Goal: Task Accomplishment & Management: Complete application form

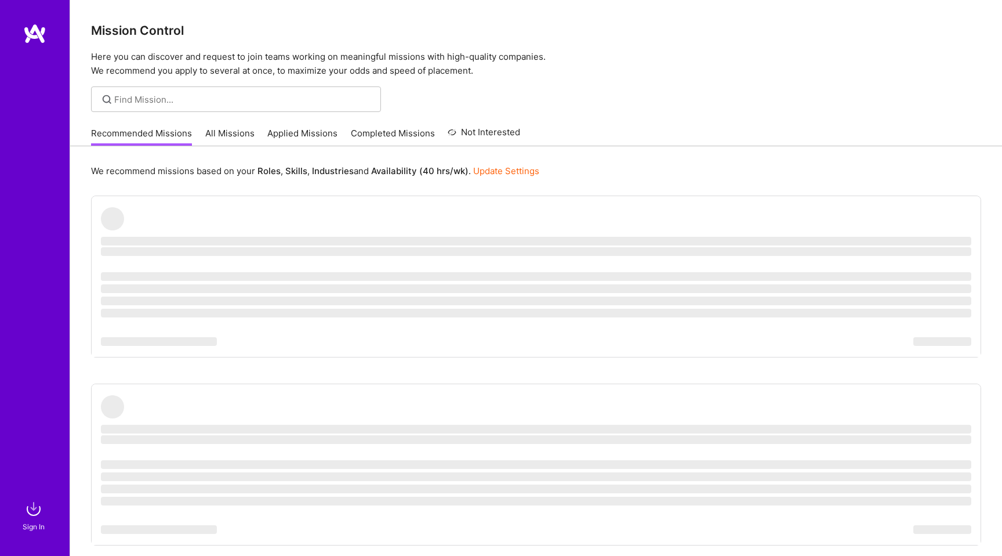
click at [150, 139] on link "Recommended Missions" at bounding box center [141, 136] width 101 height 19
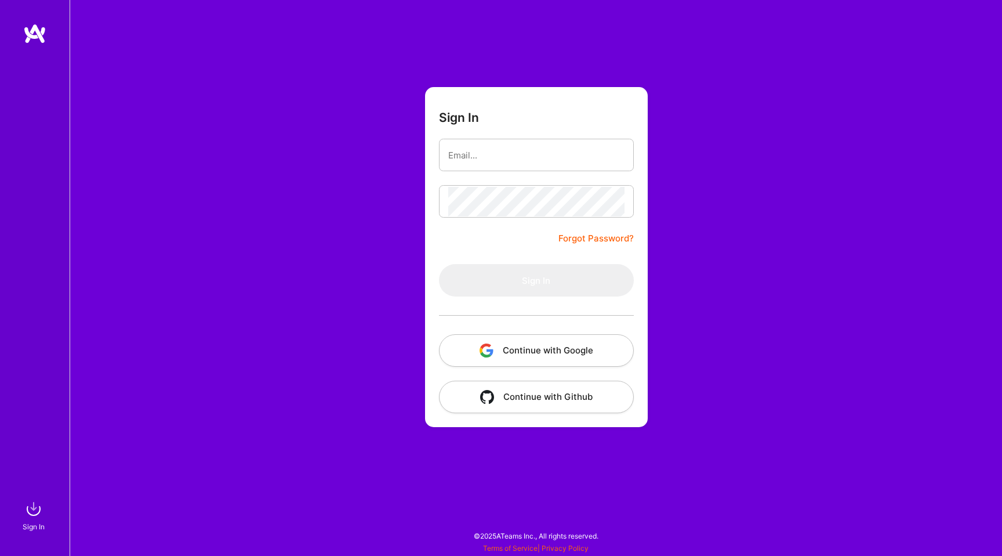
click at [537, 346] on button "Continue with Google" at bounding box center [536, 350] width 195 height 32
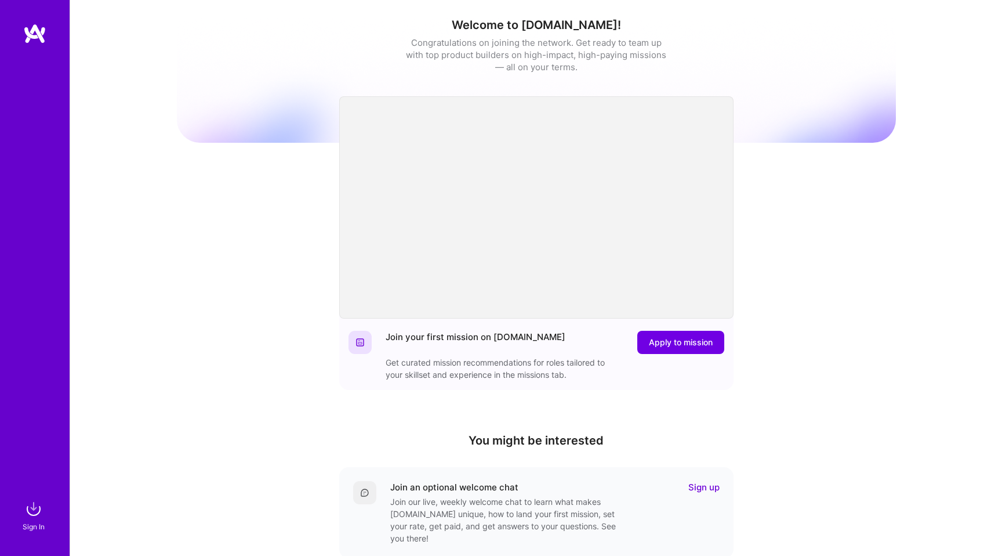
click at [38, 32] on img at bounding box center [34, 33] width 23 height 21
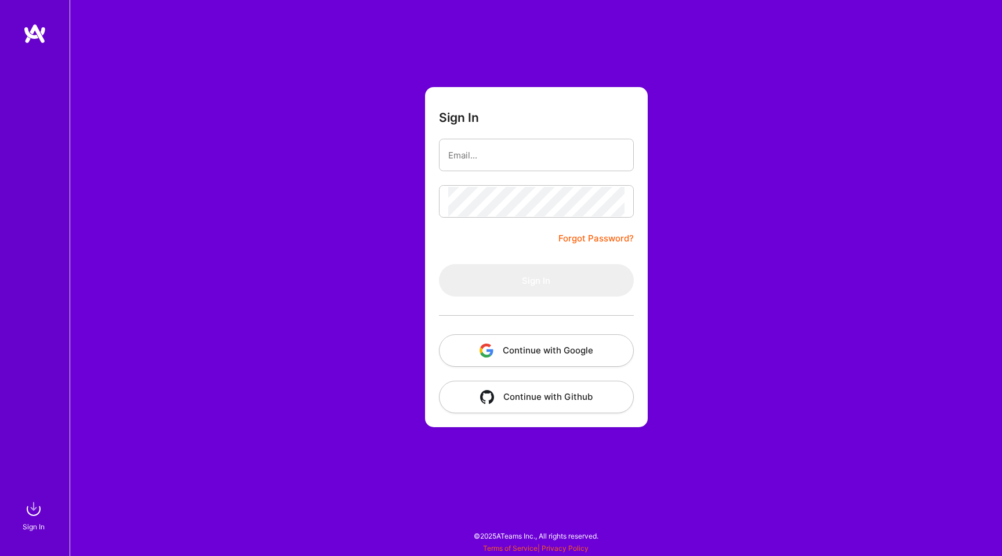
click at [34, 37] on img at bounding box center [34, 33] width 23 height 21
click at [500, 349] on button "Continue with Google" at bounding box center [536, 350] width 195 height 32
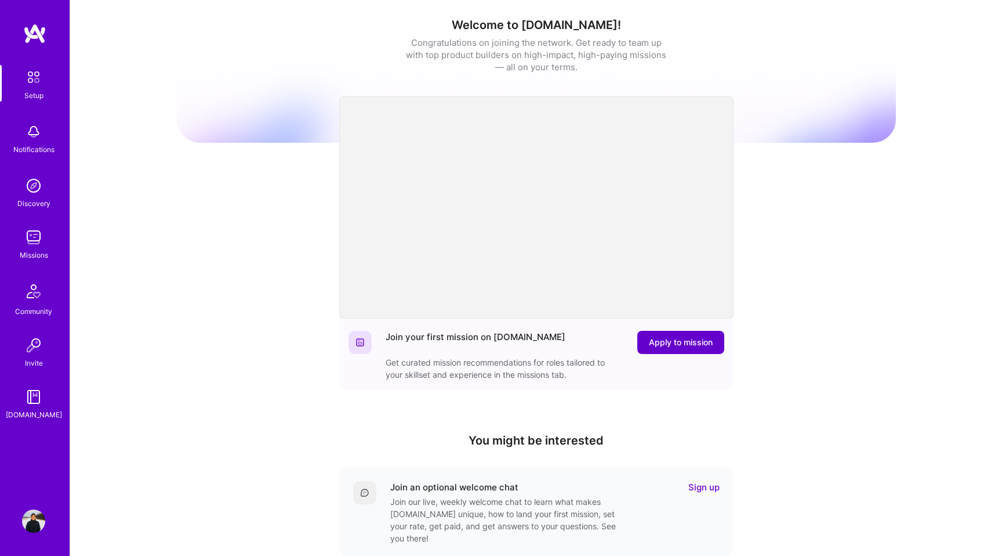
click at [672, 340] on span "Apply to mission" at bounding box center [681, 342] width 64 height 12
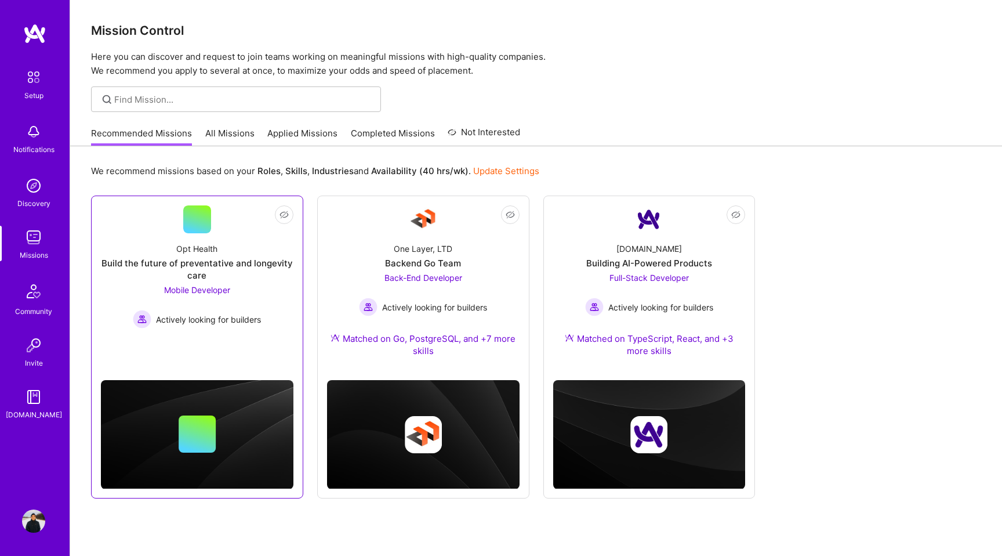
click at [172, 249] on div "Opt Health Build the future of preventative and longevity care Mobile Developer…" at bounding box center [197, 280] width 193 height 95
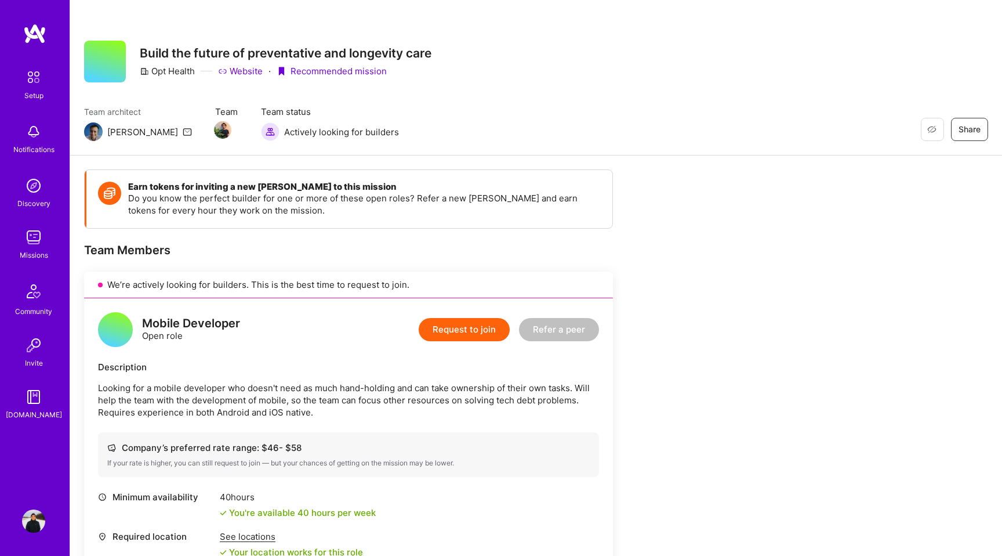
click at [471, 329] on button "Request to join" at bounding box center [464, 329] width 91 height 23
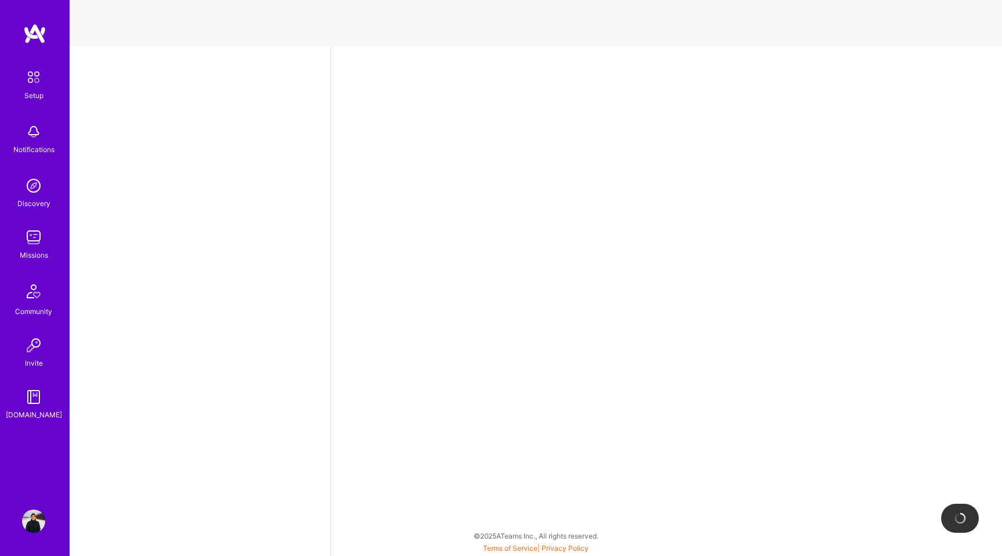
select select "JP"
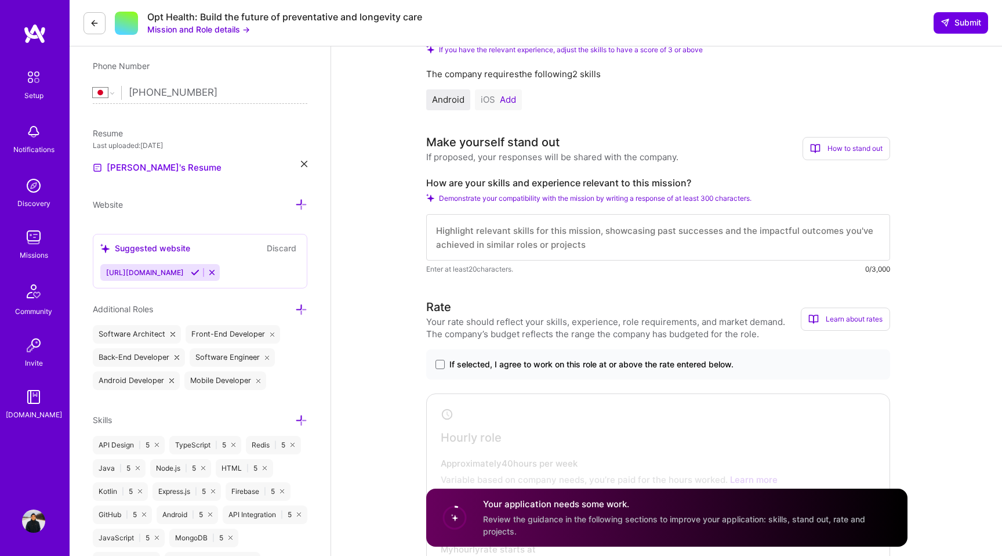
scroll to position [227, 0]
click at [475, 245] on textarea at bounding box center [658, 236] width 464 height 46
click at [520, 231] on textarea at bounding box center [658, 236] width 464 height 46
click at [535, 234] on textarea at bounding box center [658, 236] width 464 height 46
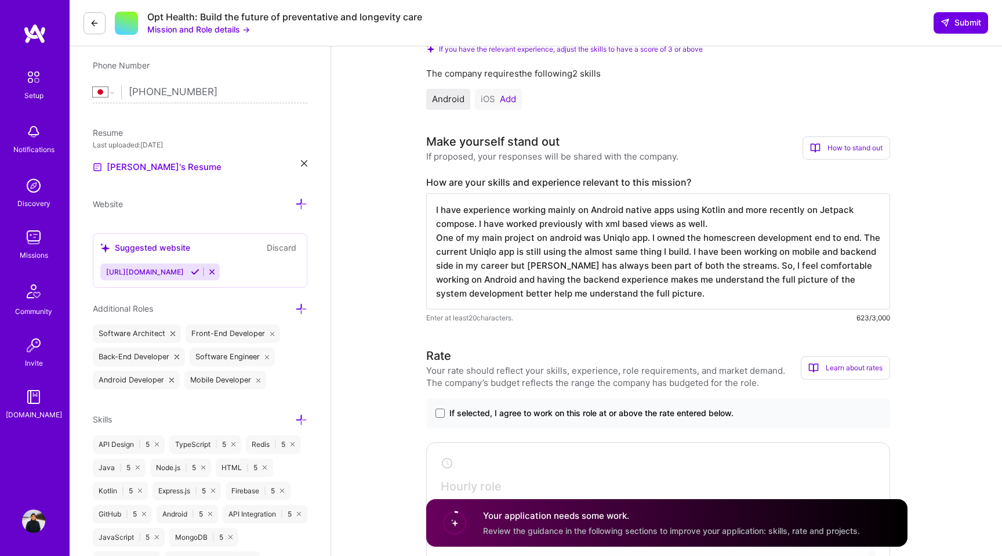
click at [678, 273] on textarea "I have experience working mainly on Android native apps using Kotlin and more r…" at bounding box center [658, 251] width 464 height 116
paste textarea "strong experience building Android native apps in Kotlin, and more recently I h…"
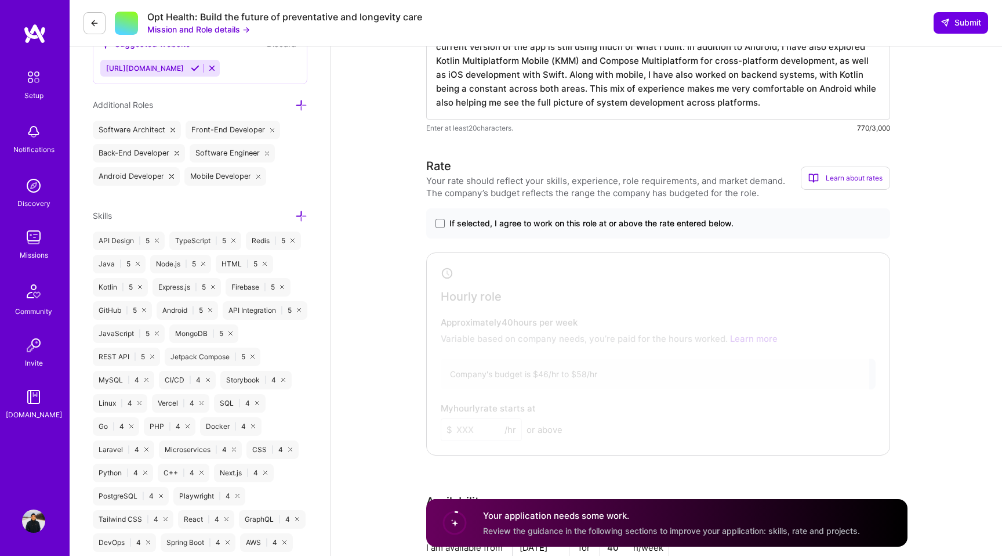
scroll to position [445, 0]
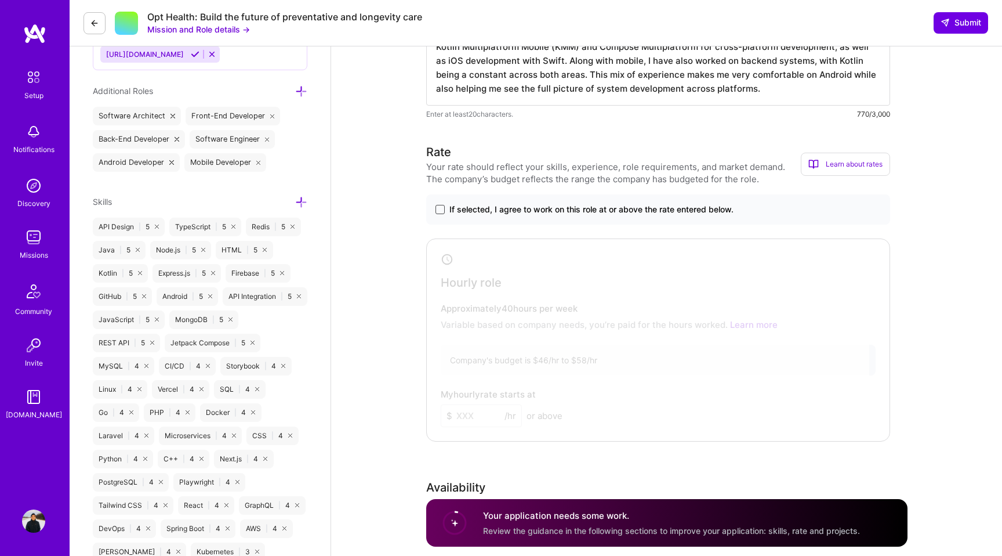
type textarea "I have strong experience building Android native apps in Kotlin, and more recen…"
click at [443, 209] on span at bounding box center [440, 209] width 9 height 9
click at [0, 0] on input "If selected, I agree to work on this role at or above the rate entered below." at bounding box center [0, 0] width 0 height 0
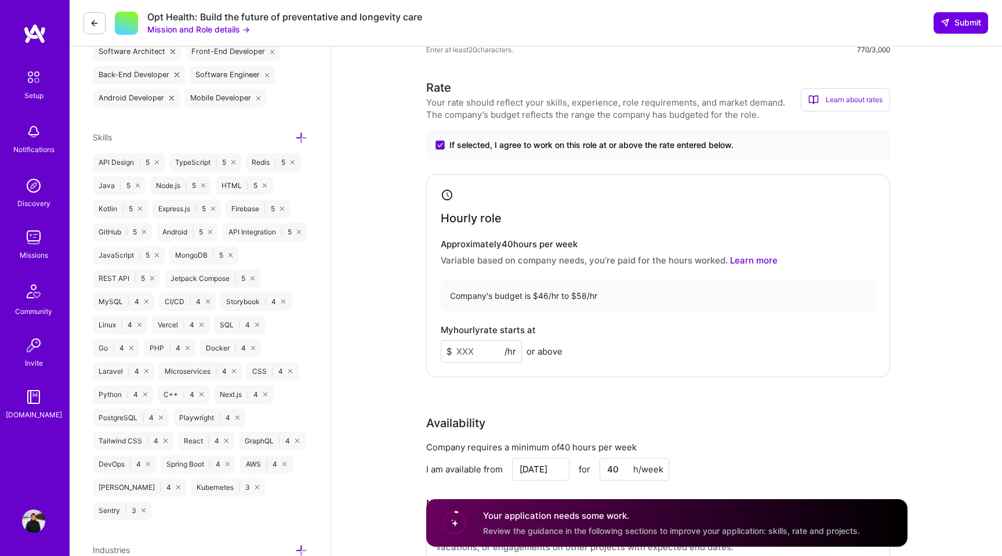
scroll to position [513, 0]
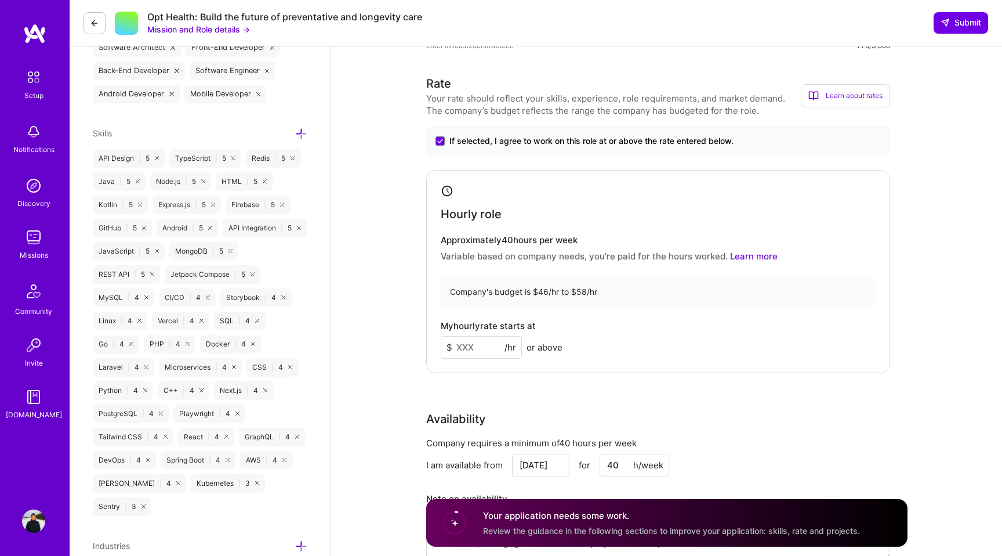
click at [477, 345] on input at bounding box center [481, 347] width 81 height 23
type input "45"
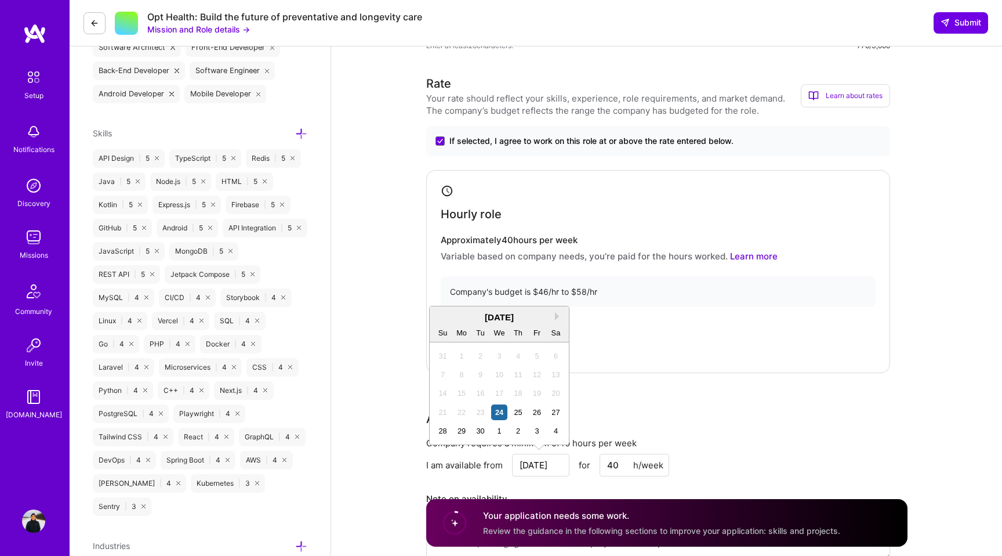
click at [656, 357] on div "My hourly rate starts at $ 45 /hr or above" at bounding box center [658, 340] width 435 height 38
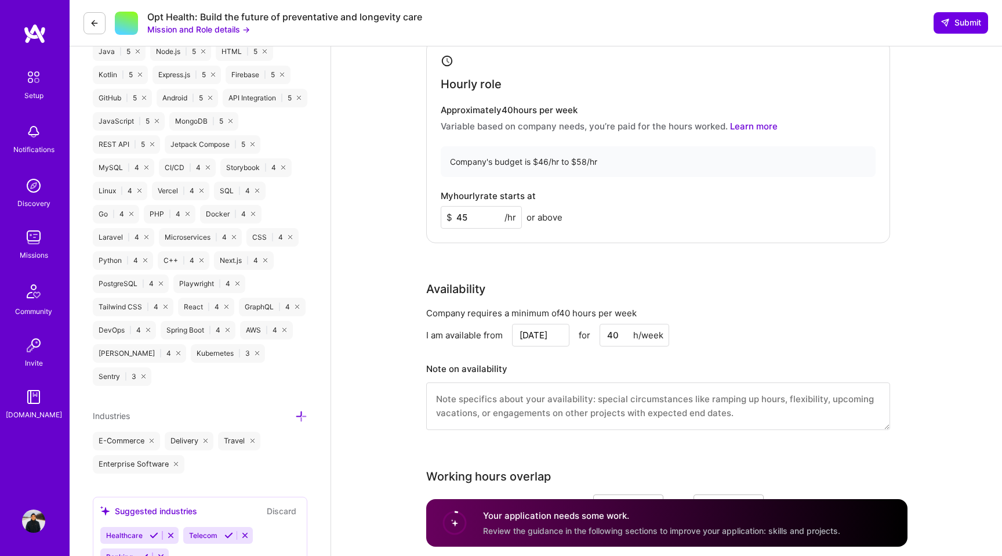
scroll to position [800, 0]
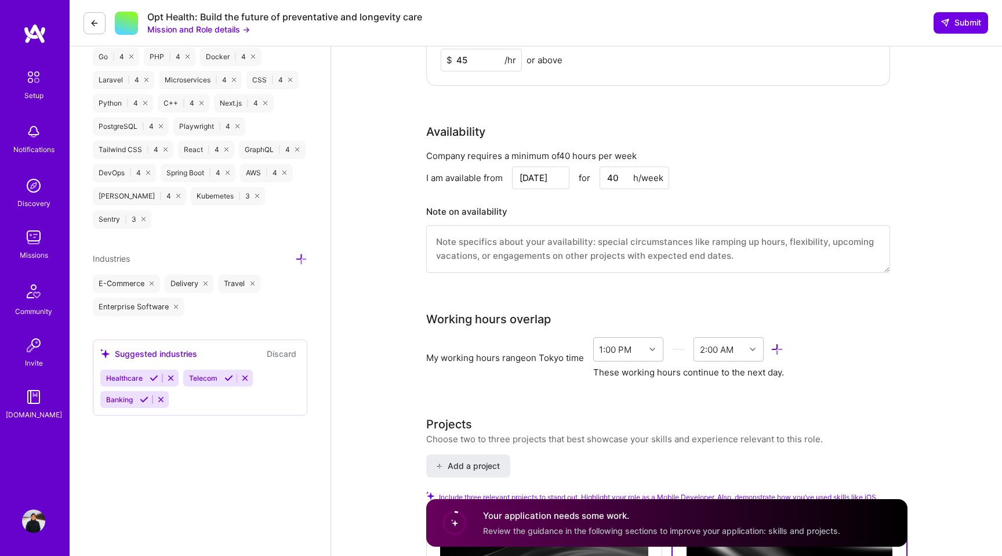
click at [544, 178] on input "Sep 24" at bounding box center [540, 177] width 57 height 23
click at [502, 146] on div "1" at bounding box center [499, 144] width 16 height 16
type input "Oct 1"
click at [545, 249] on textarea at bounding box center [658, 249] width 464 height 48
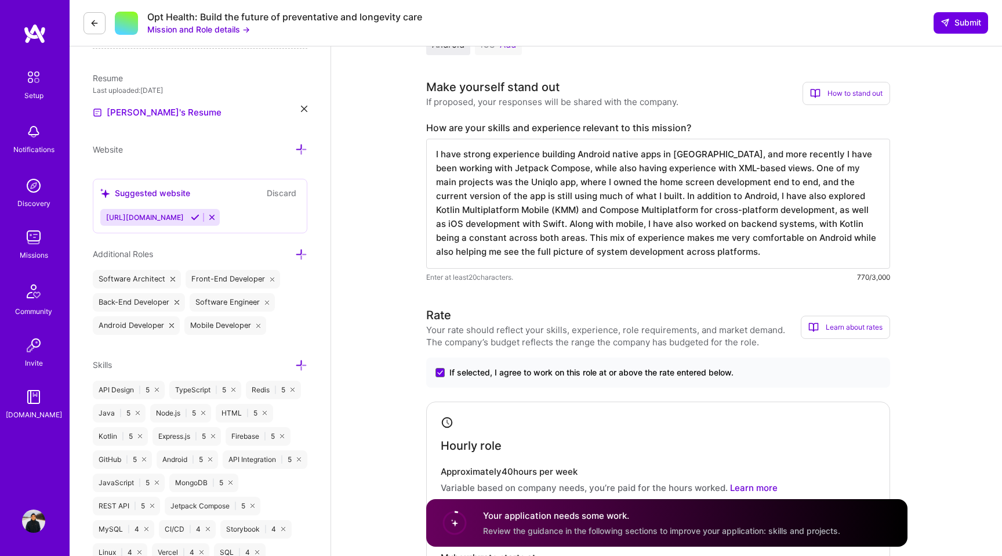
scroll to position [0, 0]
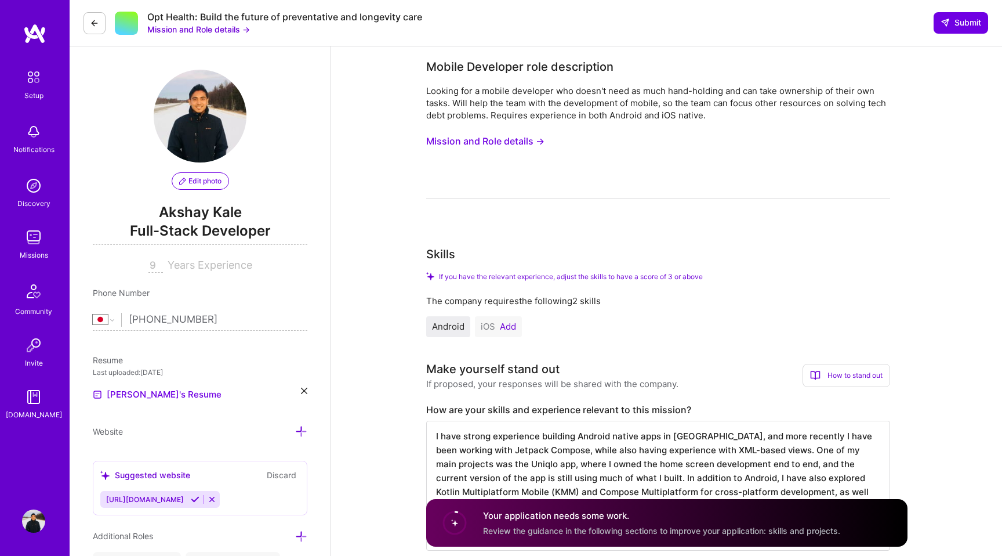
type textarea "I will be available from 1st of October"
click at [516, 142] on button "Mission and Role details →" at bounding box center [485, 140] width 118 height 21
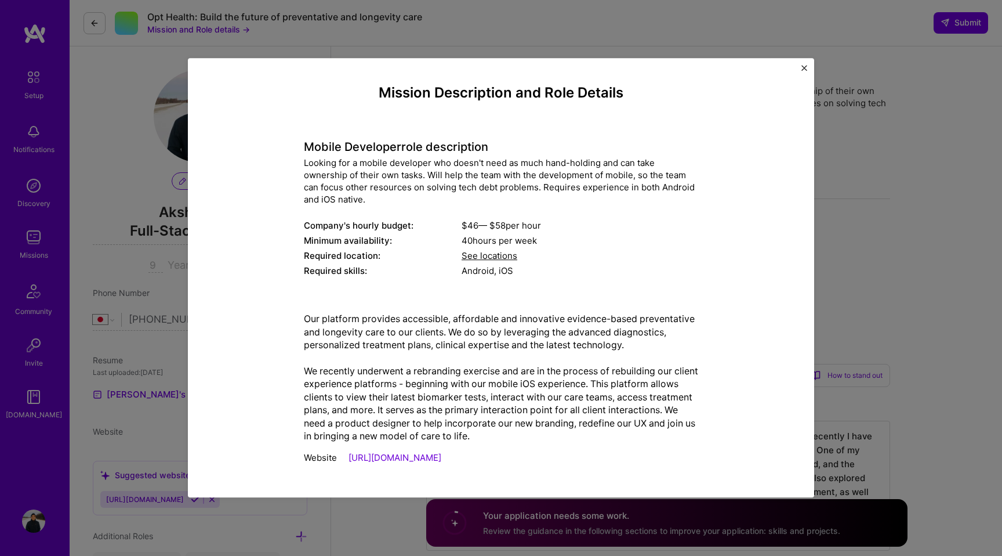
click at [501, 258] on span "See locations" at bounding box center [490, 256] width 56 height 11
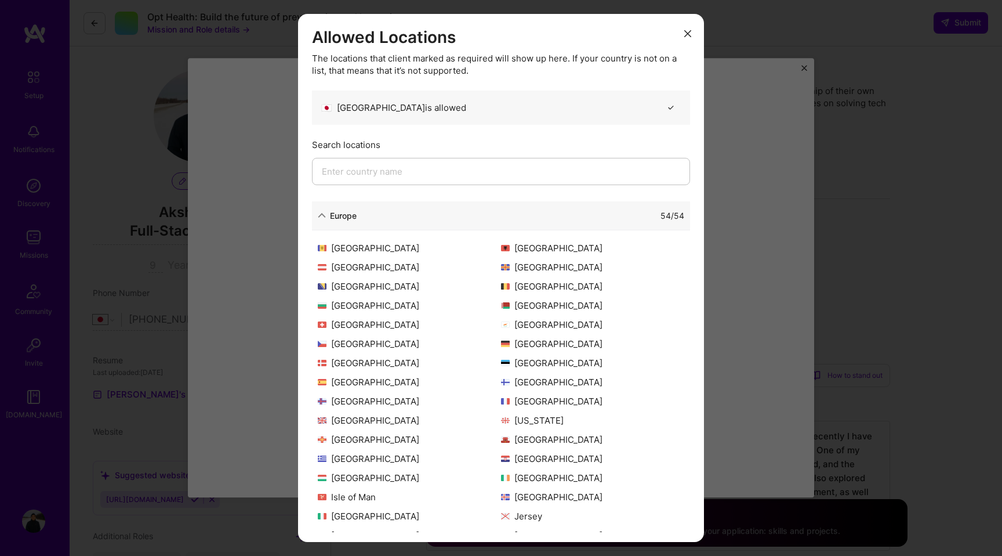
click at [690, 27] on button "modal" at bounding box center [688, 32] width 14 height 19
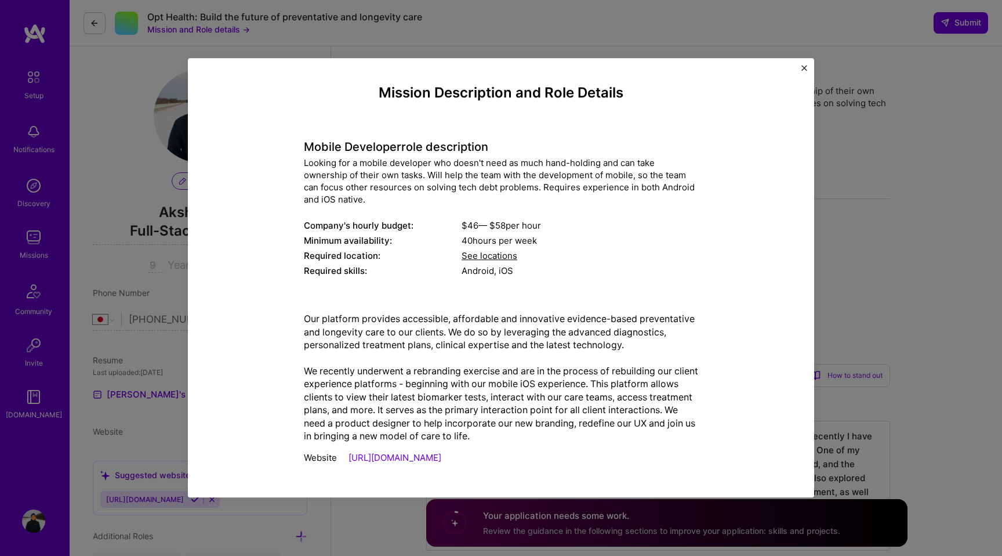
click at [450, 393] on p "Our platform provides accessible, affordable and innovative evidence-based prev…" at bounding box center [501, 378] width 394 height 130
click at [802, 67] on img "Close" at bounding box center [805, 68] width 6 height 6
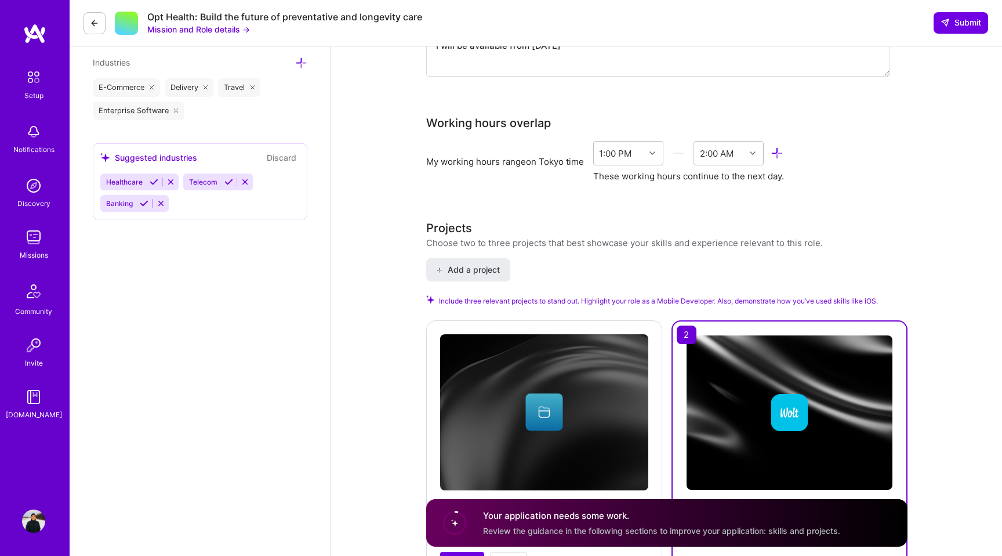
scroll to position [973, 0]
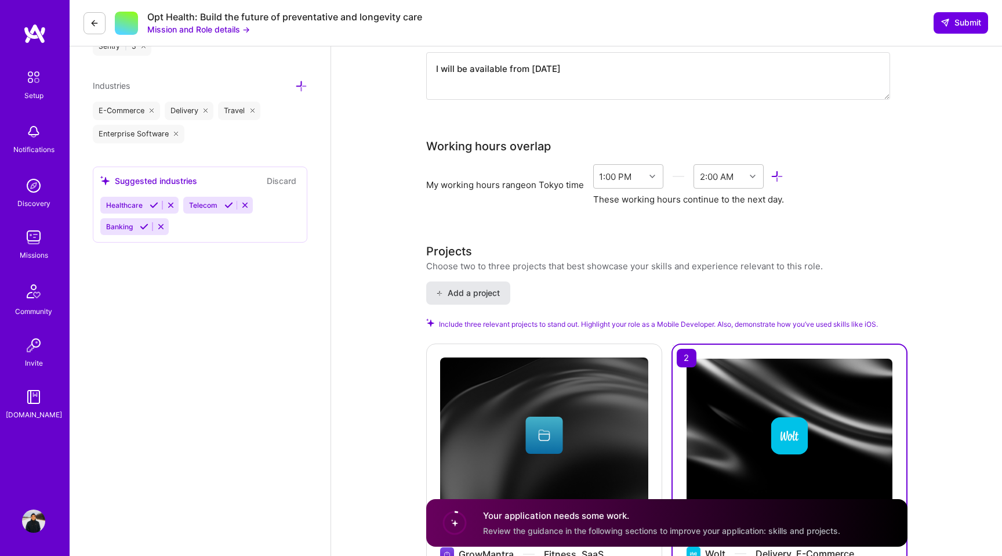
click at [484, 289] on span "Add a project" at bounding box center [467, 293] width 63 height 12
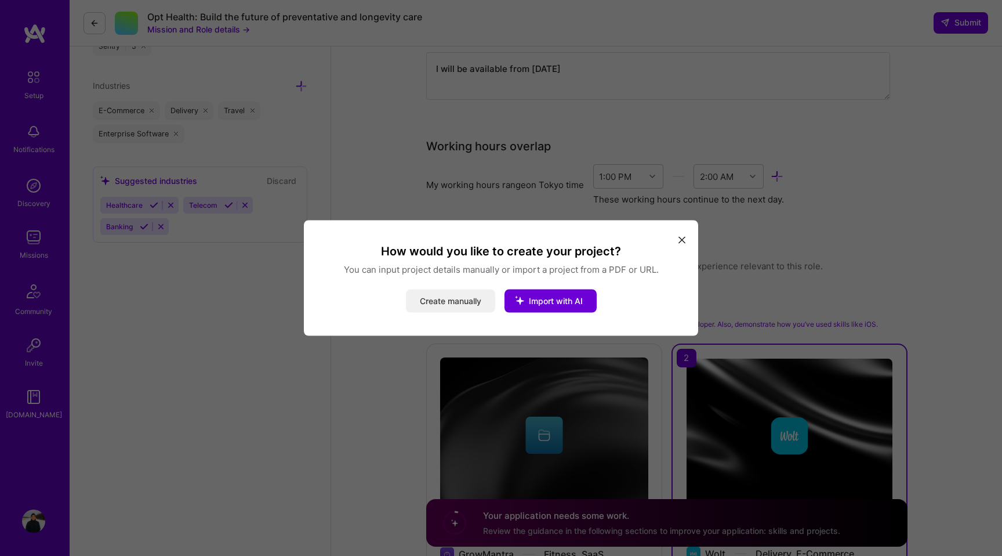
click at [460, 301] on button "Create manually" at bounding box center [450, 300] width 89 height 23
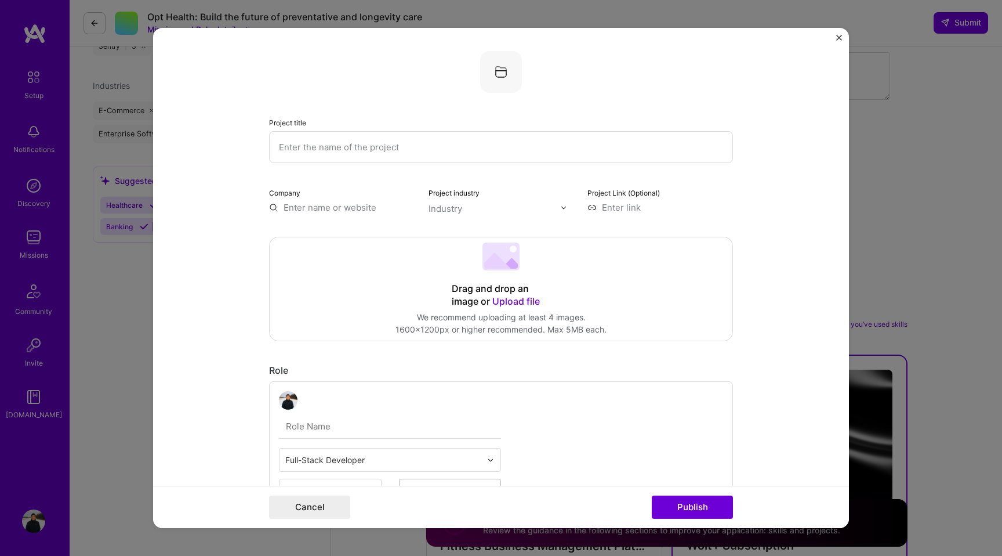
click at [342, 151] on input "text" at bounding box center [501, 147] width 464 height 32
type input "Uniqlo Android app"
click at [331, 202] on input "text" at bounding box center [342, 207] width 146 height 12
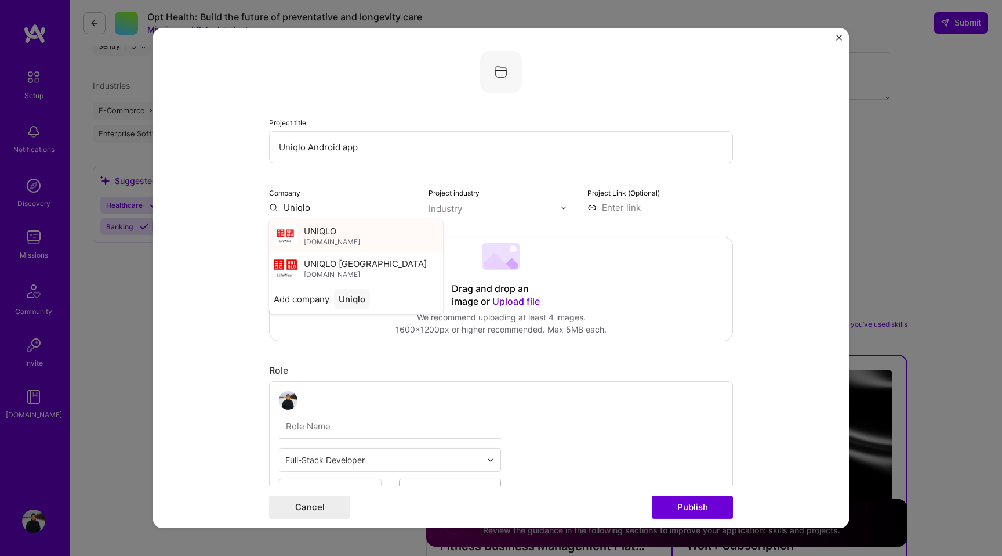
click at [333, 235] on span "UNIQLO" at bounding box center [320, 230] width 32 height 12
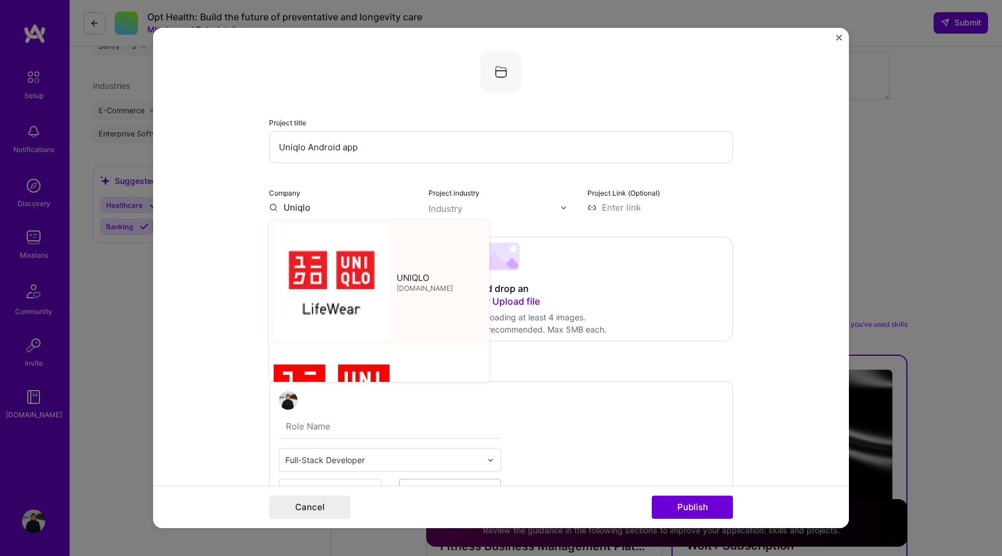
type input "UNIQLO"
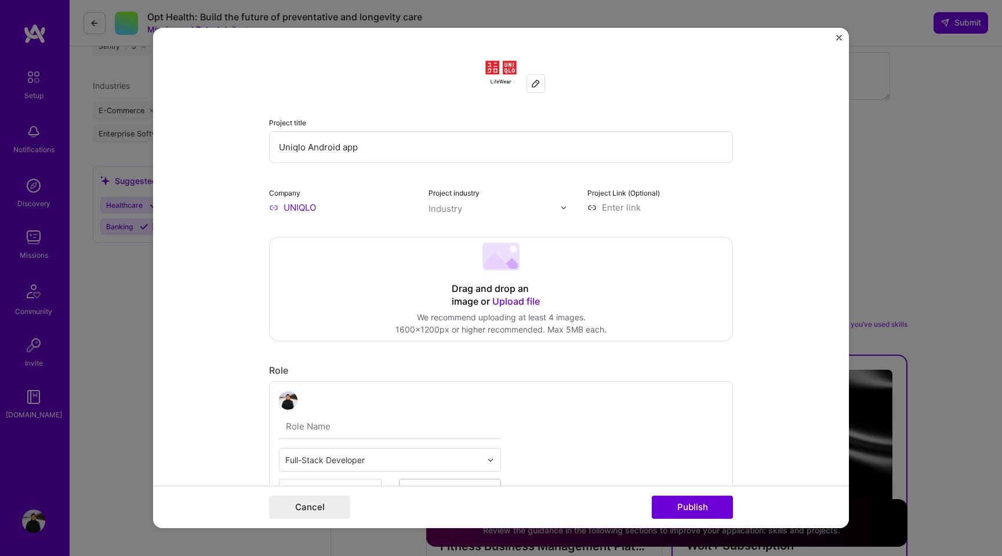
click at [472, 211] on input "text" at bounding box center [495, 208] width 132 height 12
type input "retai"
click at [439, 230] on span at bounding box center [443, 231] width 9 height 9
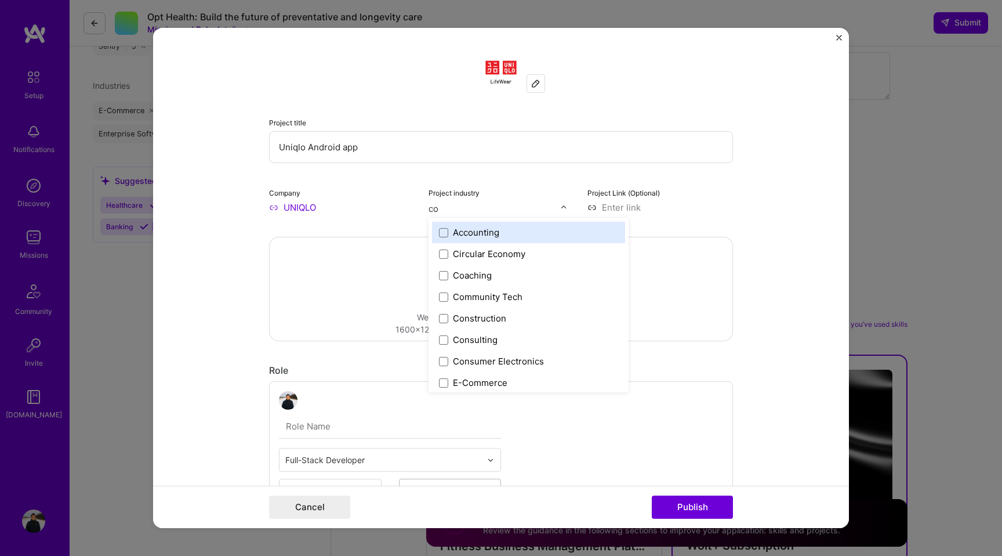
type input "com"
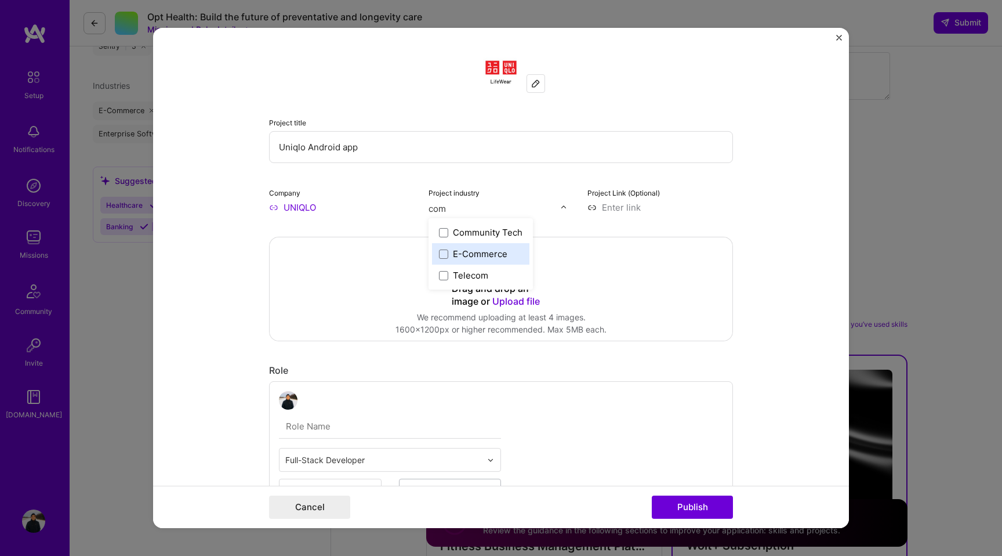
click at [474, 259] on div "E-Commerce" at bounding box center [480, 254] width 55 height 12
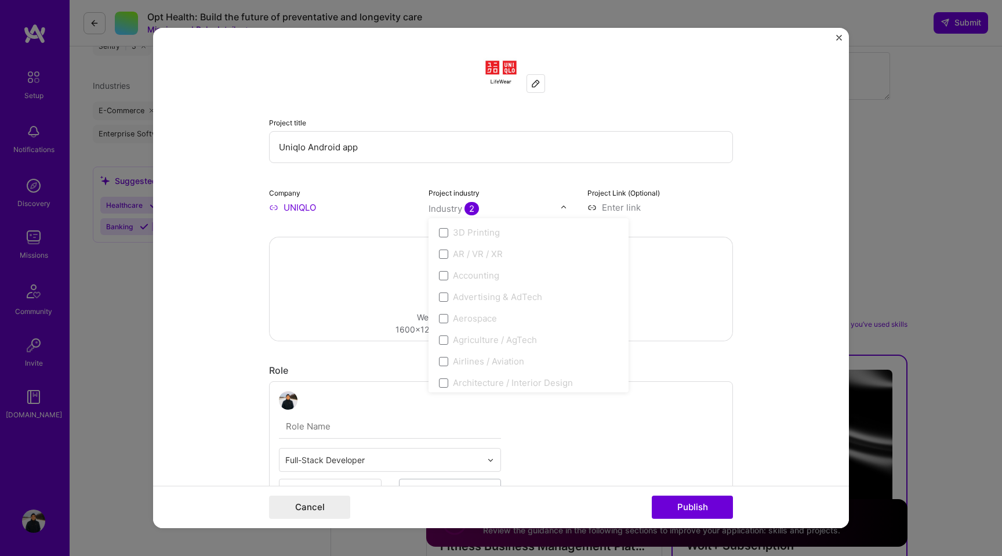
click at [747, 209] on form "Project title Uniqlo Android app Company UNIQLO Project industry option E-Comme…" at bounding box center [501, 278] width 696 height 500
click at [637, 208] on input at bounding box center [661, 207] width 146 height 12
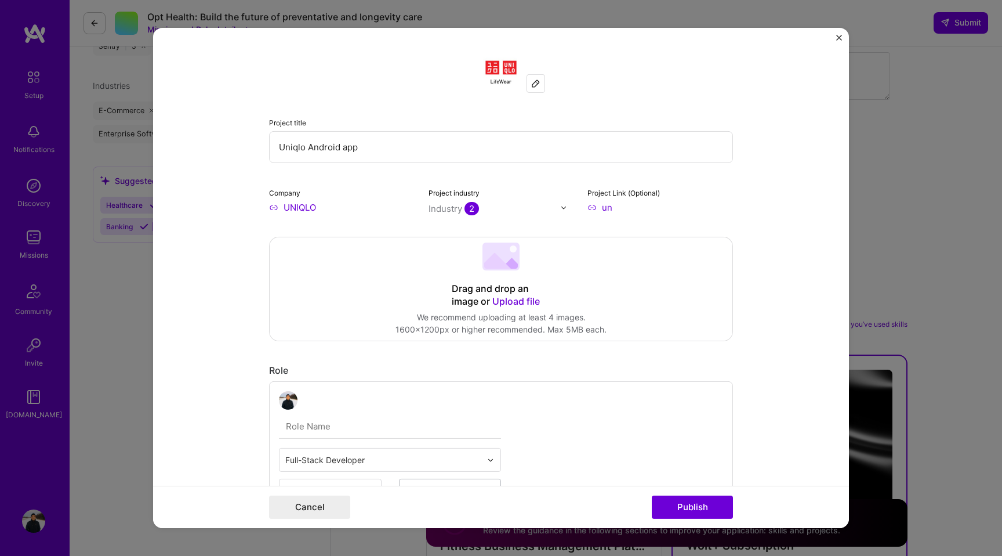
type input "u"
type input "https://uniqlo.com"
click at [790, 241] on form "Project title Uniqlo Android app Company UNIQLO Project industry Industry 2 Pro…" at bounding box center [501, 278] width 696 height 500
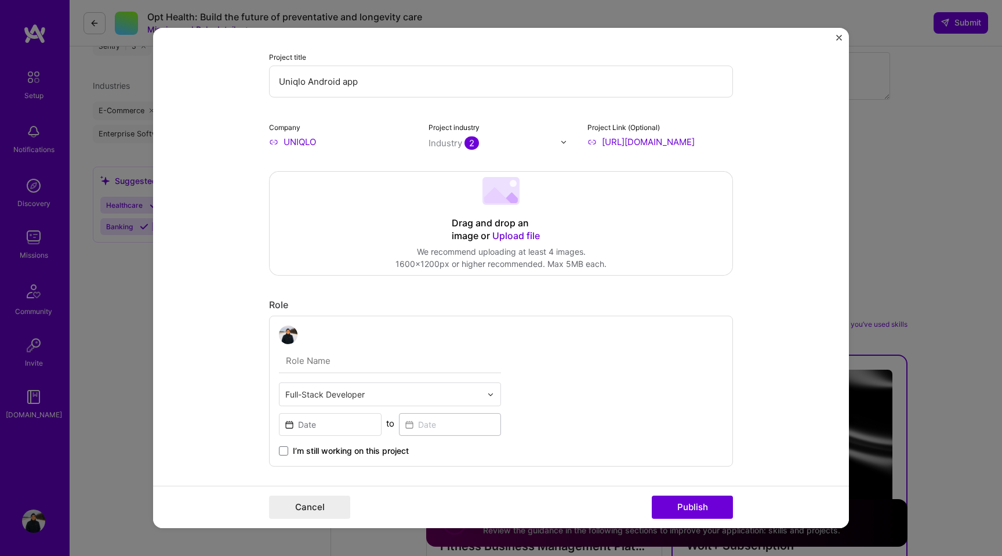
scroll to position [168, 0]
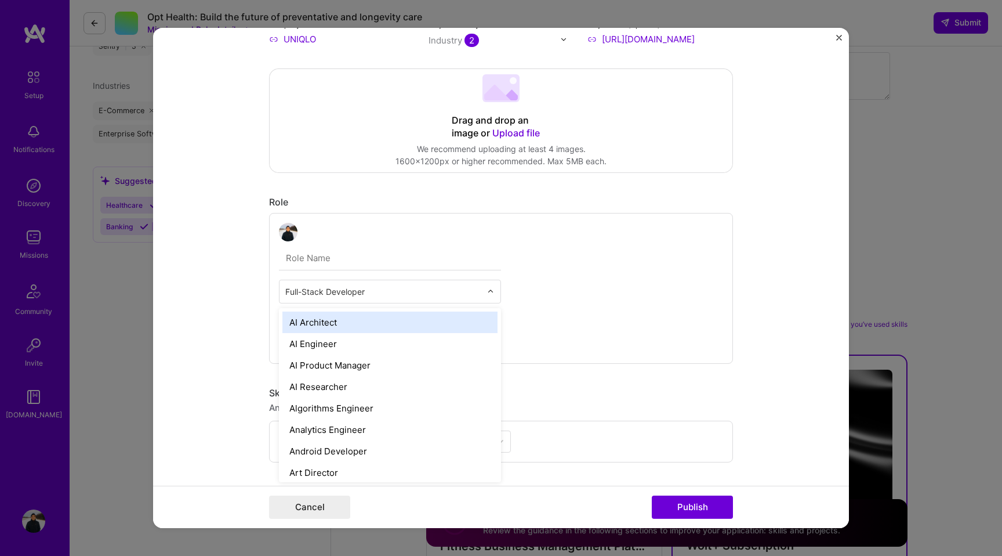
click at [393, 290] on input "text" at bounding box center [383, 291] width 196 height 12
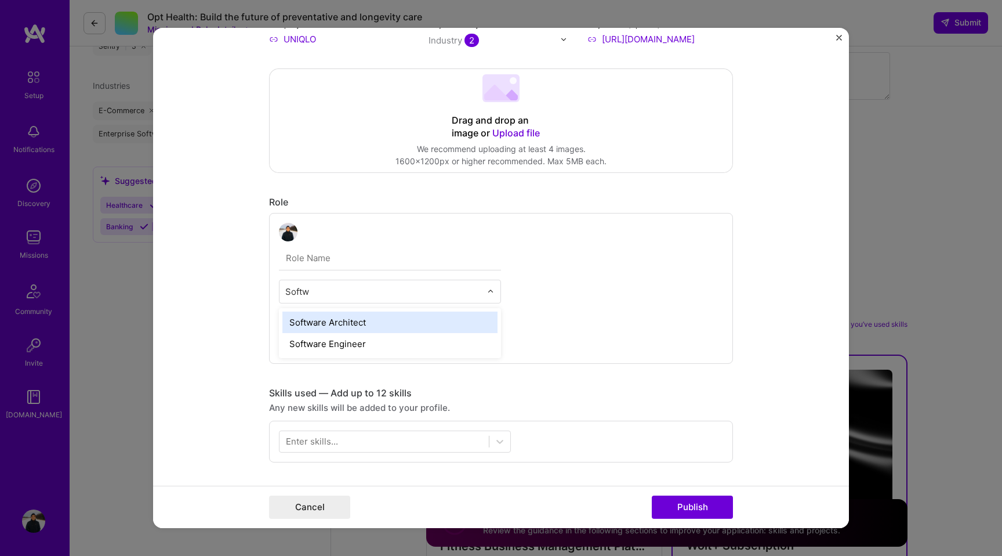
type input "Softwa"
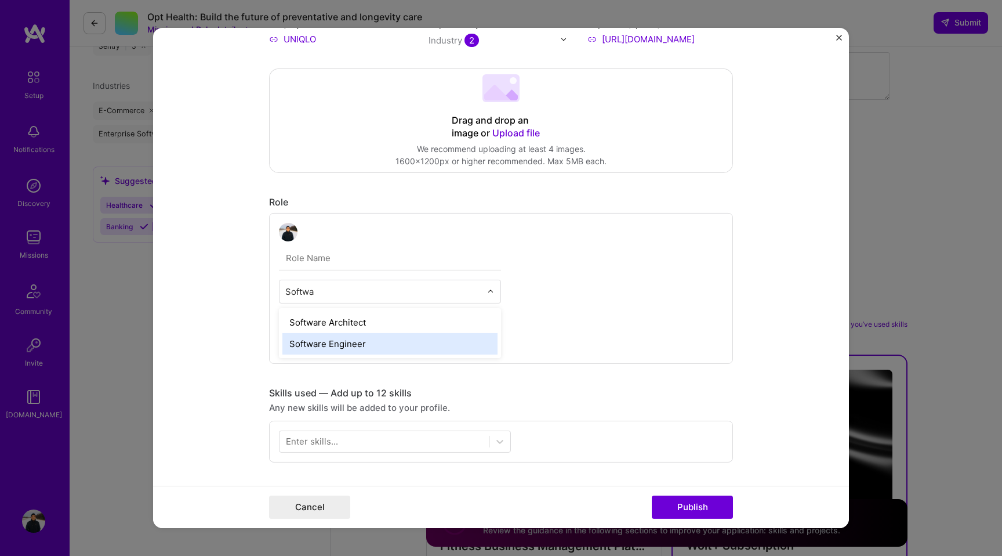
click at [376, 346] on div "Software Engineer" at bounding box center [389, 343] width 215 height 21
click at [336, 261] on input "text" at bounding box center [390, 258] width 222 height 24
type input "Senior Software Engineer"
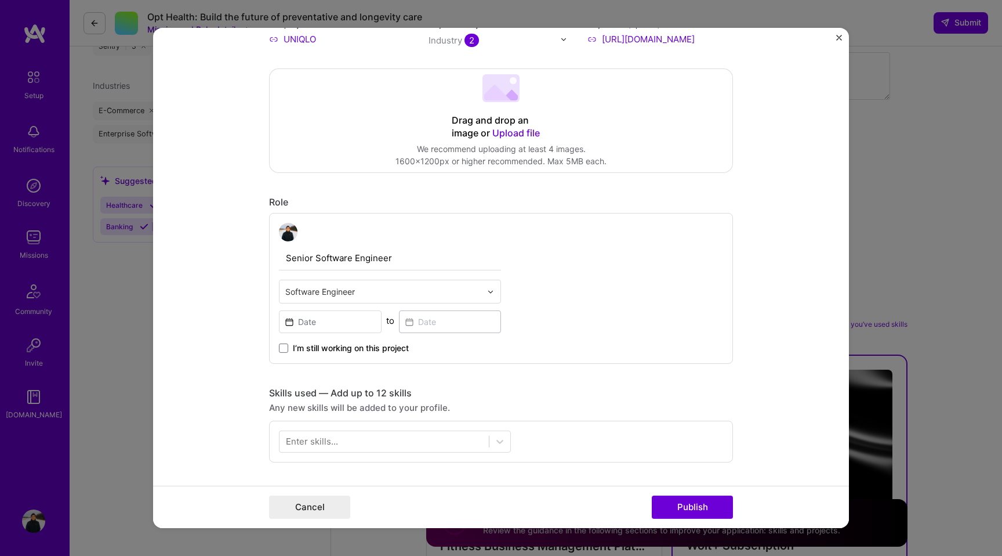
click at [251, 325] on form "Project title Uniqlo Android app Company UNIQLO Project industry Industry 2 Pro…" at bounding box center [501, 278] width 696 height 500
click at [333, 321] on input at bounding box center [330, 321] width 103 height 23
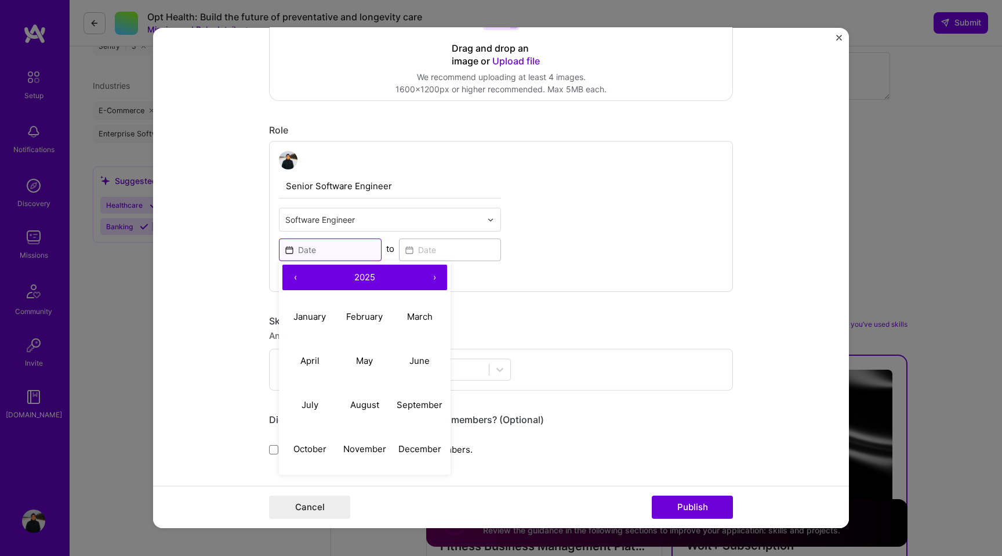
scroll to position [329, 0]
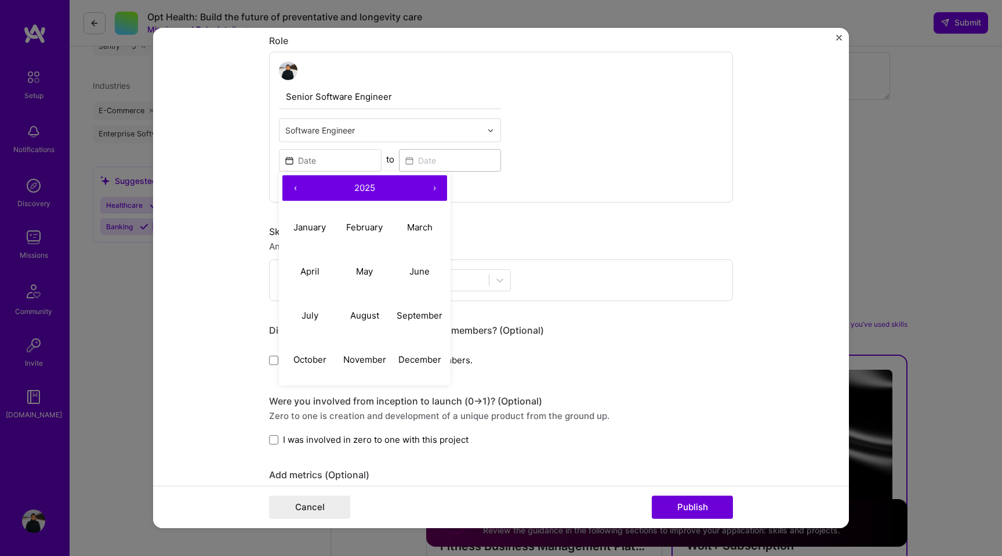
click at [437, 186] on button "›" at bounding box center [435, 188] width 26 height 26
click at [295, 184] on button "‹" at bounding box center [295, 188] width 26 height 26
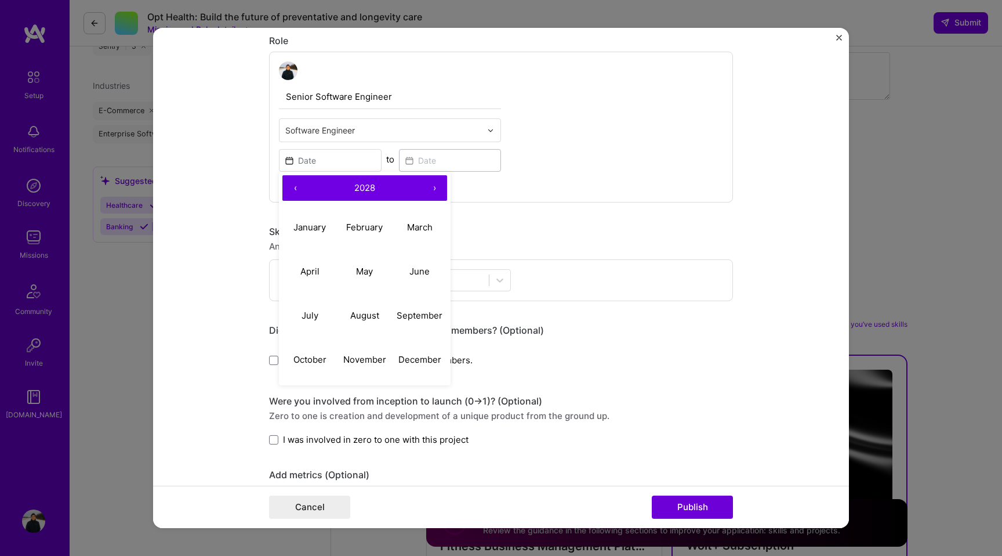
click at [295, 184] on button "‹" at bounding box center [295, 188] width 26 height 26
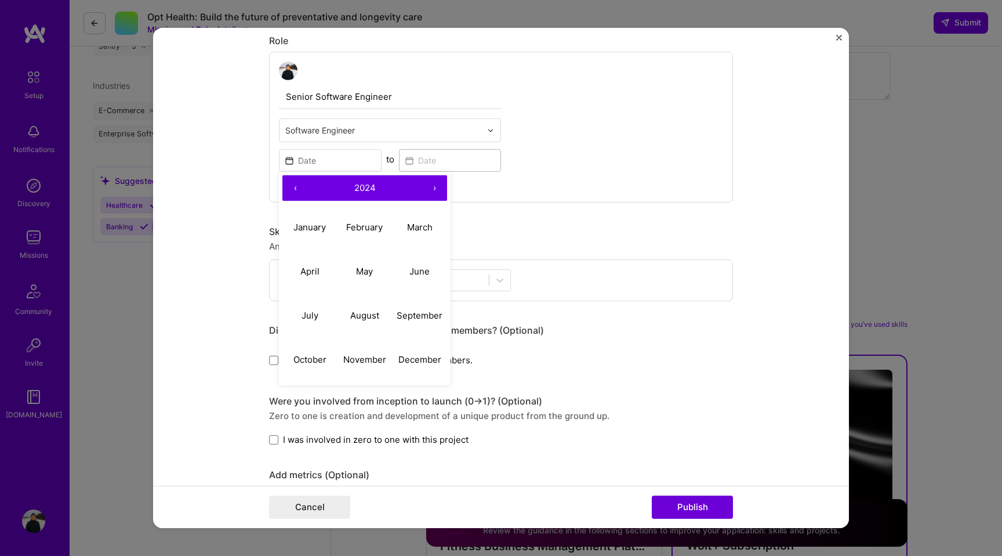
click at [295, 184] on button "‹" at bounding box center [295, 188] width 26 height 26
click at [320, 233] on button "January" at bounding box center [309, 227] width 55 height 44
type input "Jan, 2020"
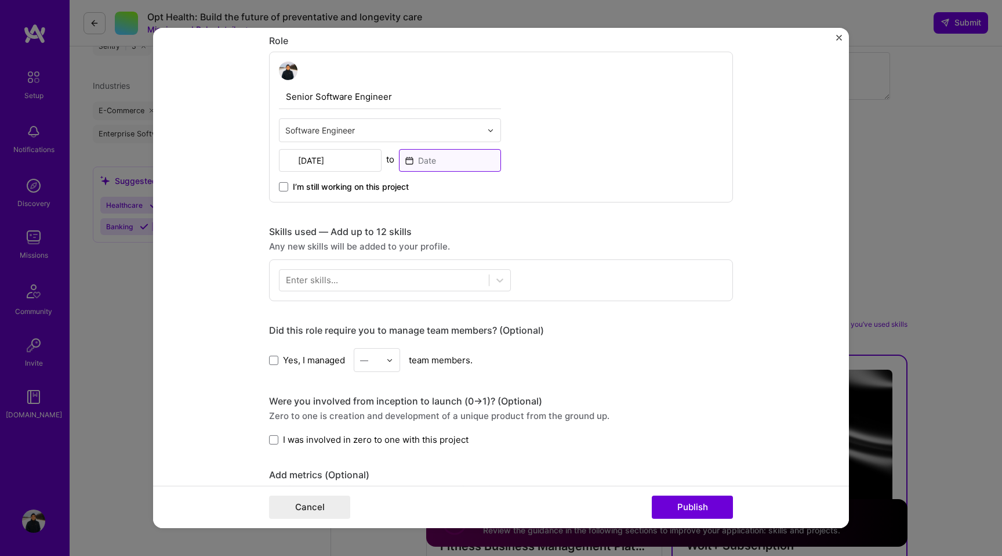
click at [442, 157] on input at bounding box center [450, 160] width 103 height 23
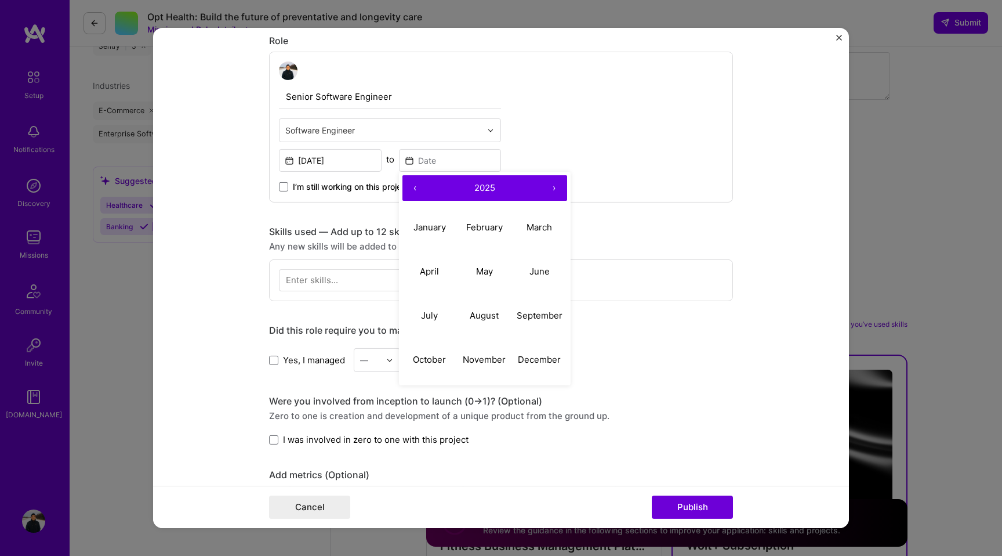
click at [552, 189] on button "›" at bounding box center [555, 188] width 26 height 26
click at [412, 188] on button "‹" at bounding box center [416, 188] width 26 height 26
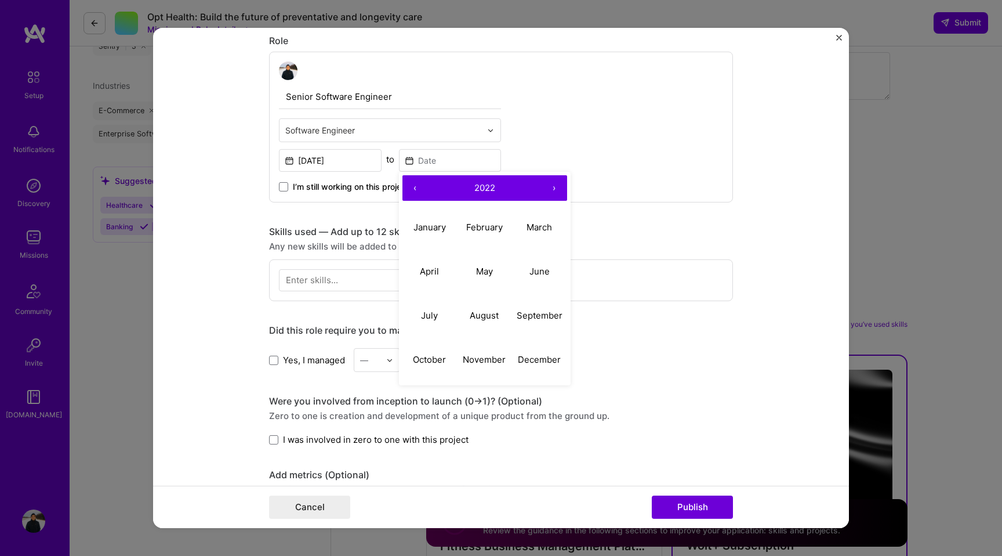
click at [412, 188] on button "‹" at bounding box center [416, 188] width 26 height 26
click at [556, 187] on button "›" at bounding box center [555, 188] width 26 height 26
click at [525, 355] on abbr "December" at bounding box center [539, 358] width 43 height 11
type input "Dec, 2021"
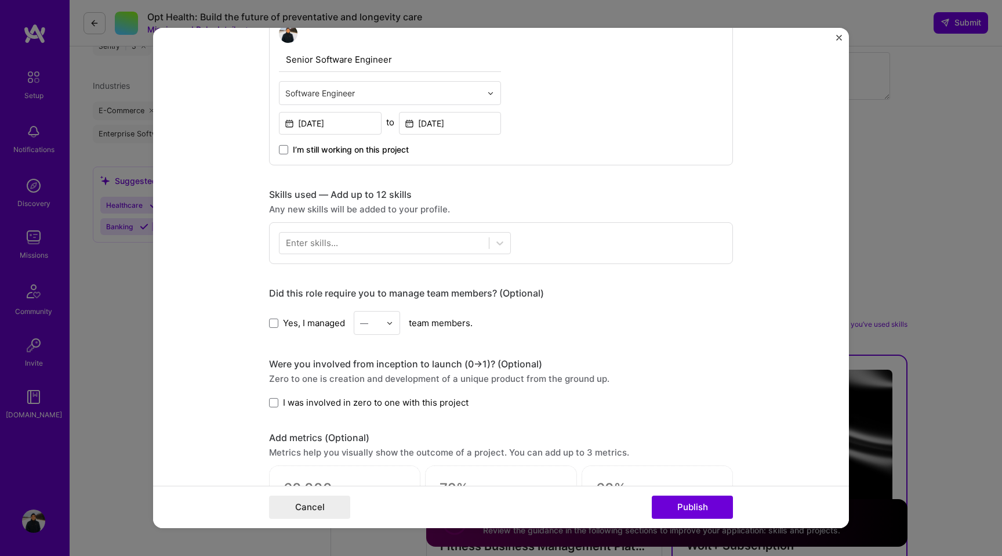
scroll to position [382, 0]
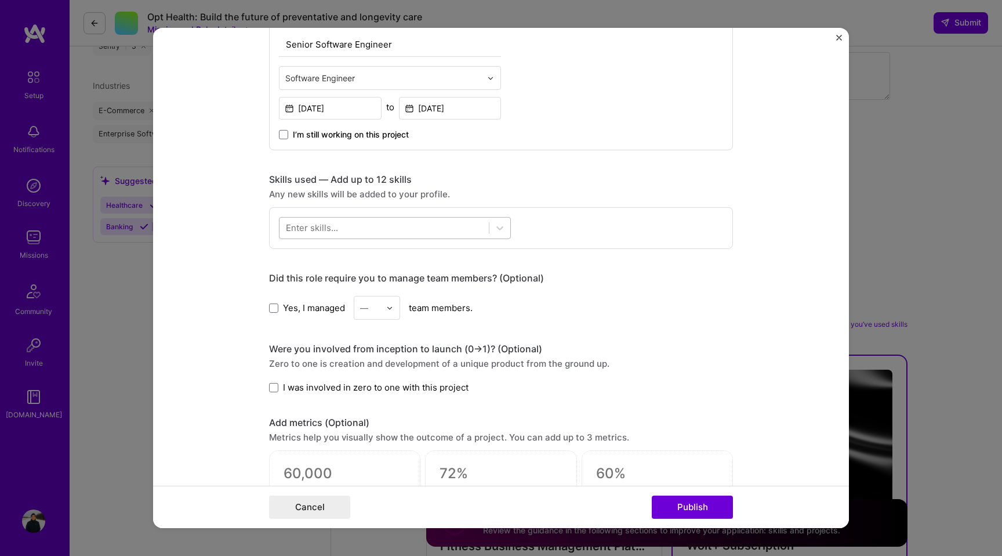
click at [347, 230] on div at bounding box center [384, 227] width 209 height 19
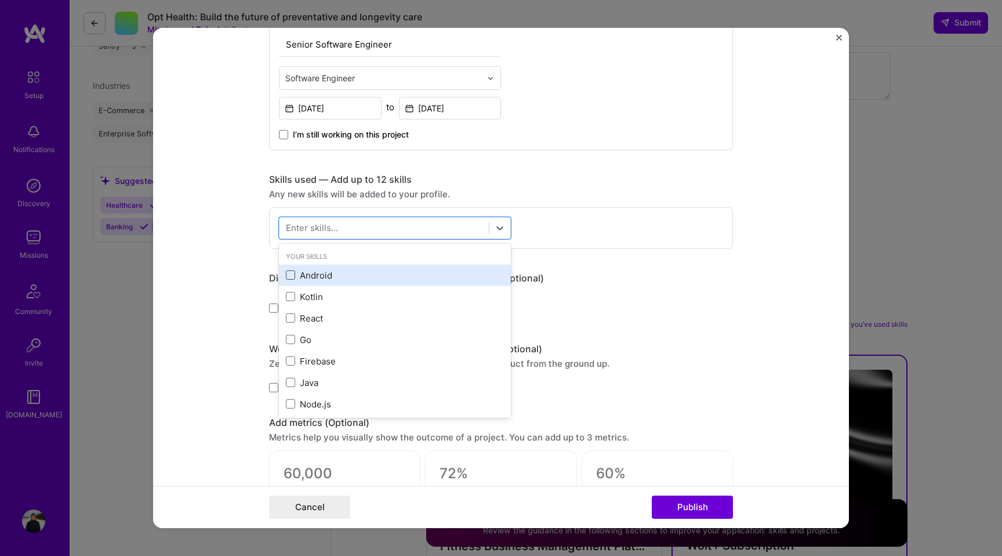
click at [290, 275] on span at bounding box center [290, 274] width 9 height 9
click at [0, 0] on input "checkbox" at bounding box center [0, 0] width 0 height 0
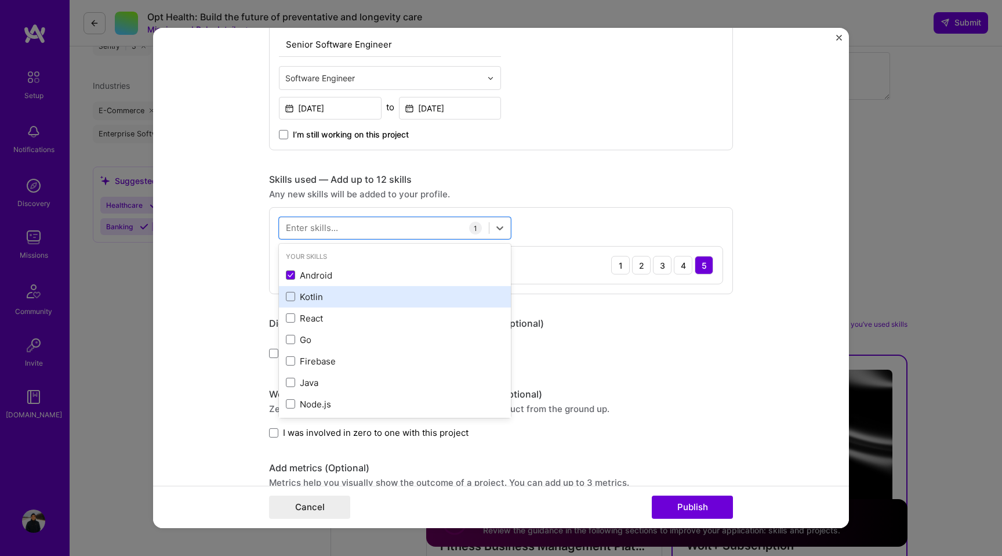
click at [296, 296] on div "Kotlin" at bounding box center [395, 297] width 218 height 12
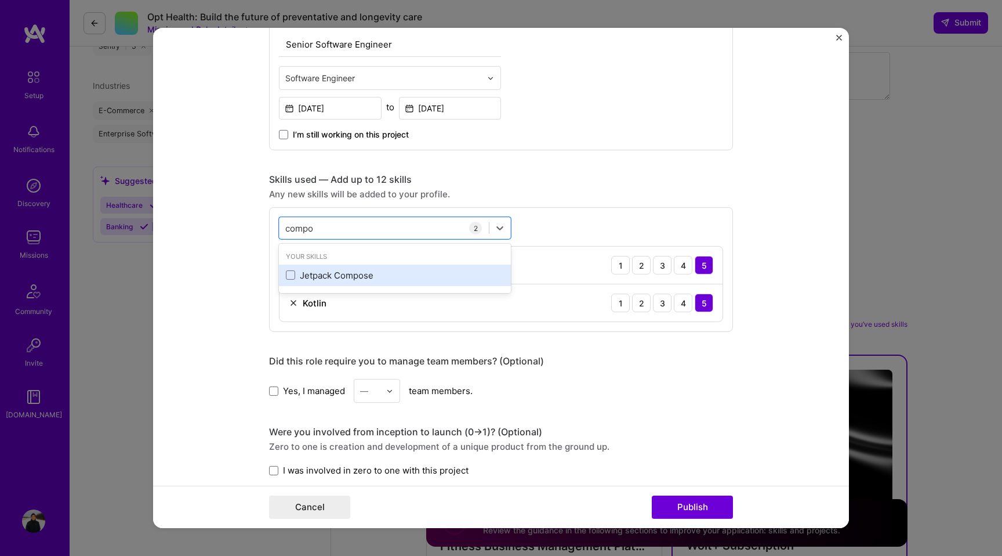
click at [303, 274] on div "Jetpack Compose" at bounding box center [395, 275] width 218 height 12
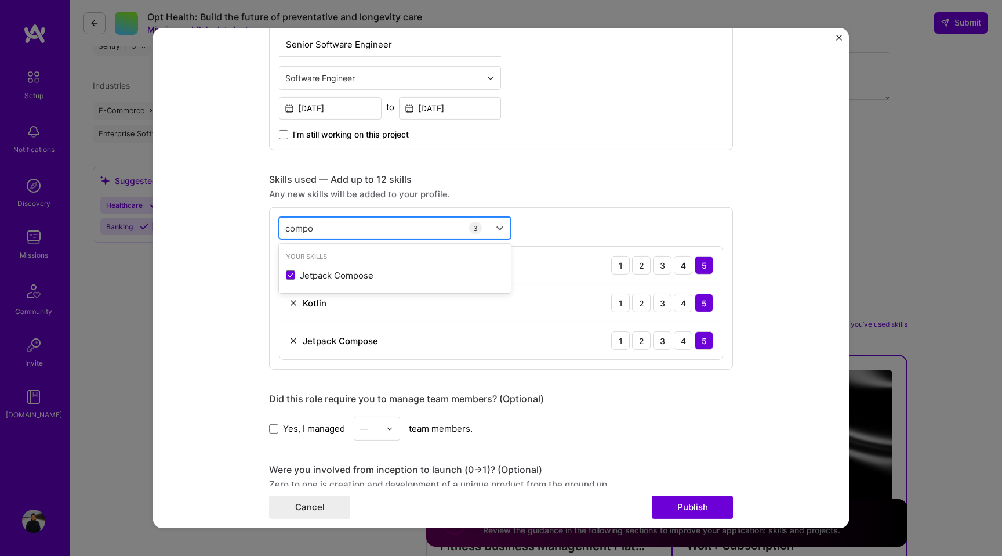
click at [324, 228] on div "compo compo" at bounding box center [384, 227] width 209 height 19
click at [299, 230] on input "compo" at bounding box center [299, 228] width 29 height 12
click at [290, 277] on span at bounding box center [290, 274] width 9 height 9
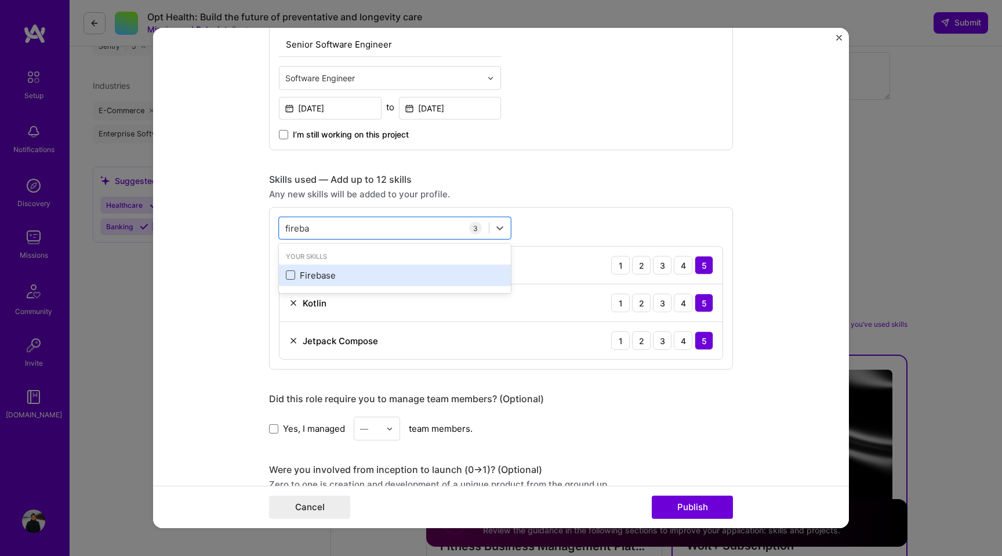
click at [0, 0] on input "checkbox" at bounding box center [0, 0] width 0 height 0
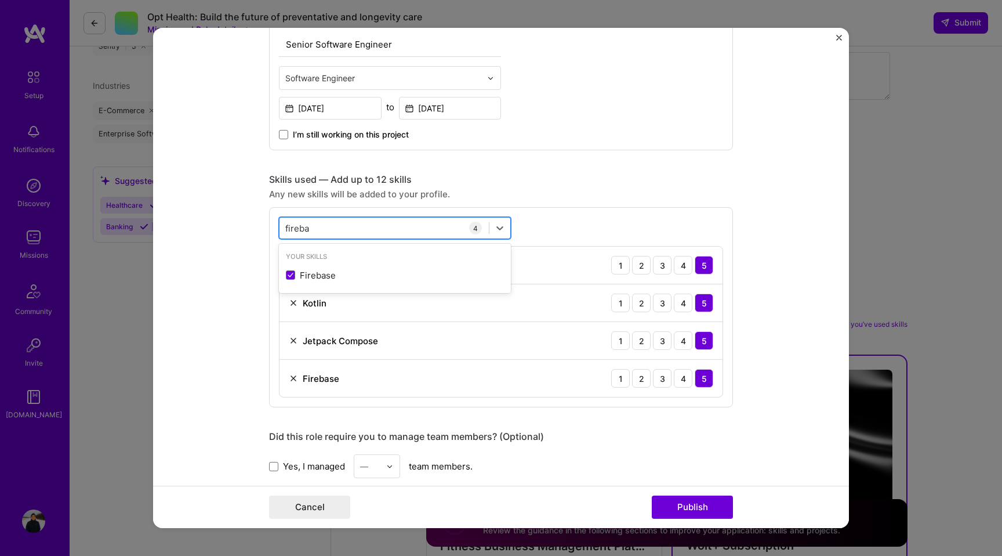
click at [303, 226] on input "fireba" at bounding box center [297, 228] width 25 height 12
type input "c"
type input "K"
type input "m"
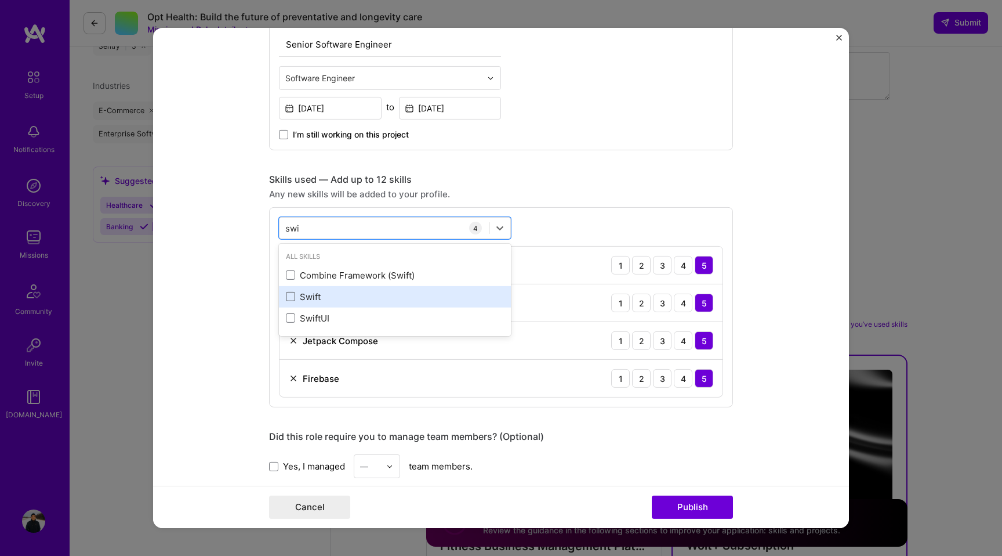
click at [293, 301] on span at bounding box center [290, 296] width 9 height 9
click at [0, 0] on input "checkbox" at bounding box center [0, 0] width 0 height 0
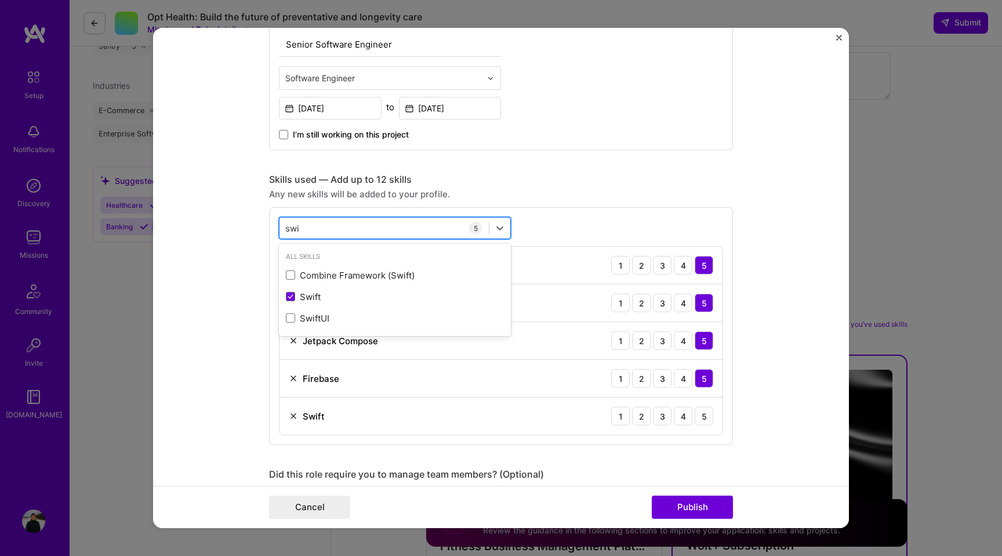
click at [309, 227] on div "swi swi" at bounding box center [384, 227] width 209 height 19
click at [298, 229] on input "swi" at bounding box center [292, 228] width 15 height 12
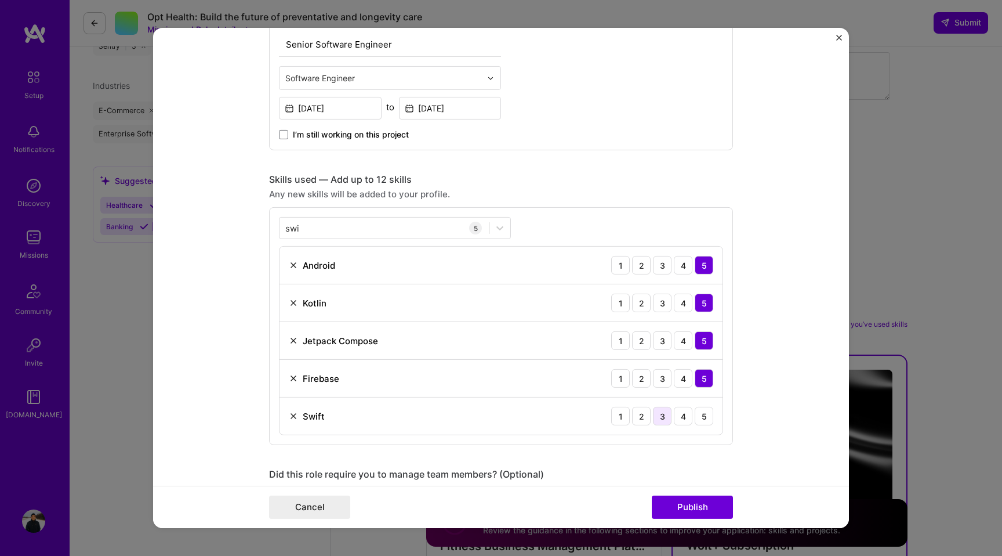
click at [668, 418] on div "3" at bounding box center [662, 416] width 19 height 19
click at [330, 227] on div "swi swi" at bounding box center [384, 227] width 209 height 19
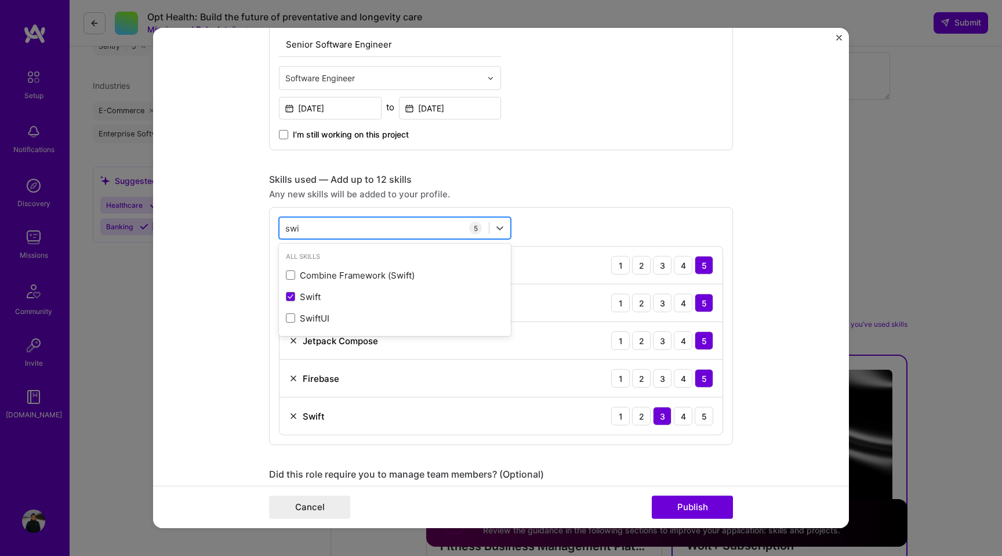
click at [330, 227] on div "swi swi" at bounding box center [384, 227] width 209 height 19
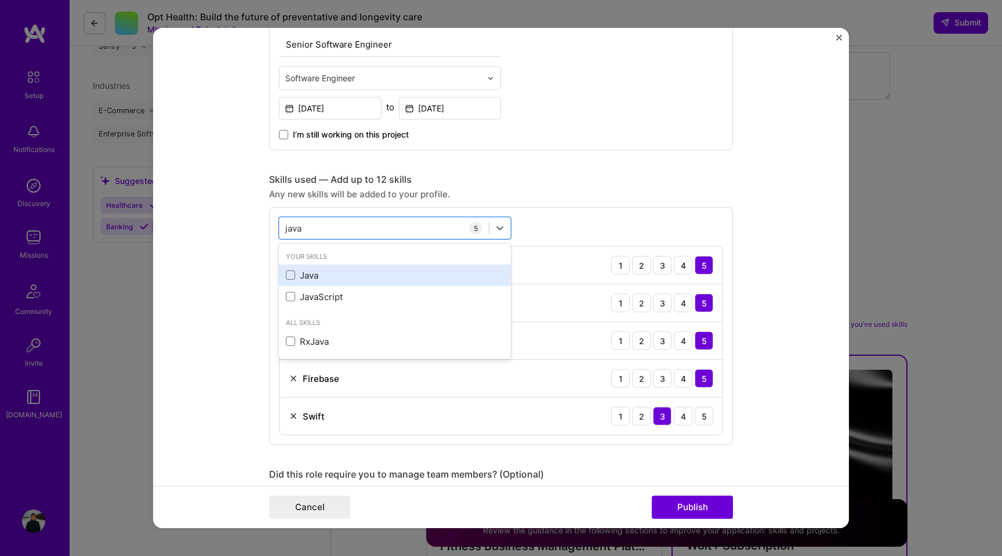
click at [298, 277] on div "Java" at bounding box center [395, 275] width 218 height 12
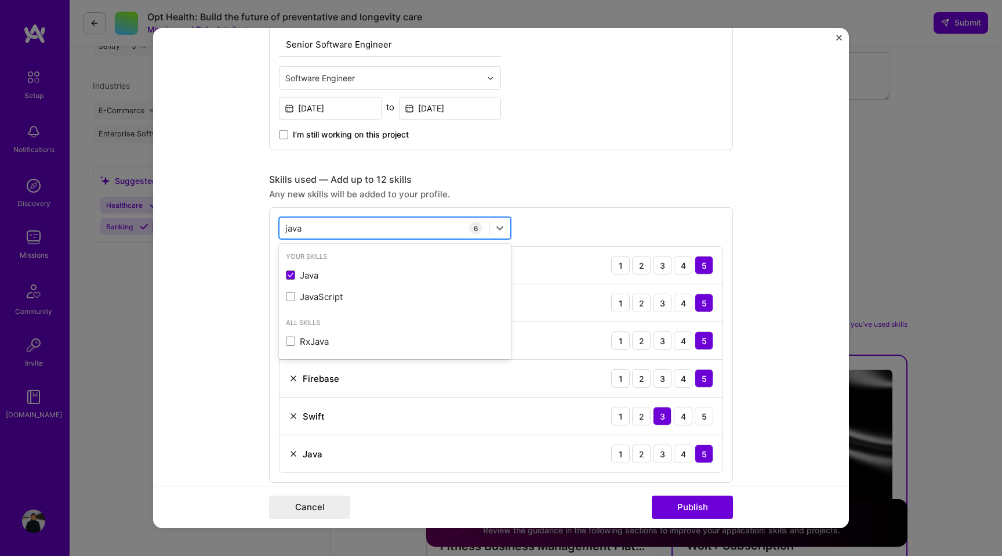
click at [308, 223] on div "java java" at bounding box center [384, 227] width 209 height 19
type input "j"
type input "c"
type input "j"
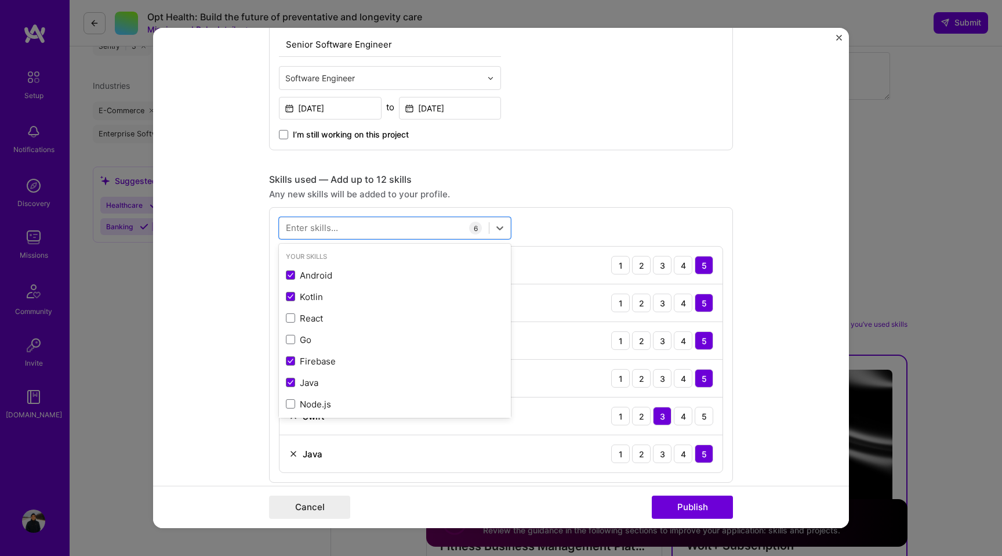
click at [244, 259] on form "Project title Uniqlo Android app Company UNIQLO Project industry Industry 2 Pro…" at bounding box center [501, 278] width 696 height 500
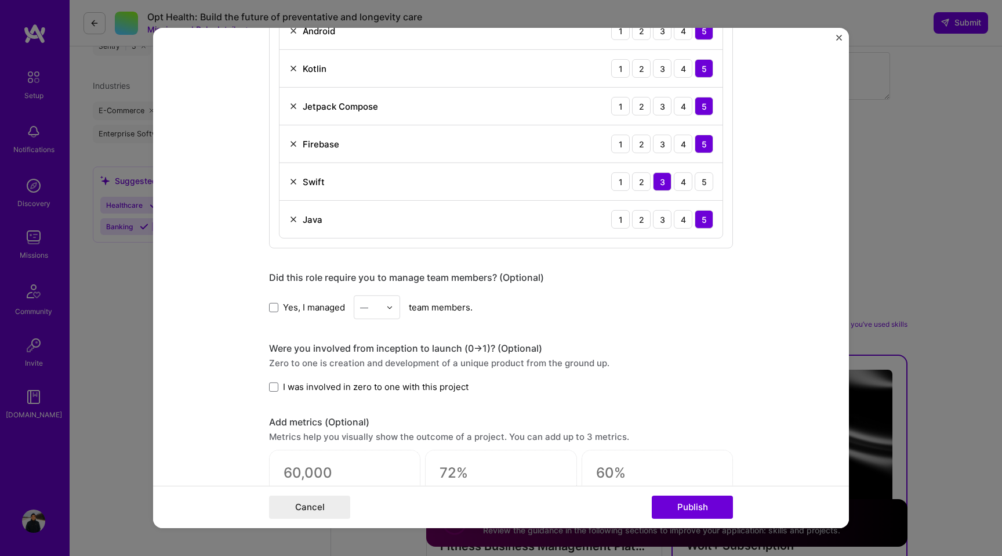
scroll to position [618, 0]
click at [271, 306] on span at bounding box center [273, 304] width 9 height 9
click at [0, 0] on input "Yes, I managed" at bounding box center [0, 0] width 0 height 0
click at [385, 308] on div "—" at bounding box center [370, 305] width 32 height 23
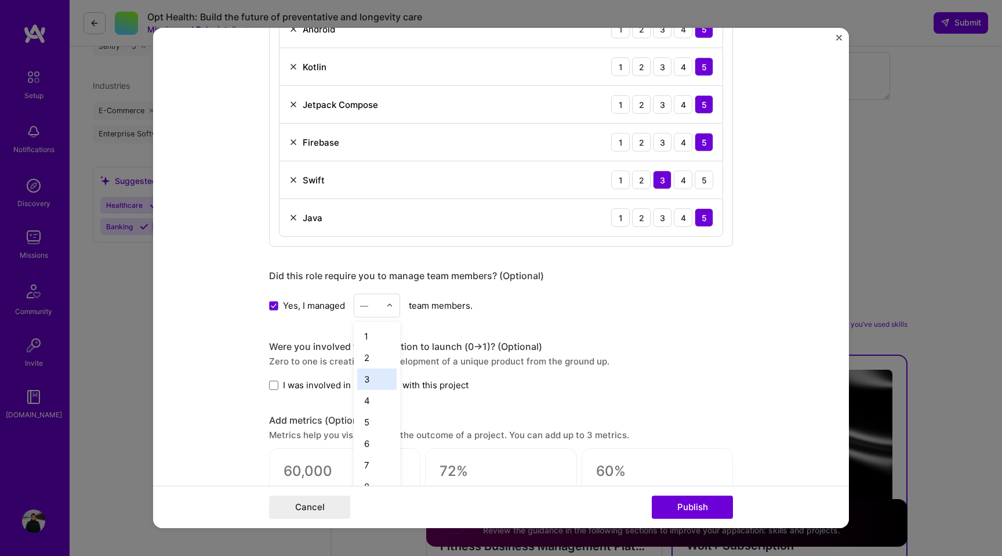
click at [376, 378] on div "3" at bounding box center [376, 378] width 39 height 21
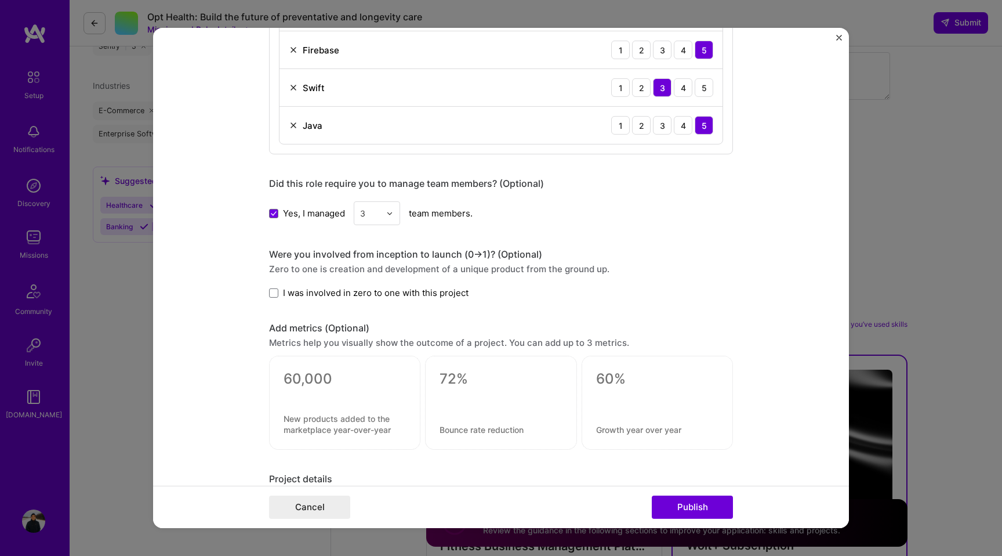
scroll to position [717, 0]
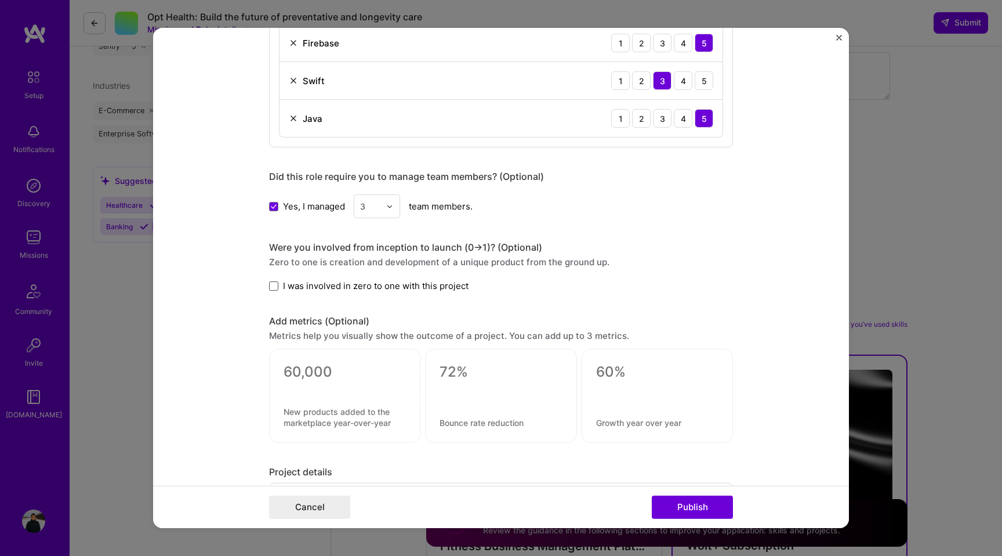
click at [274, 287] on span at bounding box center [273, 285] width 9 height 9
click at [0, 0] on input "I was involved in zero to one with this project" at bounding box center [0, 0] width 0 height 0
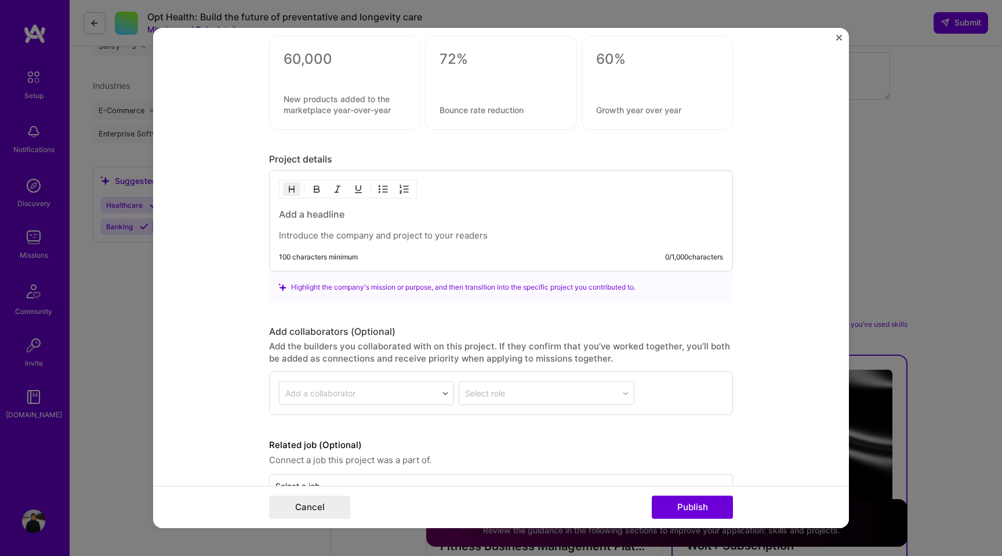
scroll to position [1036, 0]
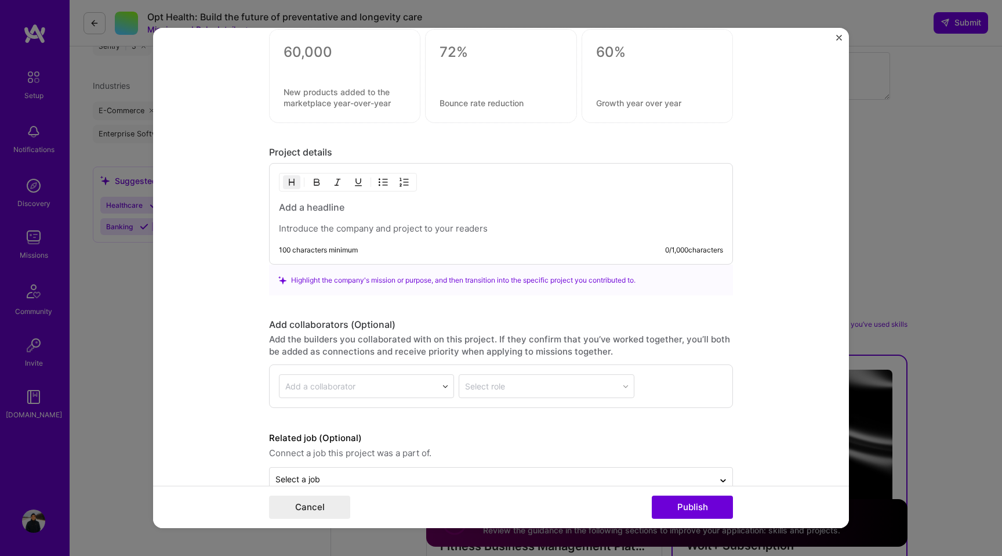
click at [316, 209] on h3 at bounding box center [501, 207] width 444 height 13
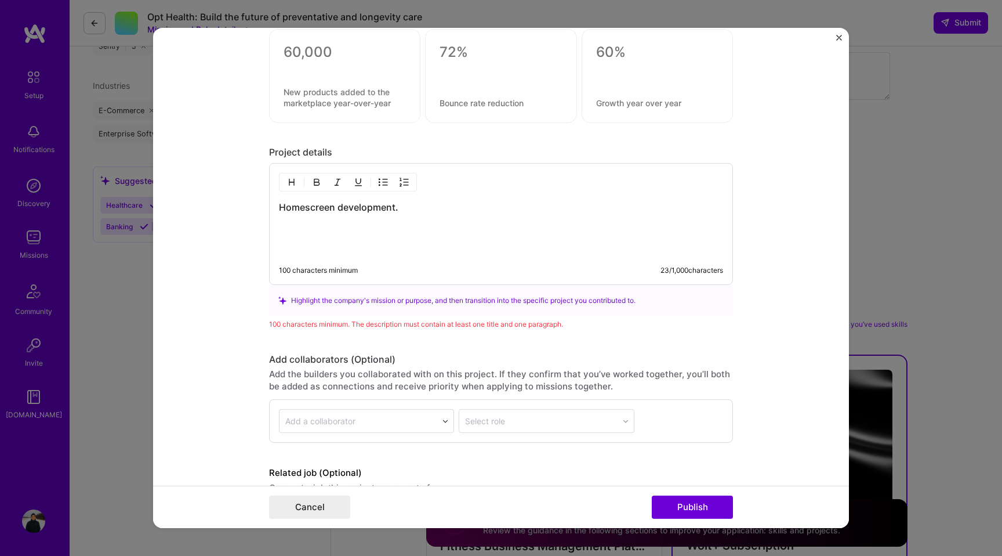
click at [304, 205] on h3 "Homescreen development." at bounding box center [501, 207] width 444 height 13
click at [304, 238] on div "Home screen development." at bounding box center [501, 228] width 444 height 54
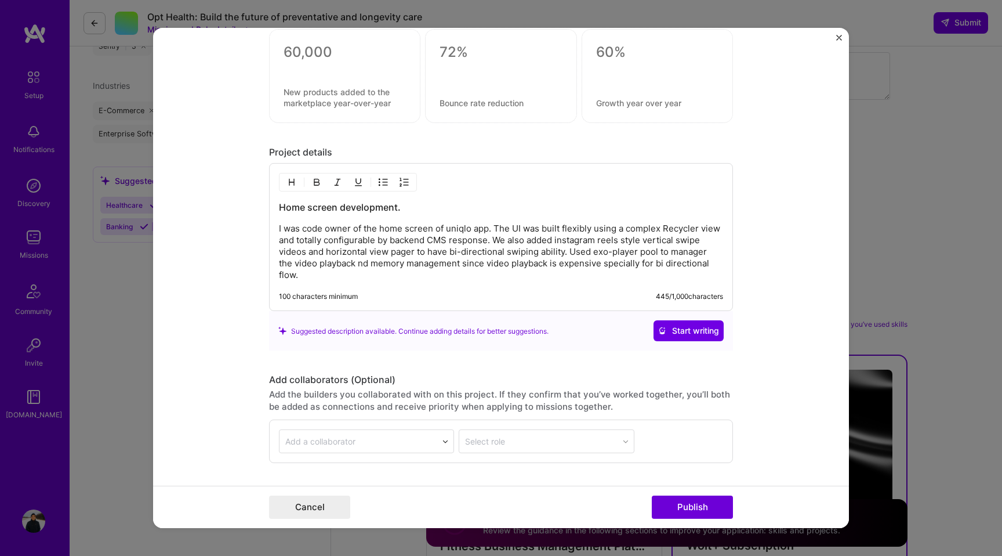
click at [361, 267] on p "I was code owner of the home screen of uniqlo app. The UI was built flexibly us…" at bounding box center [501, 252] width 444 height 58
click at [305, 283] on div "Home screen development. I was code owner of the home screen of uniqlo app. The…" at bounding box center [501, 237] width 464 height 148
click at [306, 277] on p "I was code owner of the home screen of uniqlo app. The UI was built flexibly us…" at bounding box center [501, 252] width 444 height 58
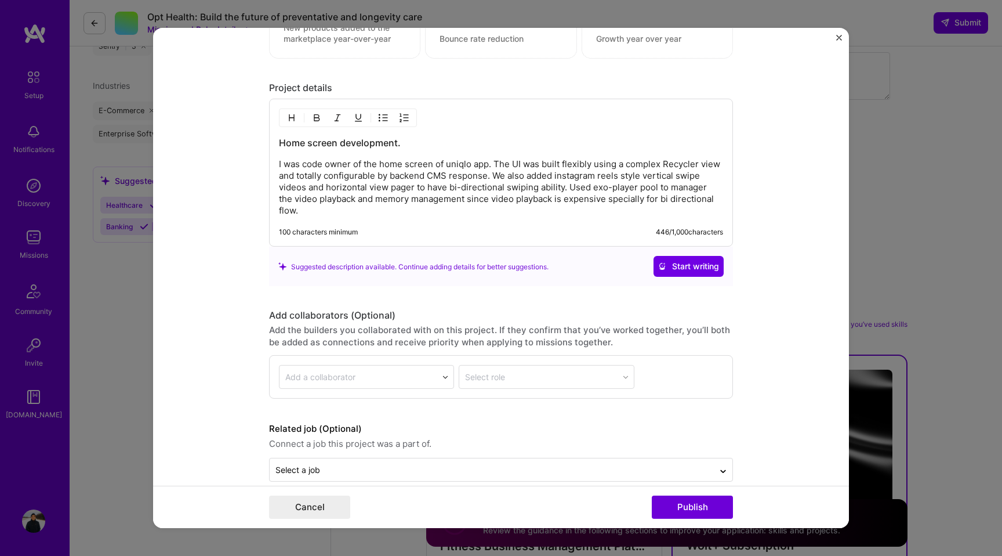
scroll to position [1119, 0]
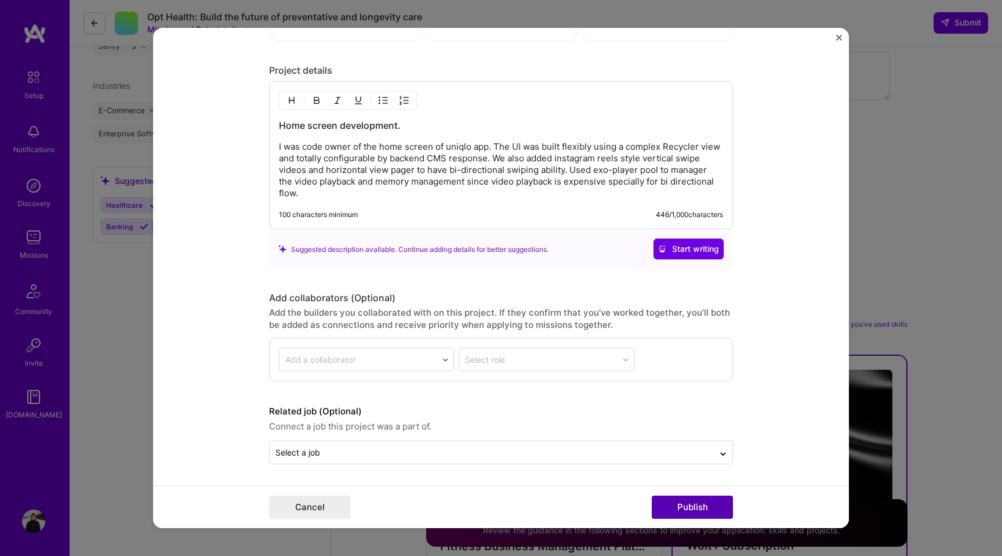
click at [688, 506] on button "Publish" at bounding box center [692, 506] width 81 height 23
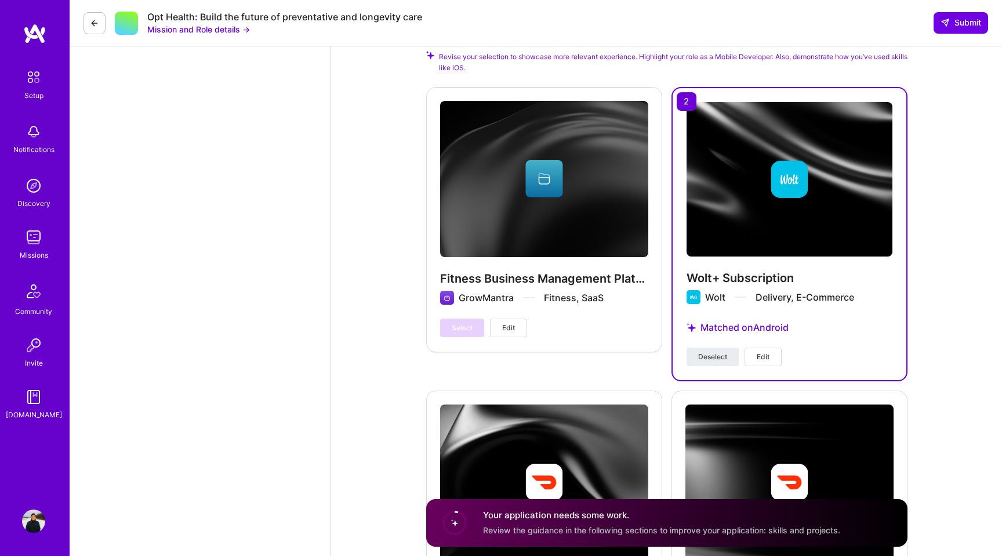
scroll to position [1213, 0]
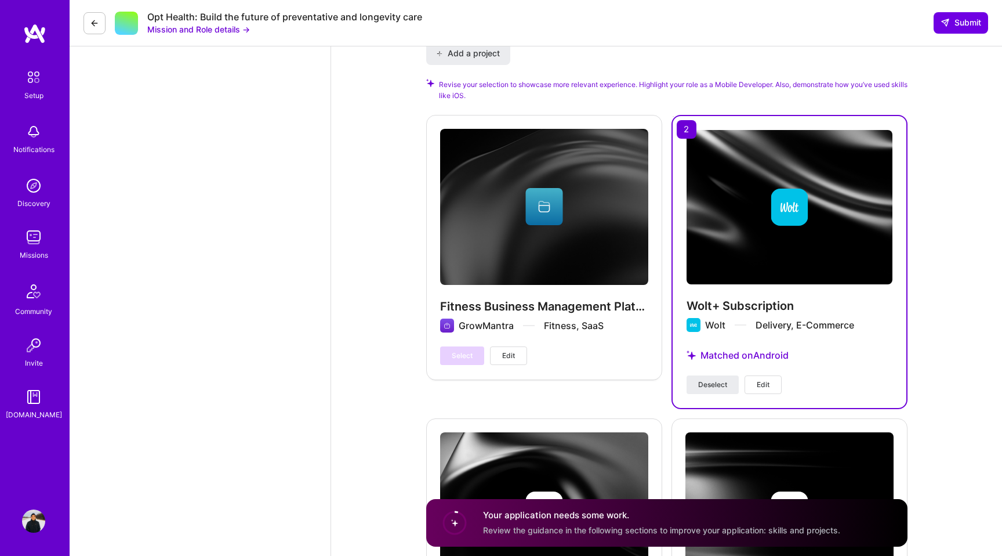
click at [744, 162] on img at bounding box center [790, 207] width 206 height 154
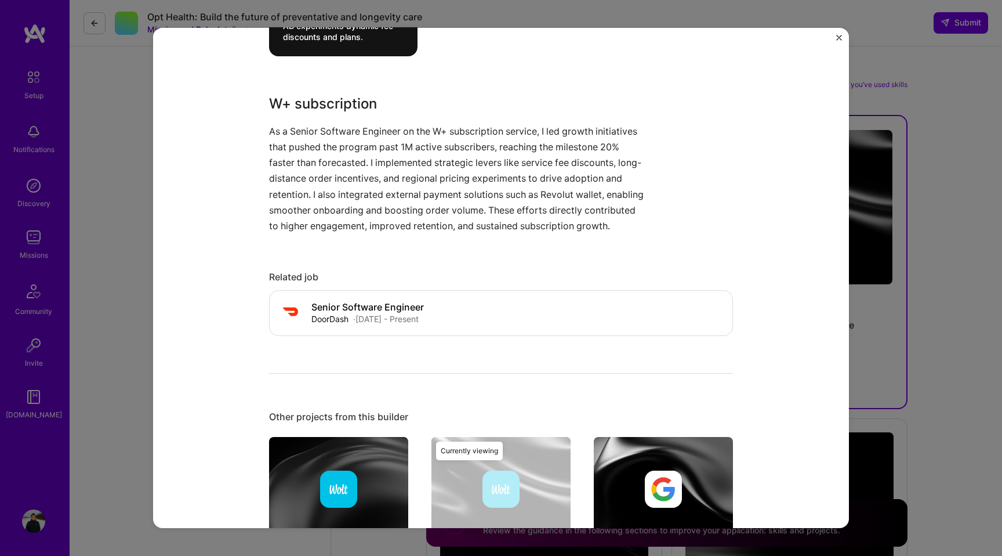
scroll to position [455, 0]
click at [923, 57] on div "Wolt+ Subscription Wolt Delivery, E-Commerce Project link Role Senior Software …" at bounding box center [501, 278] width 1002 height 556
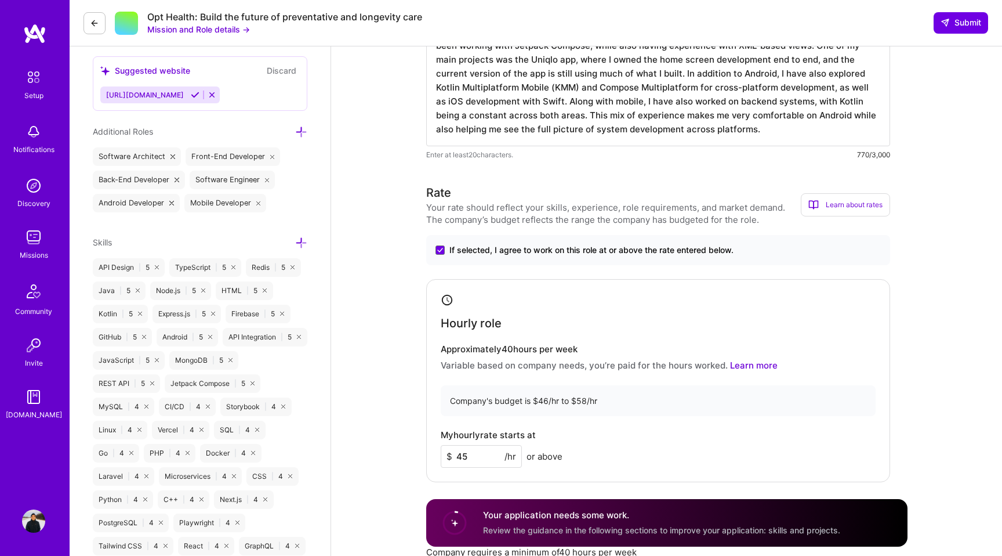
scroll to position [513, 0]
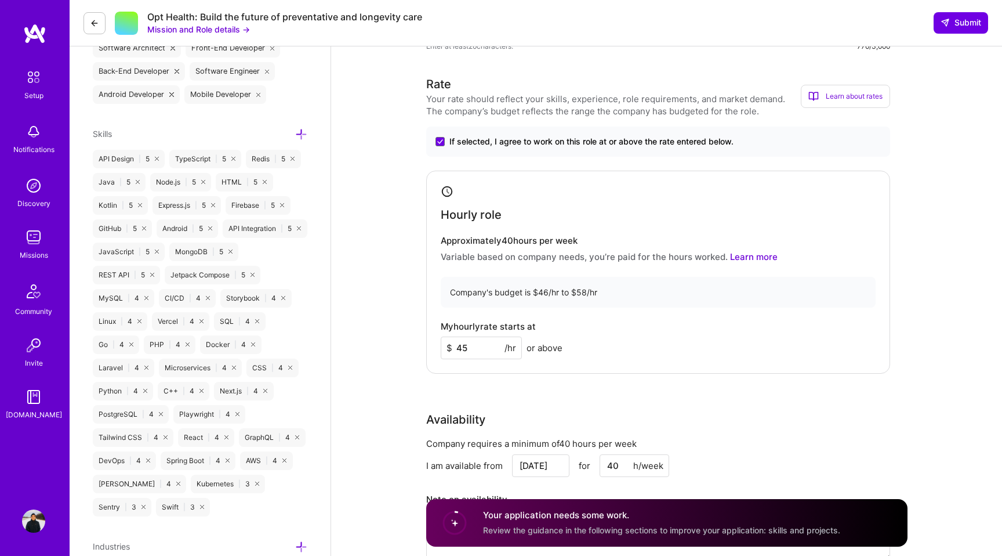
click at [303, 134] on icon at bounding box center [301, 134] width 12 height 12
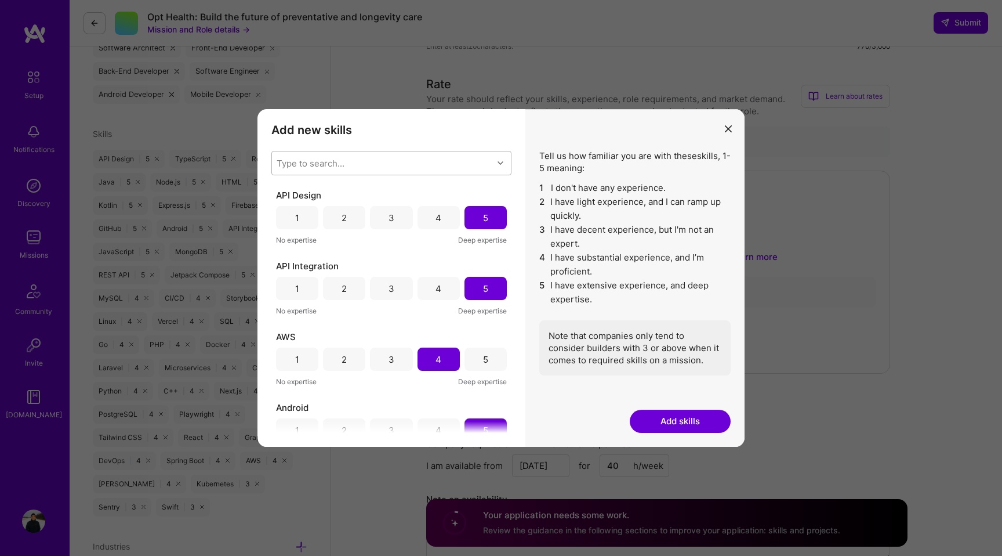
click at [382, 162] on div "Type to search..." at bounding box center [382, 162] width 221 height 23
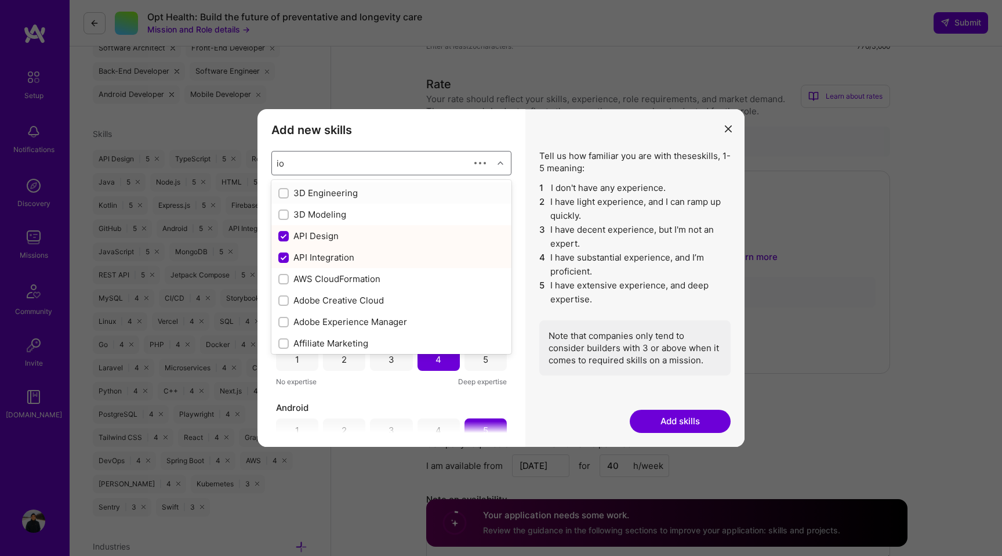
type input "ios"
checkbox input "false"
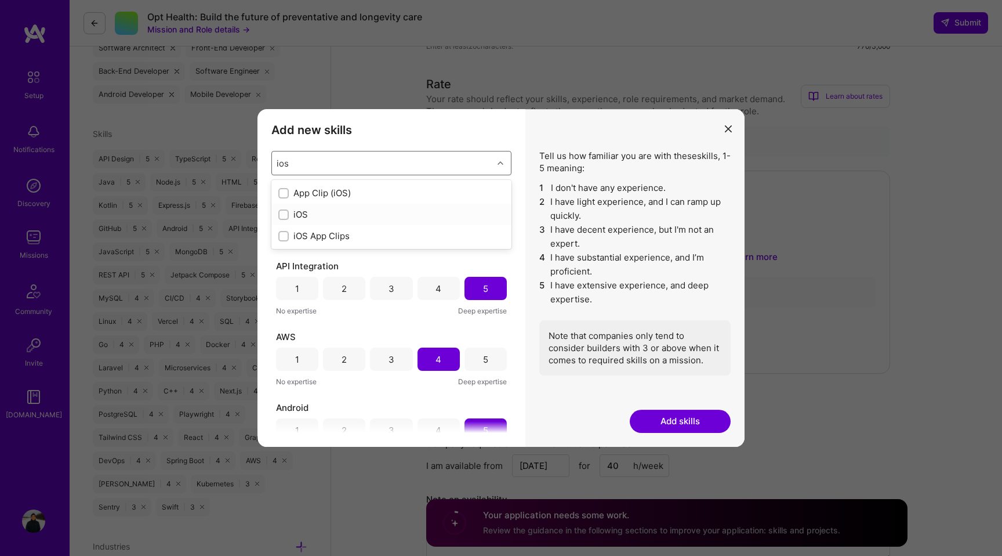
click at [290, 211] on div "iOS" at bounding box center [391, 214] width 226 height 12
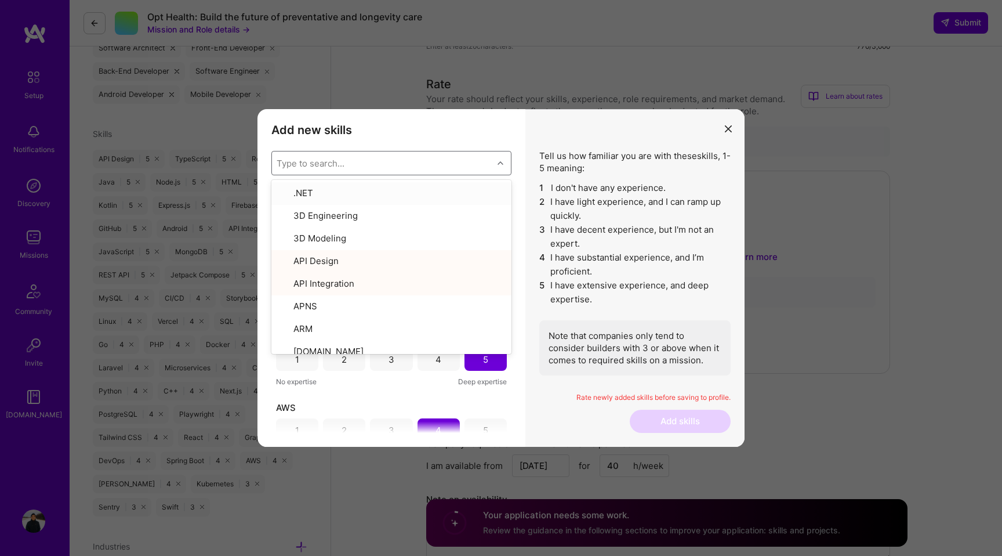
click at [512, 119] on div "Add new skills Tell us how familiar you are with given skills, using between 1 …" at bounding box center [392, 278] width 268 height 338
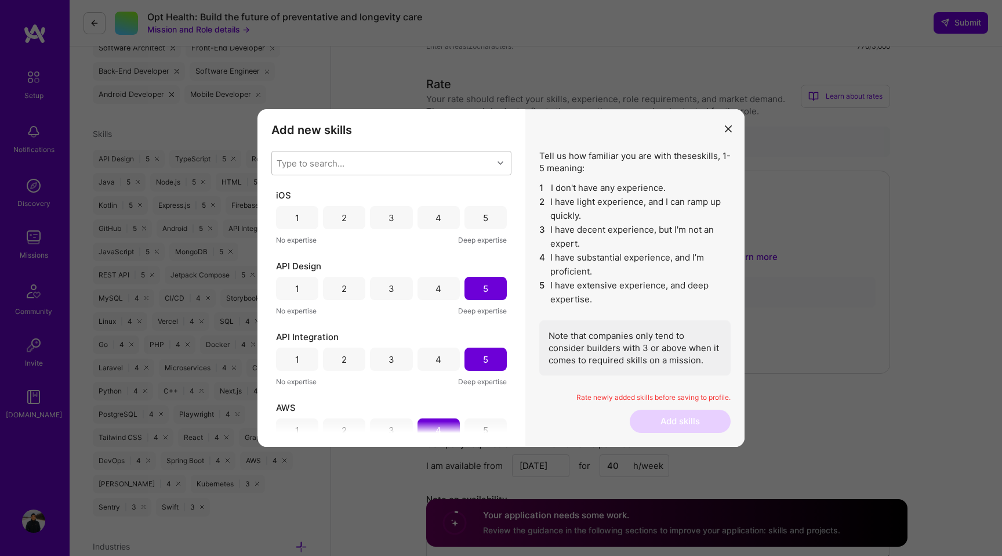
click at [397, 218] on div "3" at bounding box center [391, 217] width 42 height 23
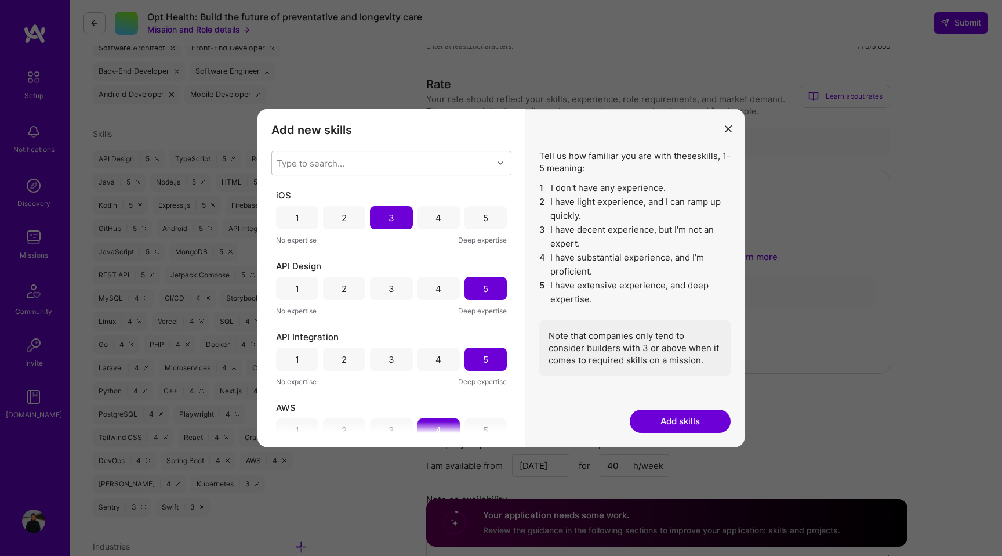
click at [677, 418] on button "Add skills" at bounding box center [680, 420] width 101 height 23
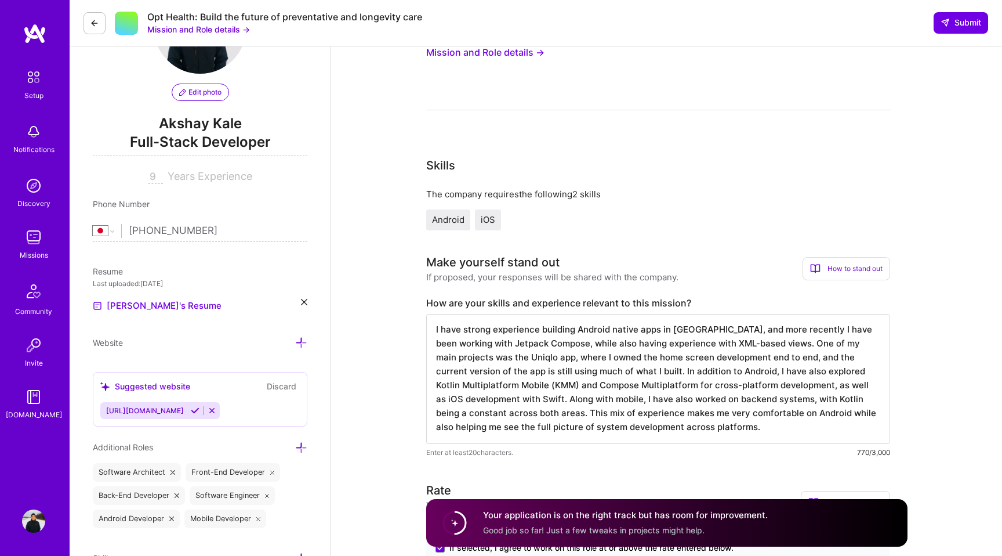
scroll to position [108, 0]
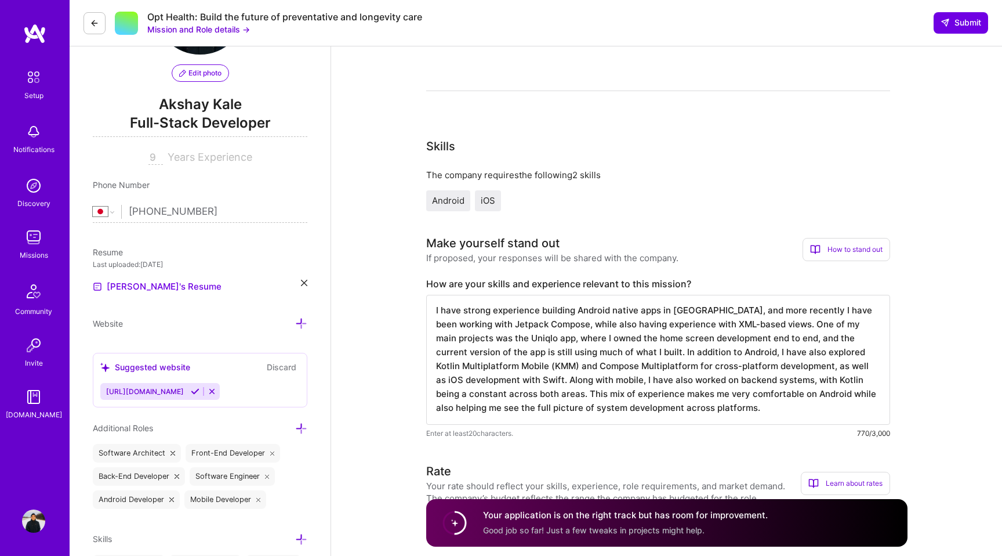
click at [304, 282] on icon at bounding box center [304, 283] width 6 height 6
click at [152, 275] on div "Upload your Resume PDF file format" at bounding box center [155, 279] width 79 height 24
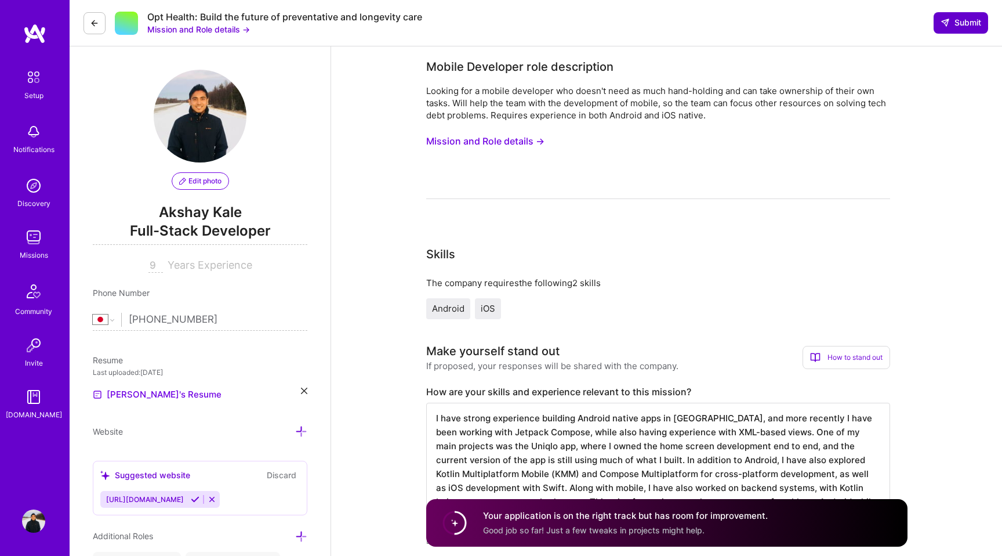
click at [951, 23] on span "Submit" at bounding box center [961, 23] width 41 height 12
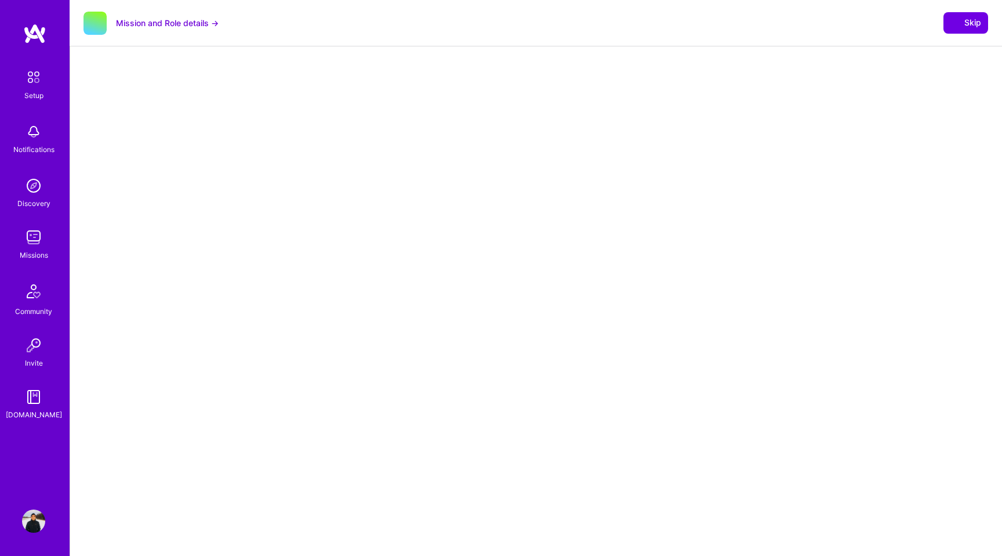
select select "JP"
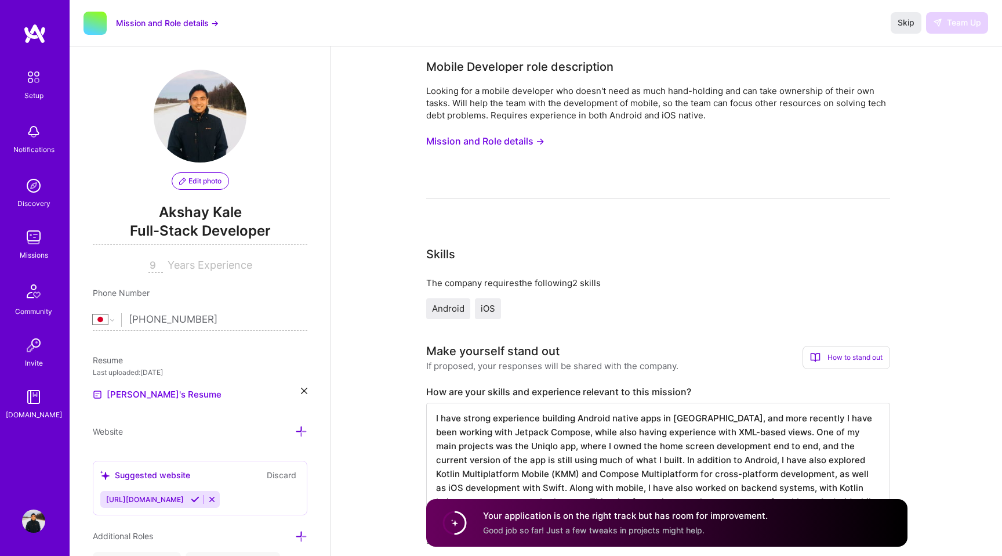
click at [952, 22] on div "Skip Team Up" at bounding box center [939, 22] width 97 height 21
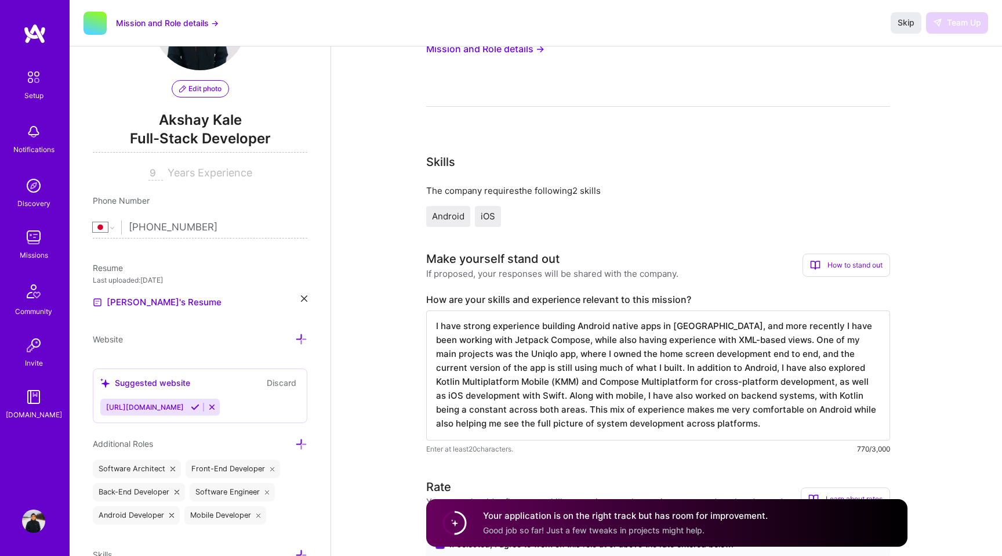
scroll to position [171, 0]
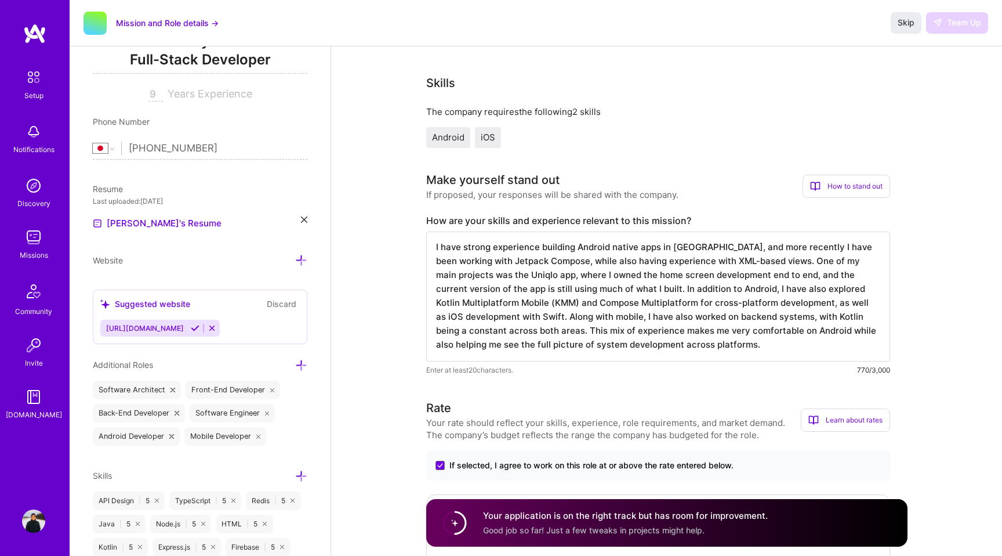
click at [583, 524] on div "Your application is on the right track but has room for improvement. Good job s…" at bounding box center [625, 522] width 285 height 27
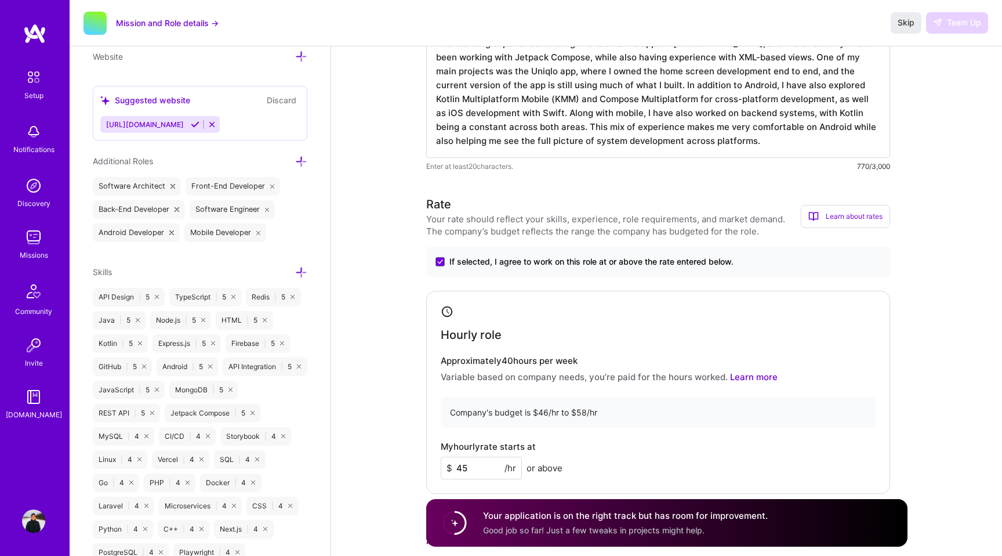
scroll to position [379, 0]
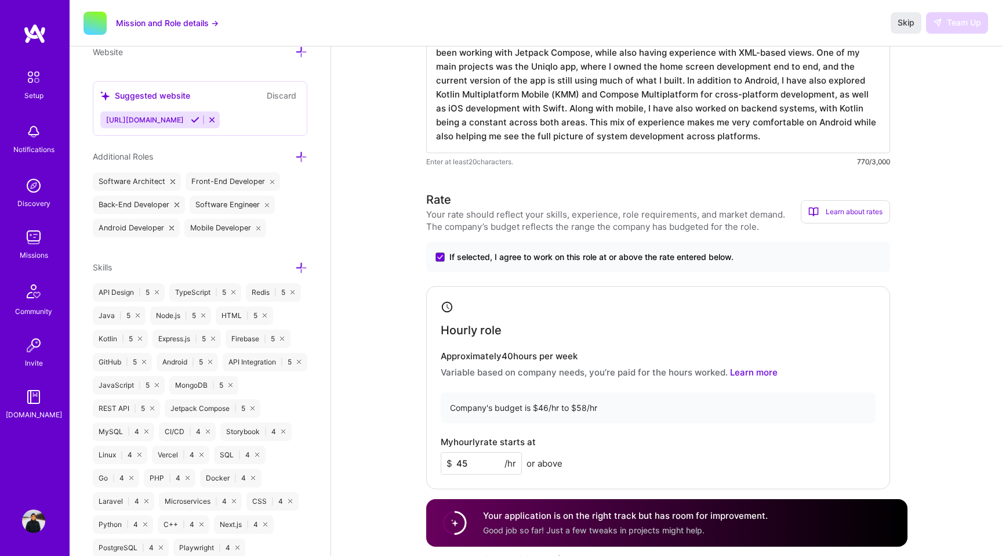
click at [195, 119] on icon at bounding box center [195, 119] width 9 height 9
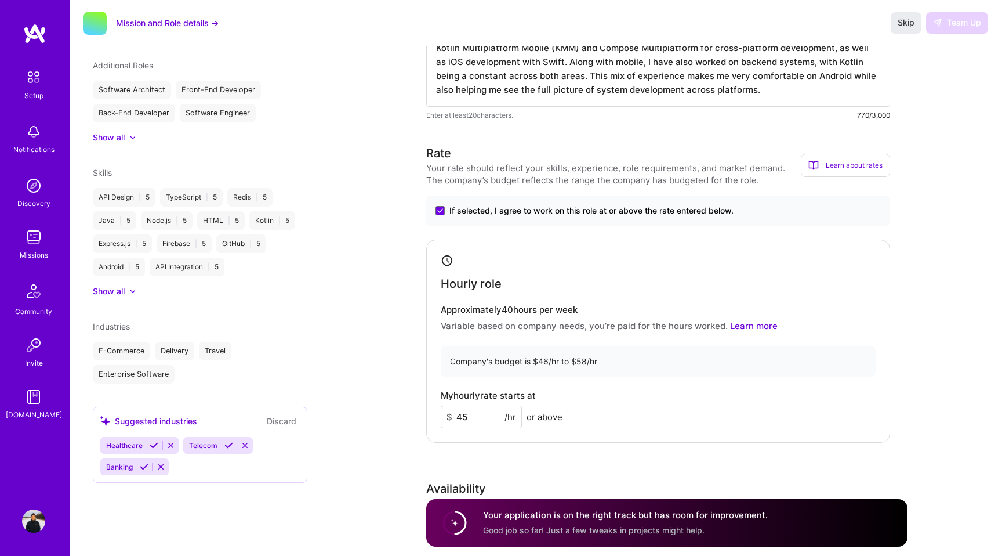
scroll to position [0, 0]
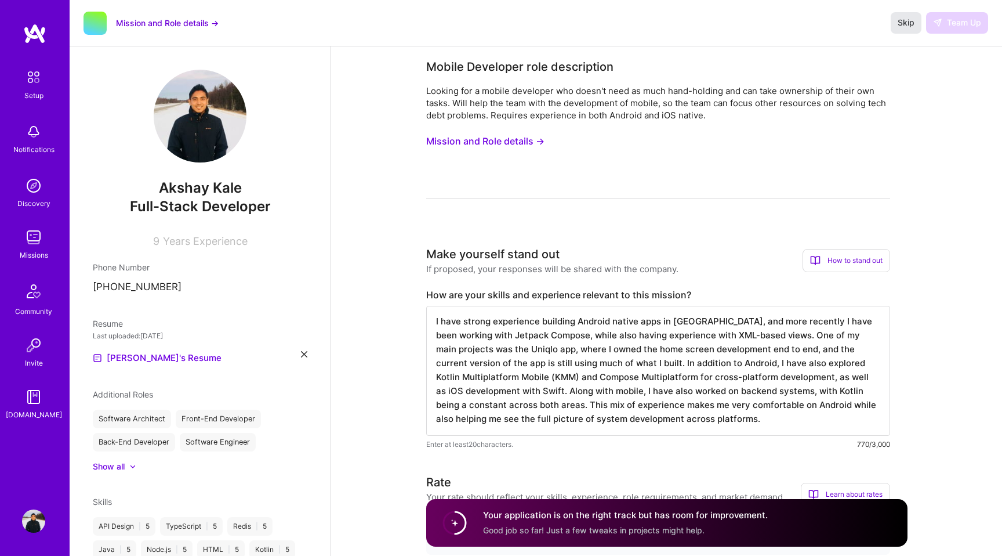
click at [907, 27] on span "Skip" at bounding box center [906, 23] width 17 height 12
click at [904, 20] on span "Skip" at bounding box center [906, 23] width 17 height 12
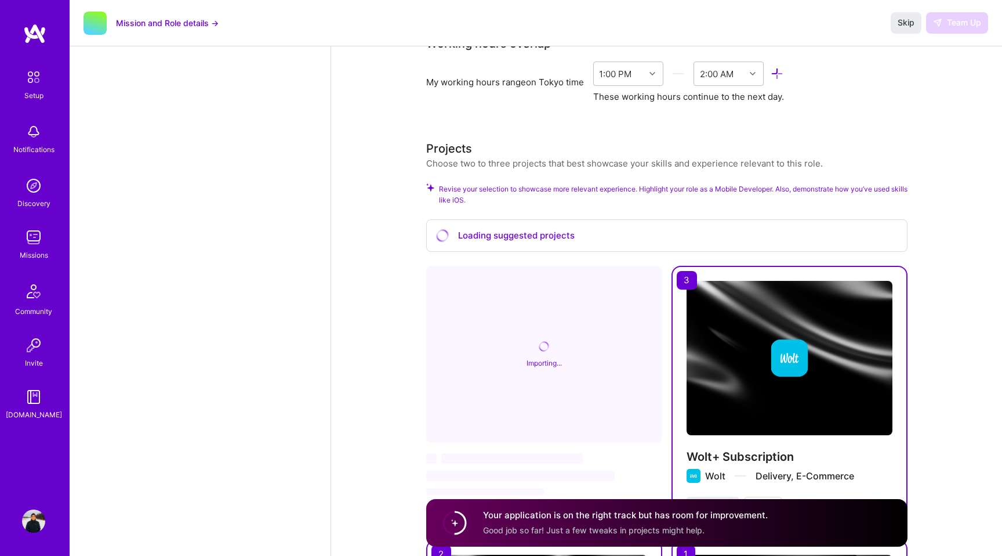
scroll to position [799, 0]
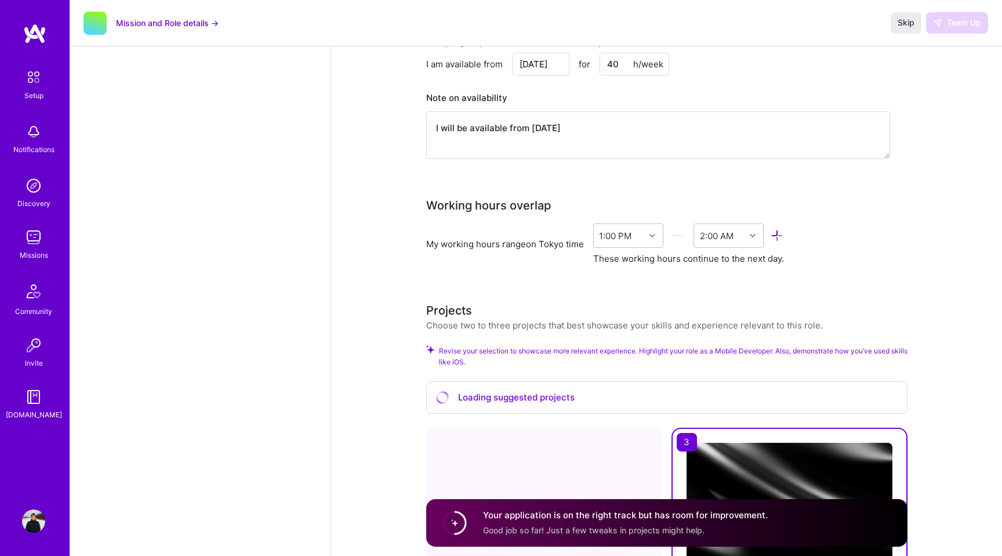
click at [30, 244] on img at bounding box center [33, 237] width 23 height 23
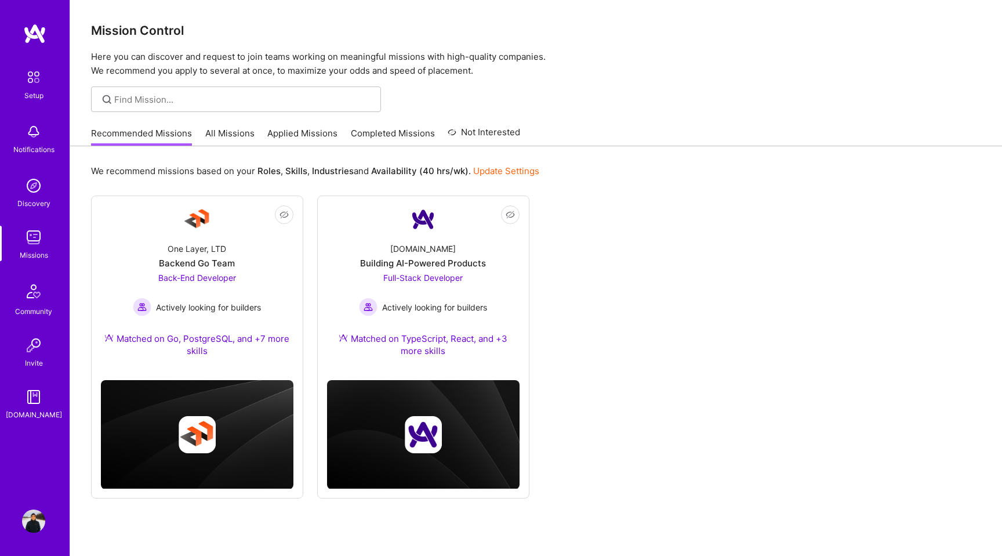
click at [295, 137] on link "Applied Missions" at bounding box center [302, 136] width 70 height 19
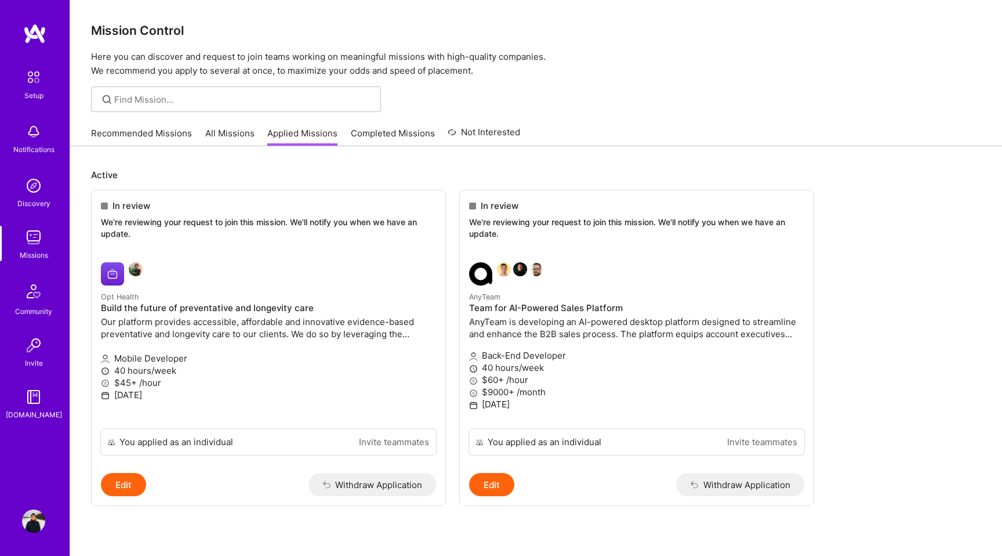
click at [231, 134] on link "All Missions" at bounding box center [229, 136] width 49 height 19
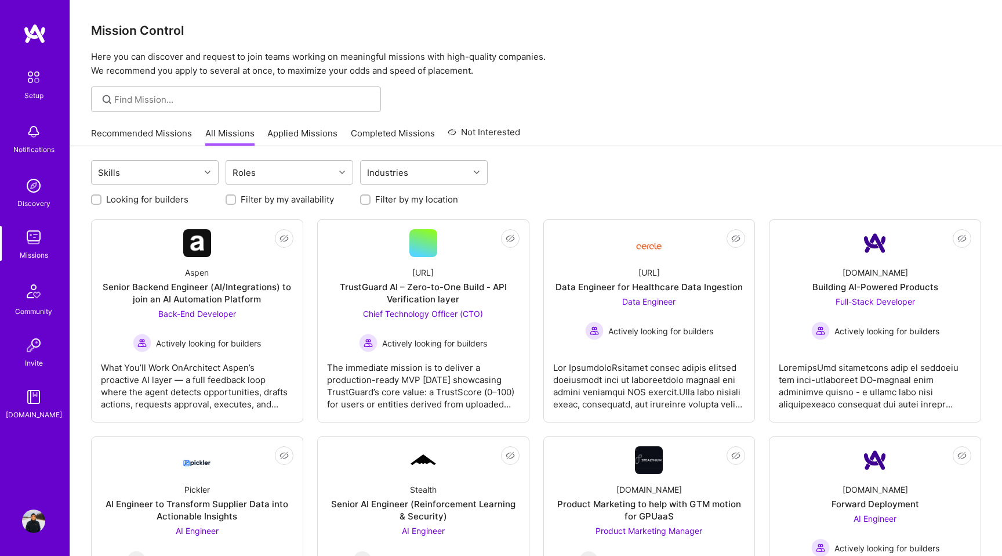
click at [161, 201] on label "Looking for builders" at bounding box center [147, 199] width 82 height 12
click at [101, 201] on input "Looking for builders" at bounding box center [97, 200] width 8 height 8
checkbox input "true"
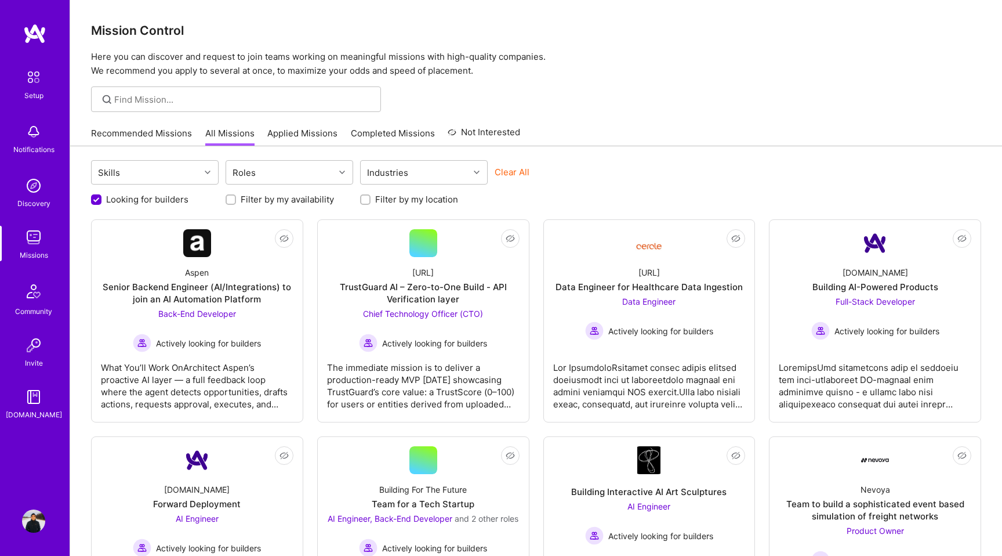
click at [368, 200] on input "Filter by my location" at bounding box center [366, 200] width 8 height 8
checkbox input "true"
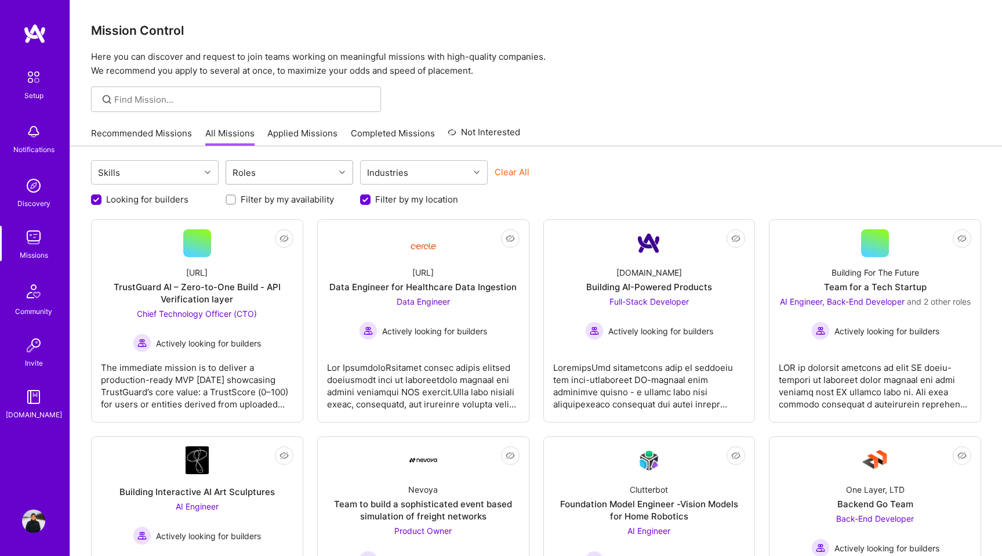
click at [340, 171] on icon at bounding box center [342, 172] width 6 height 6
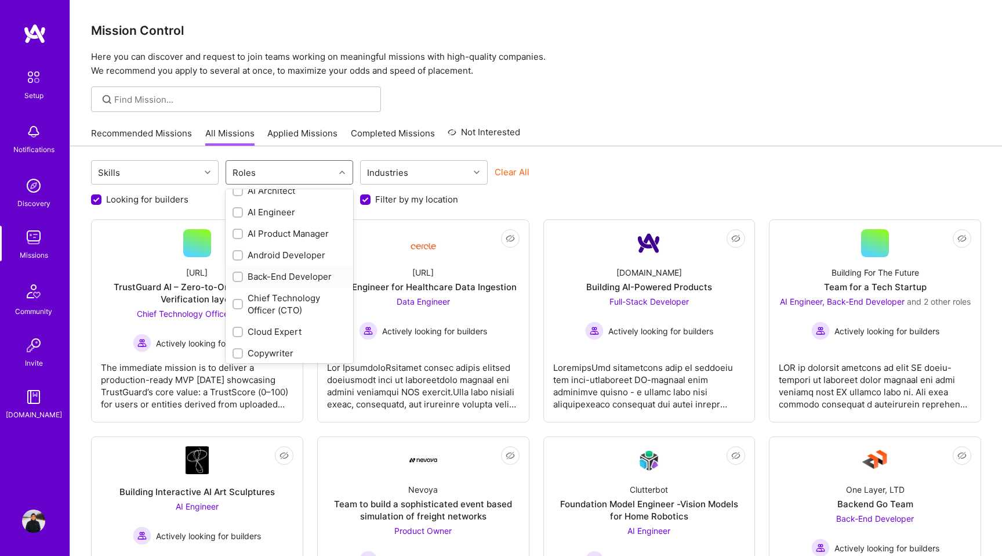
scroll to position [14, 0]
click at [300, 277] on div "Back-End Developer" at bounding box center [290, 274] width 114 height 12
checkbox input "true"
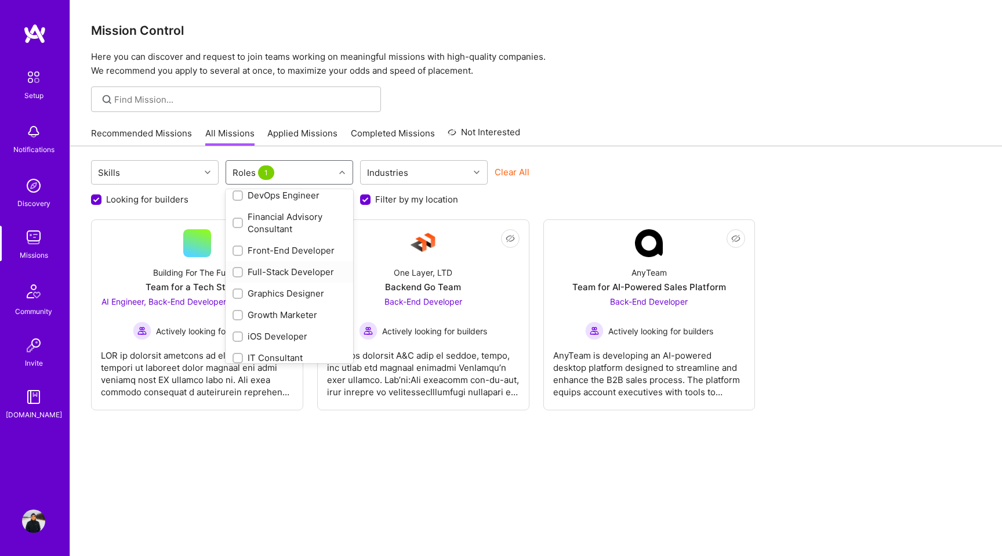
scroll to position [258, 0]
click at [295, 244] on div "Front-End Developer" at bounding box center [290, 248] width 114 height 12
checkbox input "true"
click at [294, 270] on div "Full-Stack Developer" at bounding box center [290, 269] width 114 height 12
checkbox input "true"
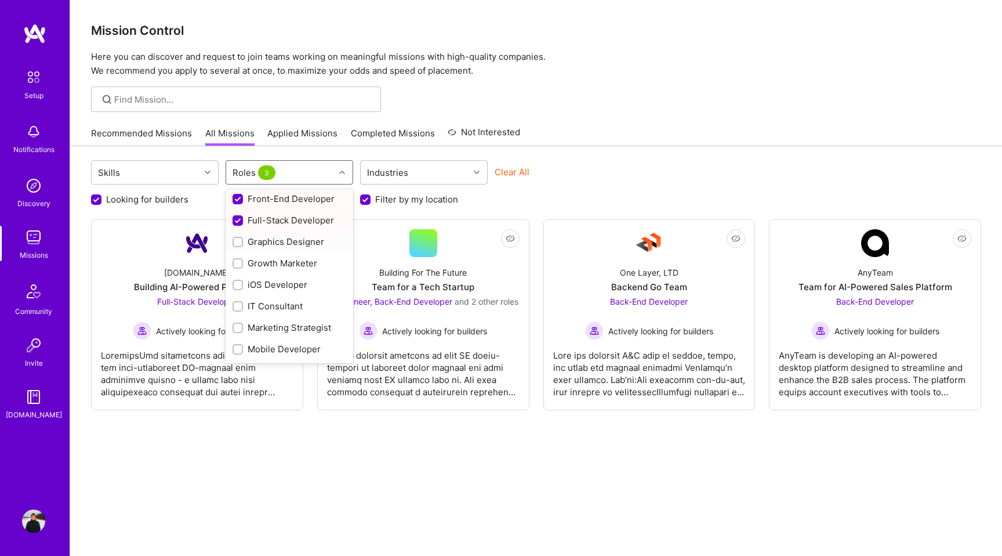
scroll to position [308, 0]
click at [289, 285] on div "iOS Developer" at bounding box center [290, 283] width 114 height 12
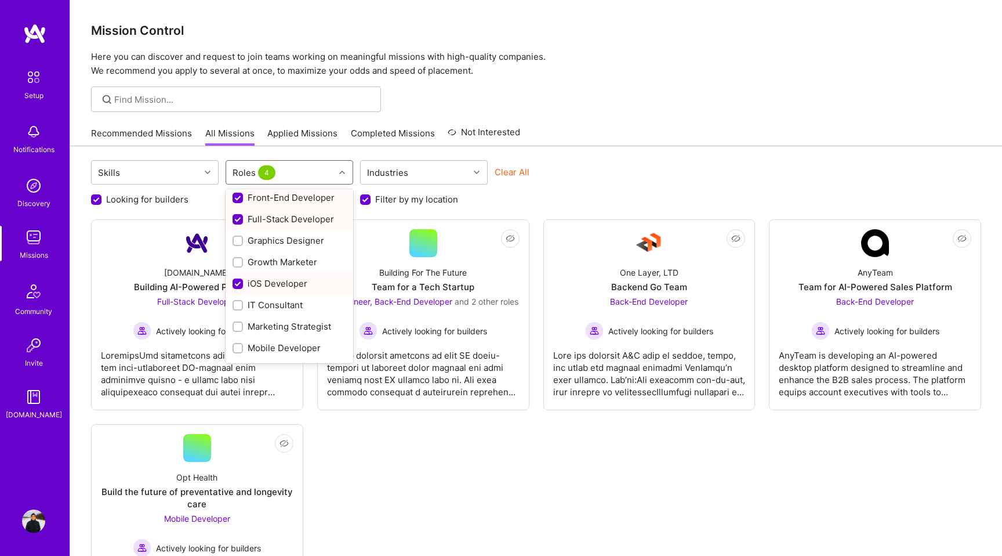
click at [289, 285] on div "iOS Developer" at bounding box center [290, 283] width 114 height 12
checkbox input "false"
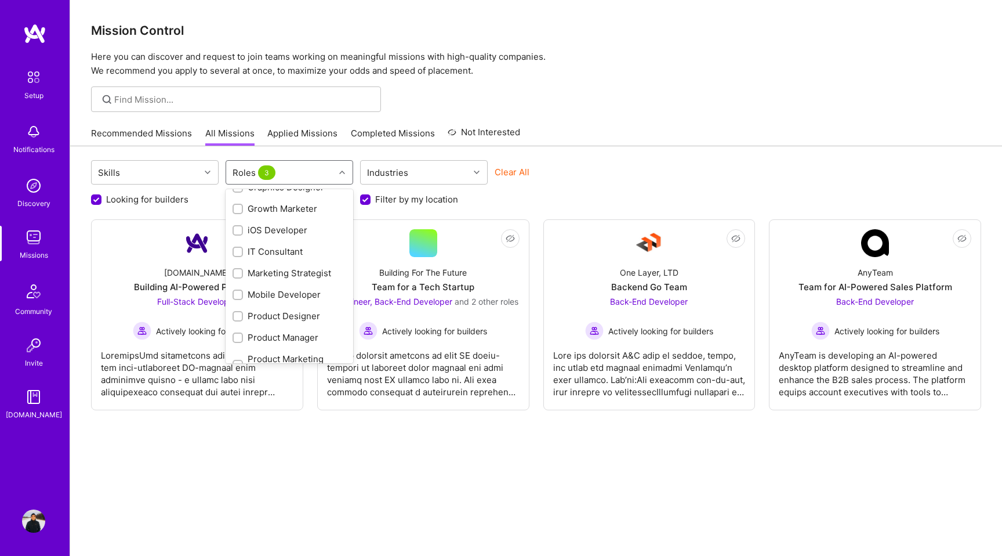
scroll to position [364, 0]
click at [289, 288] on div "Mobile Developer" at bounding box center [290, 291] width 114 height 12
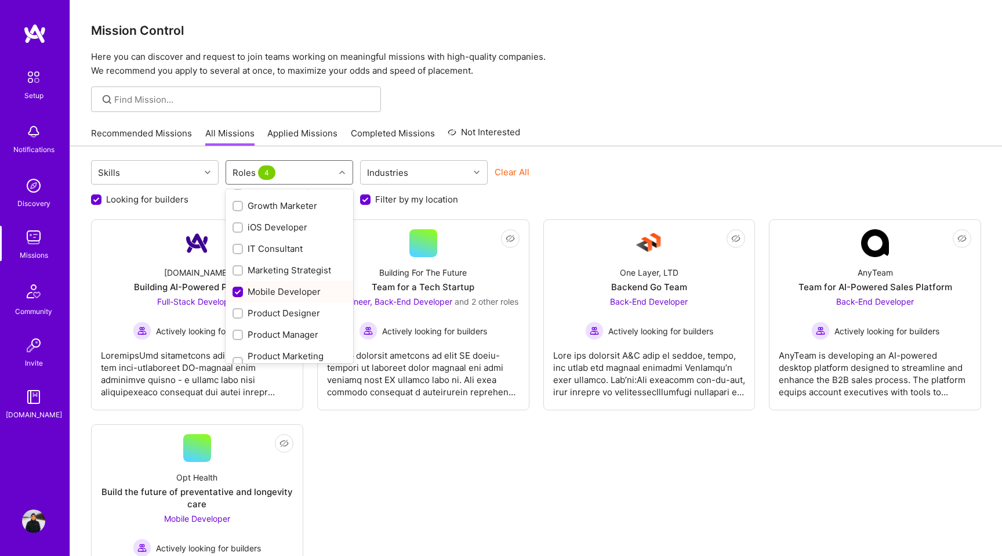
click at [289, 288] on div "Mobile Developer" at bounding box center [290, 291] width 114 height 12
checkbox input "false"
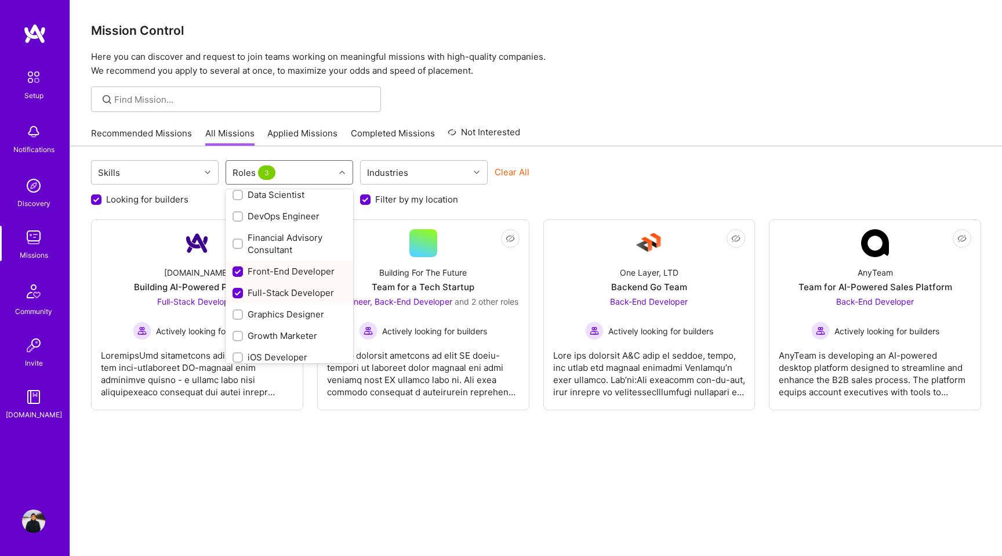
scroll to position [0, 0]
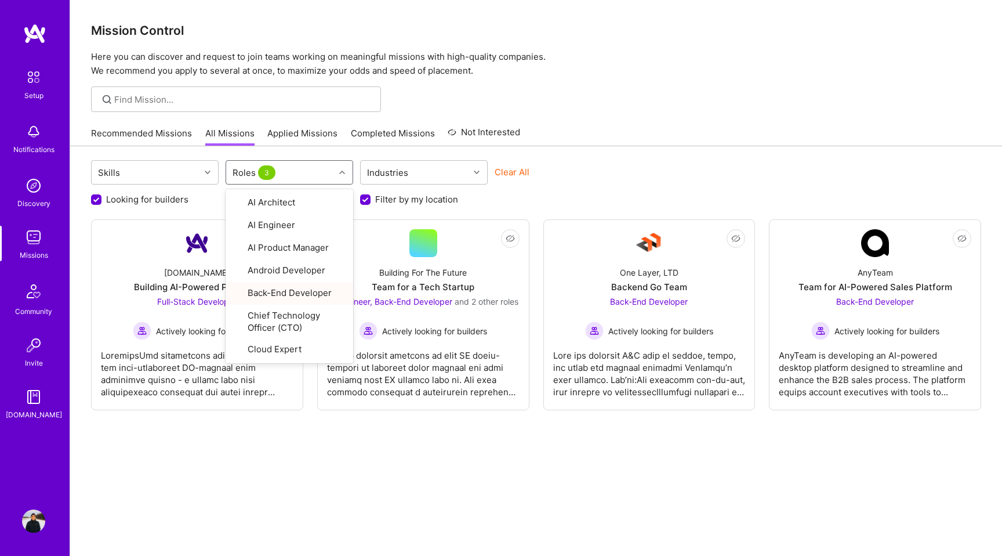
click at [604, 462] on div "Skills option Mobile Developer, deselected. option Back-End Developer focused, …" at bounding box center [536, 368] width 932 height 444
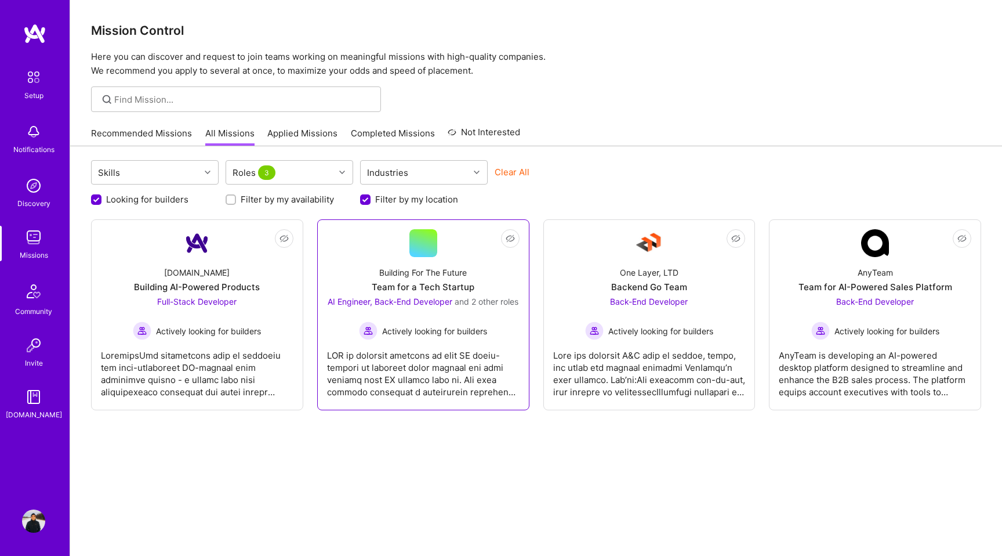
click at [458, 258] on div "Building For The Future Team for a Tech Startup AI Engineer, Back-End Developer…" at bounding box center [423, 298] width 193 height 83
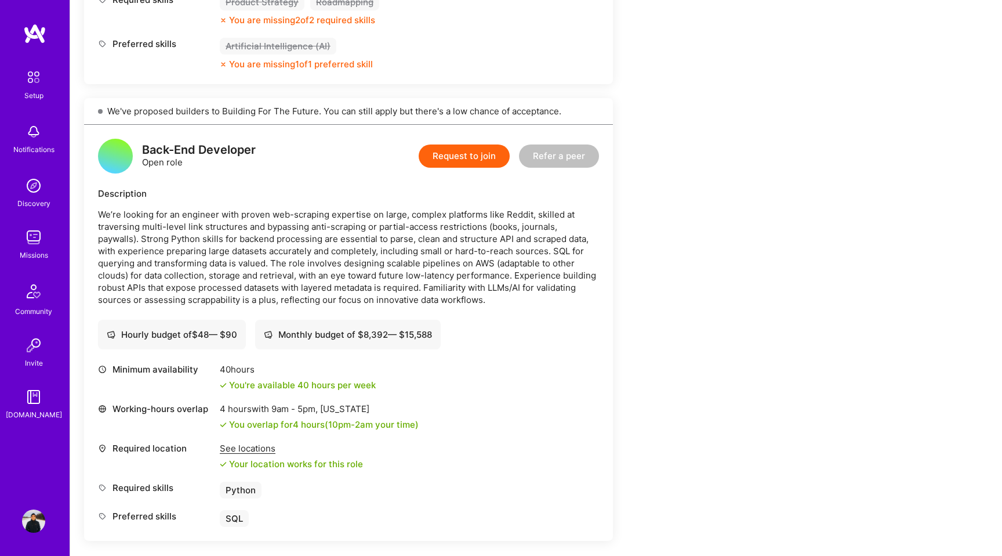
scroll to position [1463, 0]
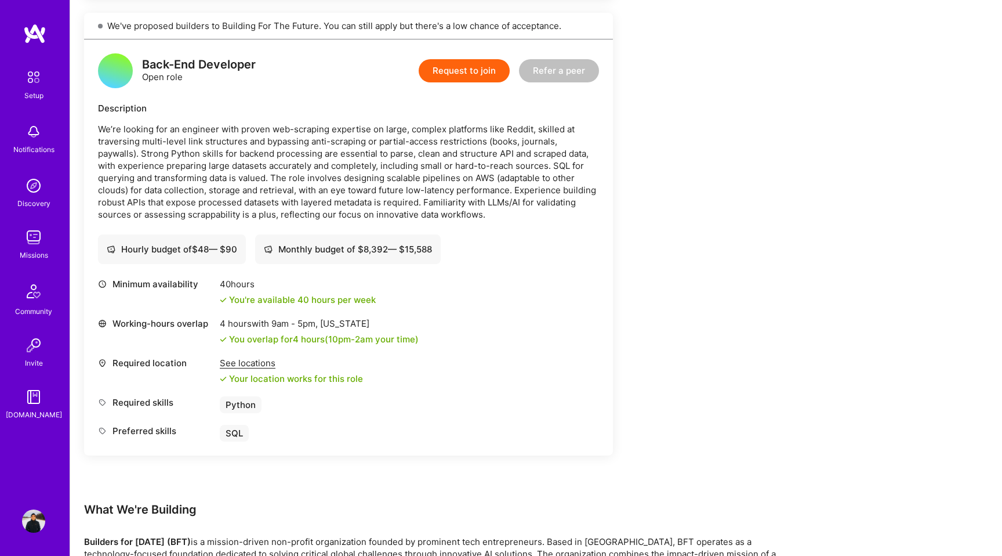
click at [266, 361] on div "See locations" at bounding box center [291, 363] width 143 height 12
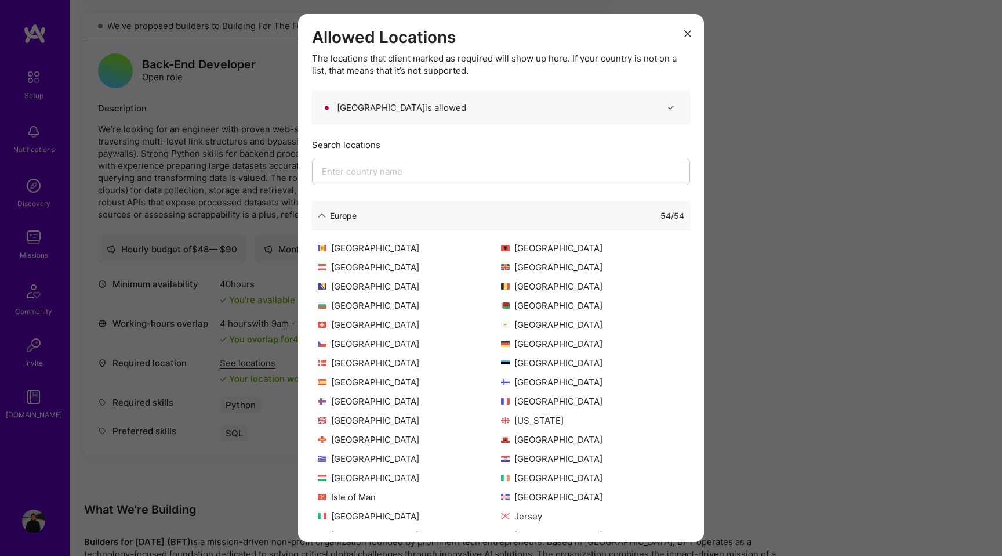
click at [266, 356] on div "Allowed Locations The locations that client marked as required will show up her…" at bounding box center [501, 278] width 1002 height 556
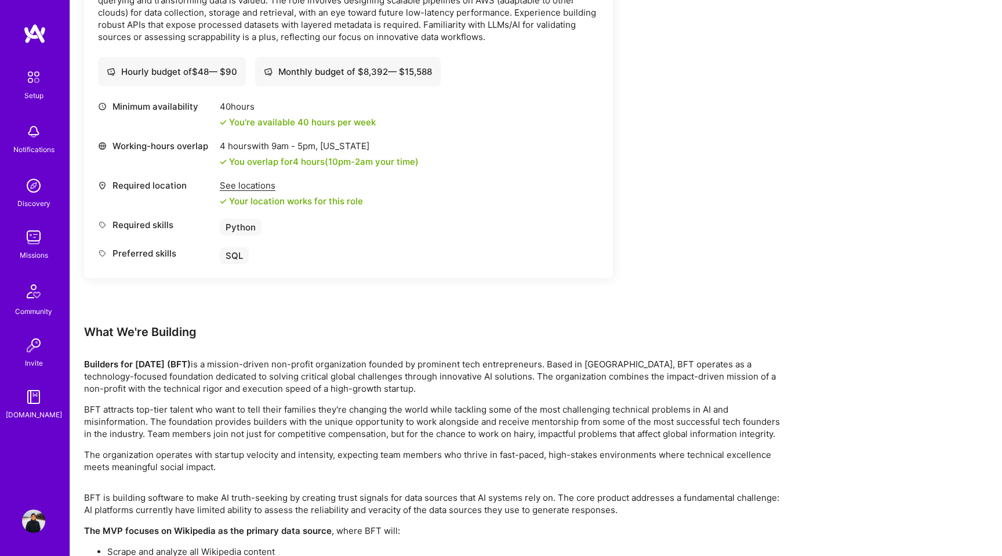
scroll to position [1254, 0]
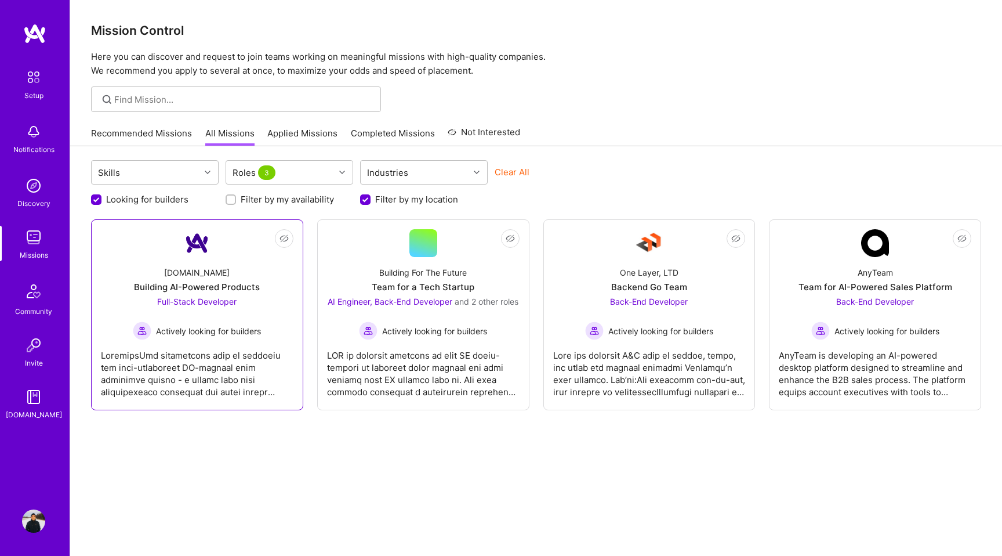
click at [230, 273] on div "A.Team Building AI-Powered Products Full-Stack Developer Actively looking for b…" at bounding box center [197, 298] width 193 height 83
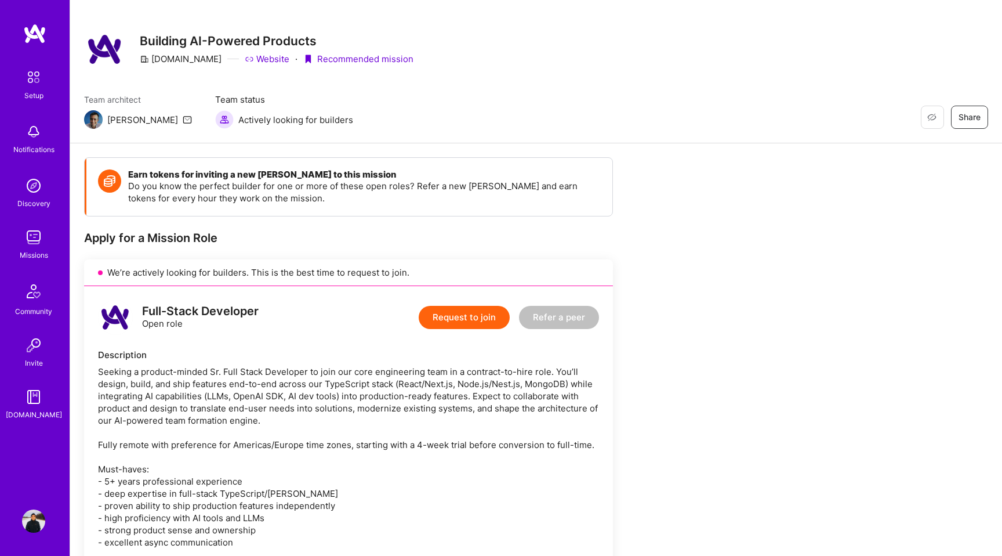
scroll to position [12, 0]
click at [466, 317] on button "Request to join" at bounding box center [464, 317] width 91 height 23
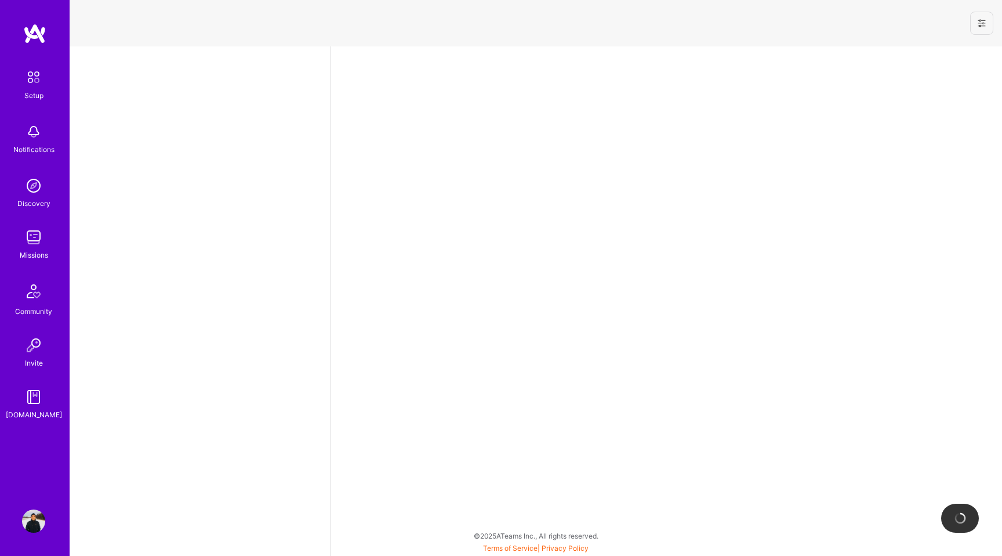
select select "JP"
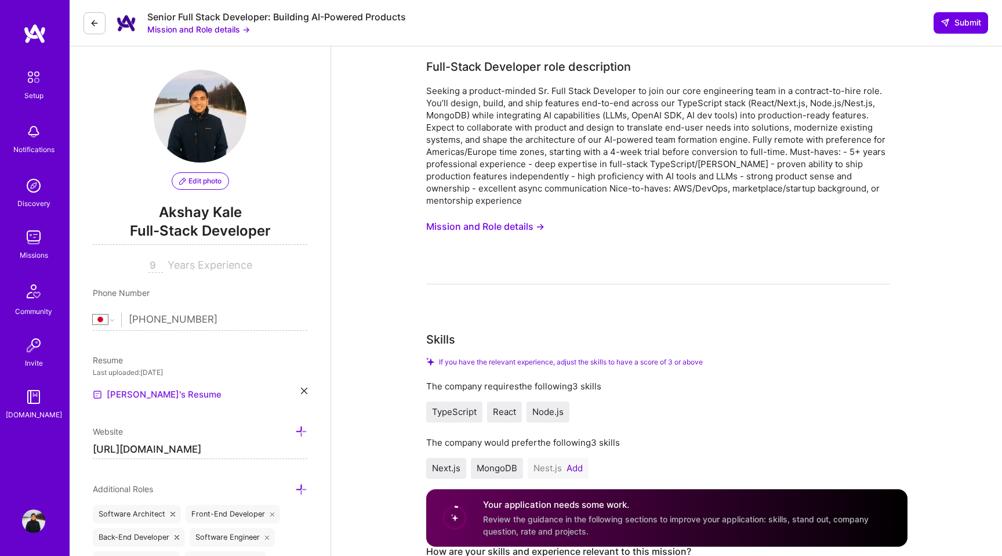
click at [151, 392] on link "Akshay's Resume" at bounding box center [157, 394] width 129 height 14
click at [304, 391] on icon at bounding box center [304, 390] width 6 height 6
click at [150, 382] on div "Upload your Resume PDF file format" at bounding box center [155, 387] width 79 height 24
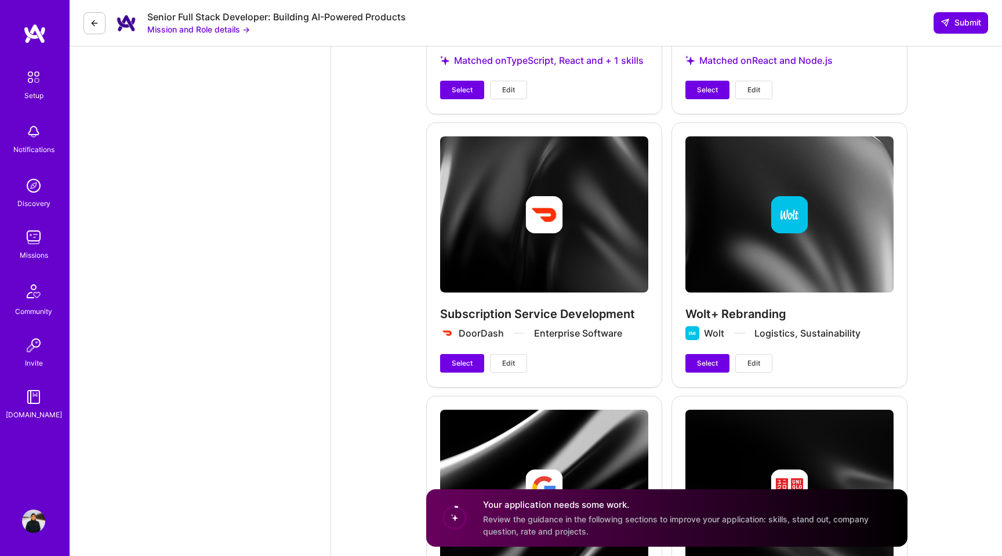
scroll to position [2941, 0]
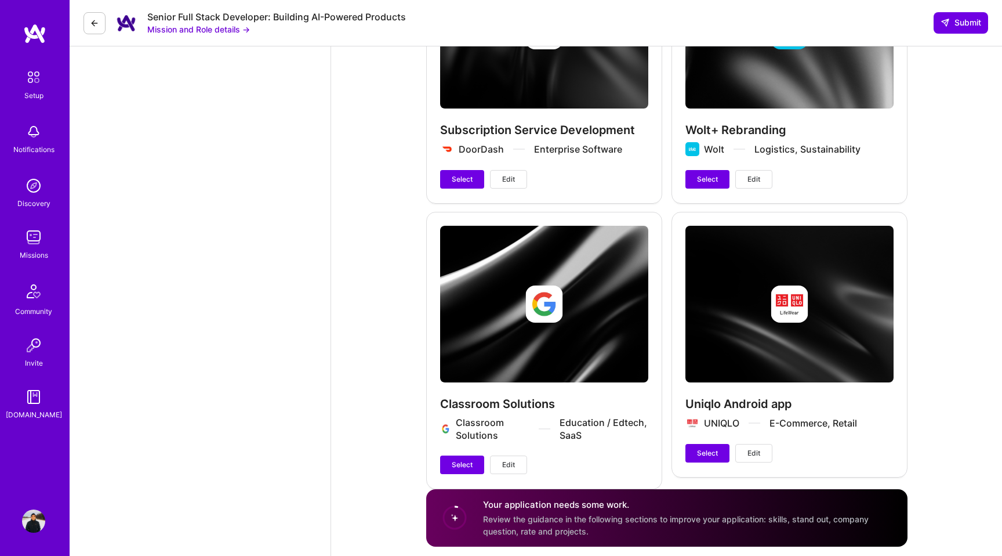
click at [586, 271] on div "Classroom Solutions Classroom Solutions Education / Edtech, SaaS Select Edit" at bounding box center [544, 349] width 236 height 275
click at [458, 459] on span "Select" at bounding box center [462, 464] width 21 height 10
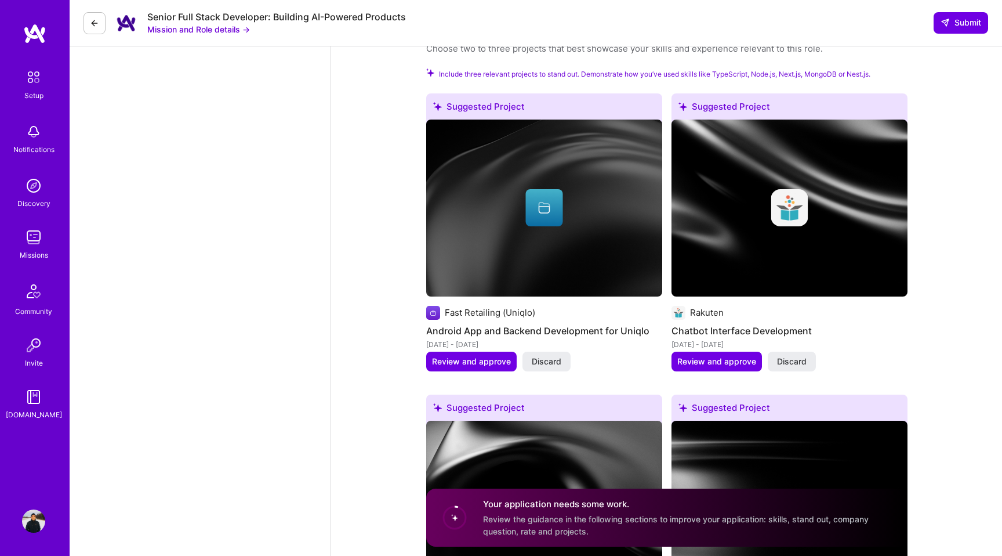
scroll to position [1317, 0]
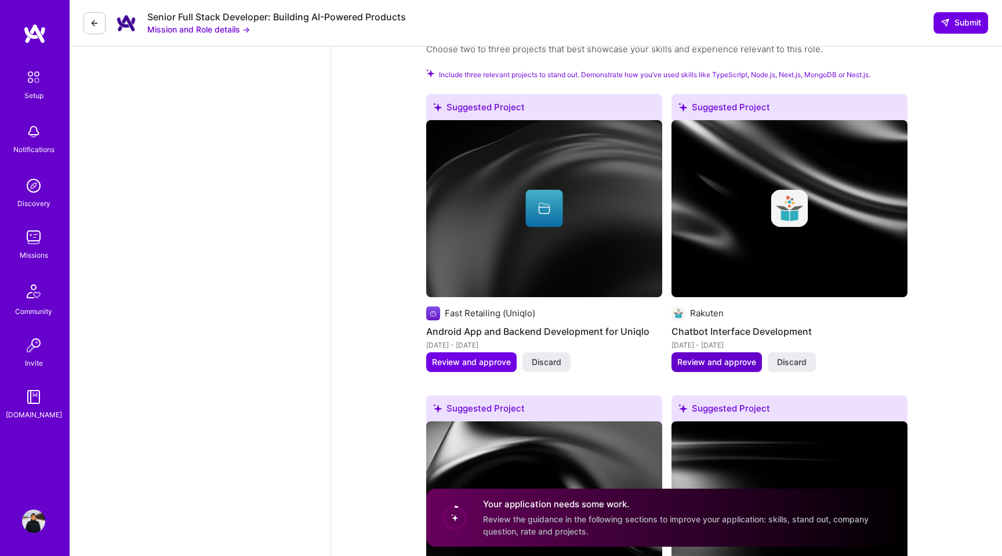
click at [732, 356] on span "Review and approve" at bounding box center [716, 362] width 79 height 12
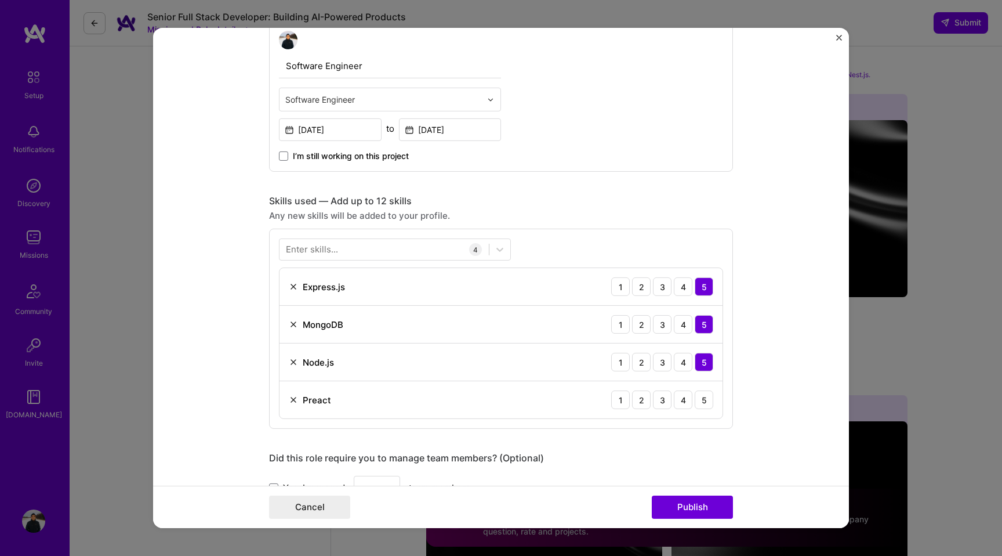
scroll to position [415, 0]
click at [662, 398] on div "3" at bounding box center [662, 397] width 19 height 19
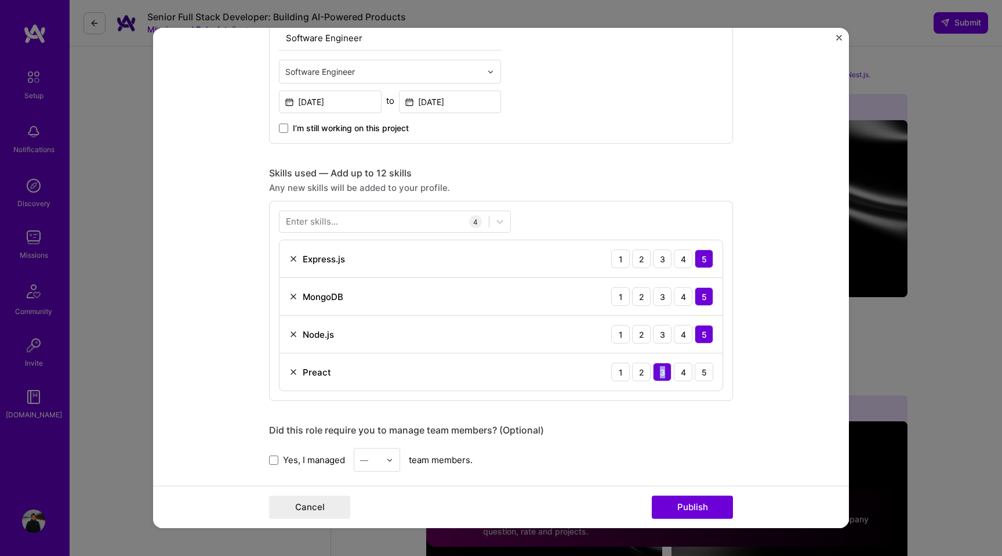
scroll to position [442, 0]
click at [419, 221] on div at bounding box center [384, 220] width 209 height 19
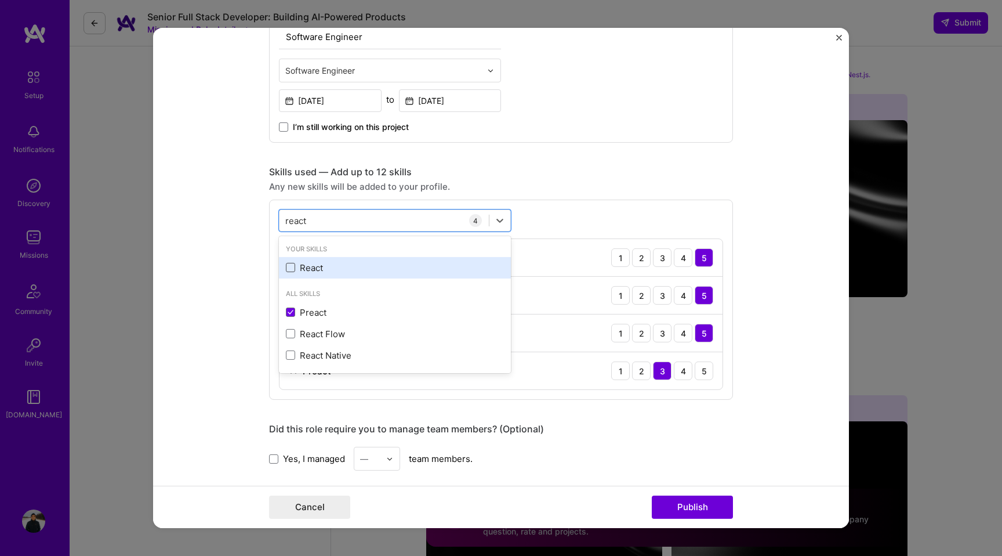
click at [292, 267] on span at bounding box center [290, 267] width 9 height 9
click at [0, 0] on input "checkbox" at bounding box center [0, 0] width 0 height 0
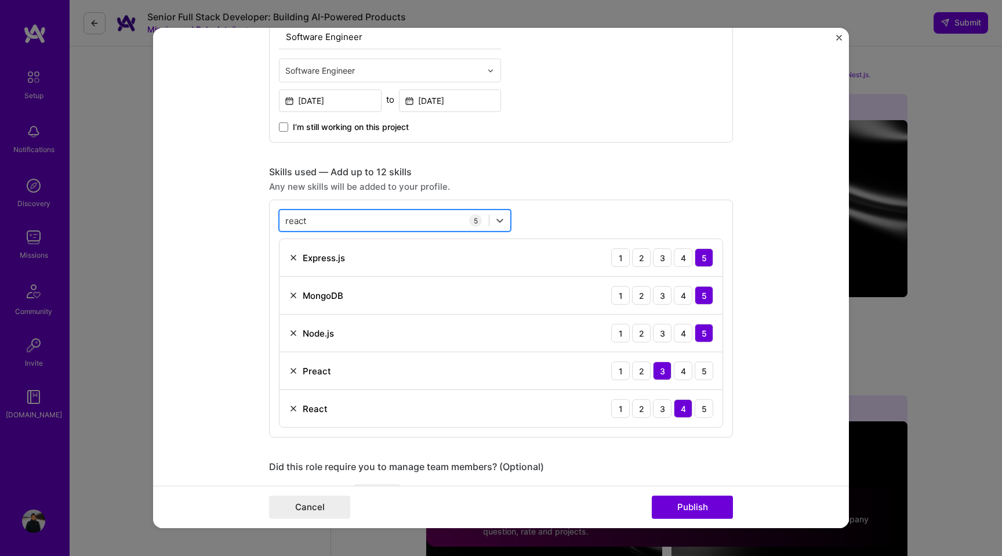
click at [331, 224] on div "react react" at bounding box center [384, 220] width 209 height 19
click at [295, 217] on input "react" at bounding box center [296, 220] width 22 height 12
click at [292, 267] on span at bounding box center [290, 267] width 9 height 9
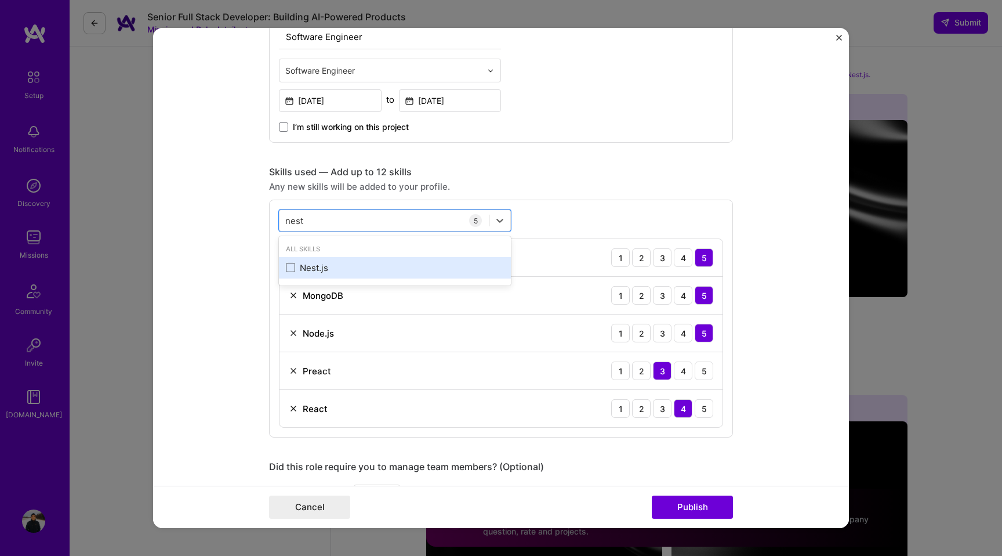
click at [0, 0] on input "checkbox" at bounding box center [0, 0] width 0 height 0
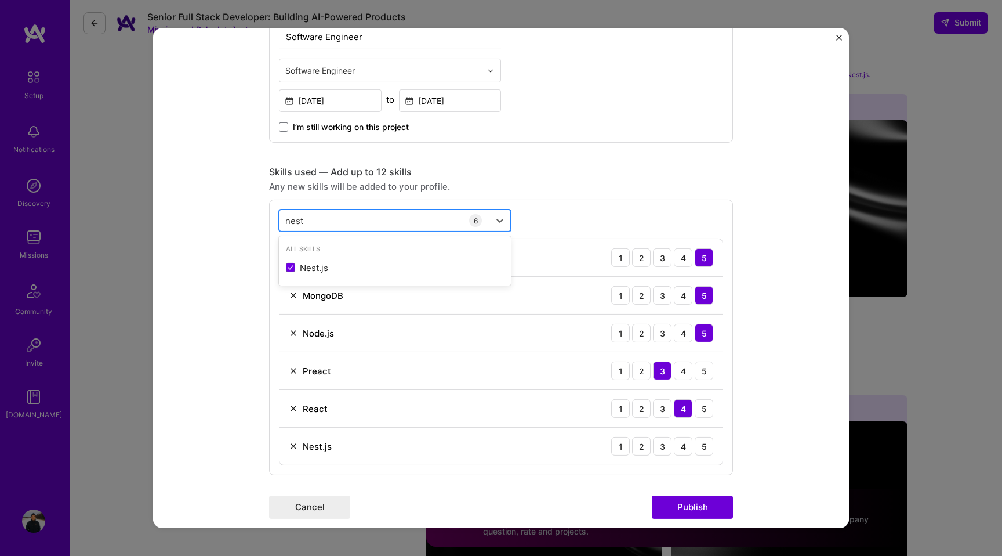
click at [296, 219] on input "nest" at bounding box center [294, 220] width 19 height 12
click at [289, 269] on span at bounding box center [290, 267] width 9 height 9
click at [0, 0] on input "checkbox" at bounding box center [0, 0] width 0 height 0
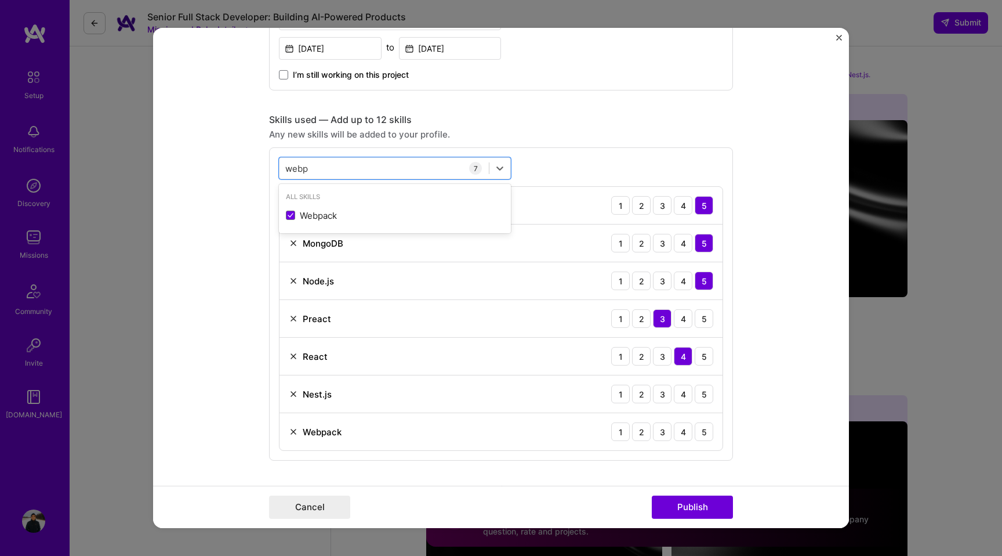
scroll to position [517, 0]
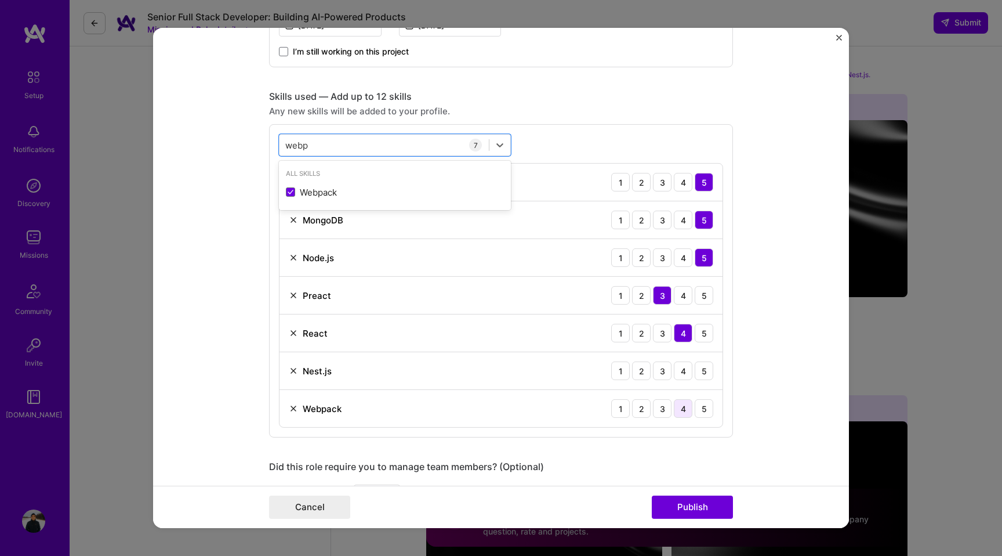
click at [686, 410] on div "4" at bounding box center [683, 408] width 19 height 19
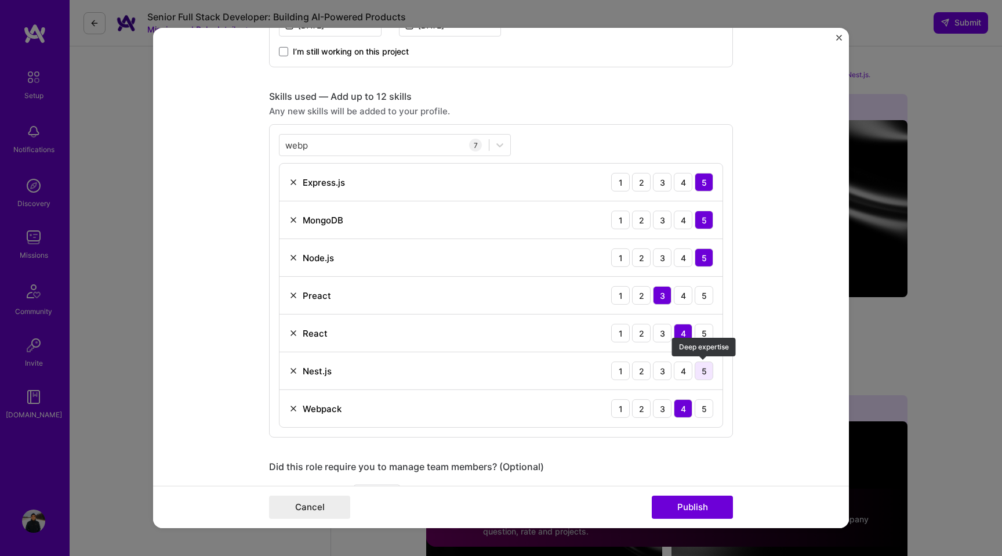
click at [701, 371] on div "5" at bounding box center [704, 370] width 19 height 19
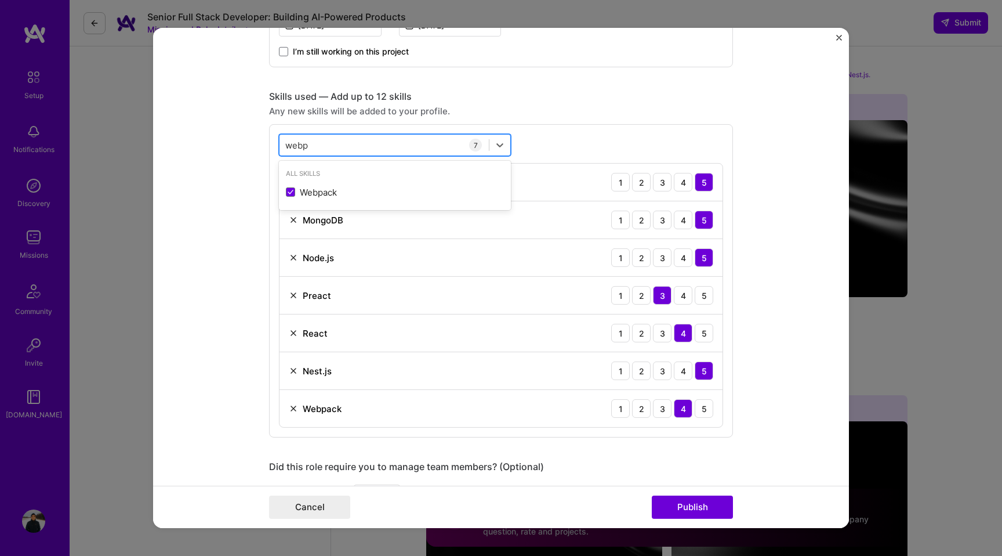
click at [301, 143] on input "webp" at bounding box center [297, 145] width 24 height 12
click at [293, 190] on span at bounding box center [290, 191] width 9 height 9
click at [0, 0] on input "checkbox" at bounding box center [0, 0] width 0 height 0
click at [686, 444] on div "4" at bounding box center [683, 446] width 19 height 19
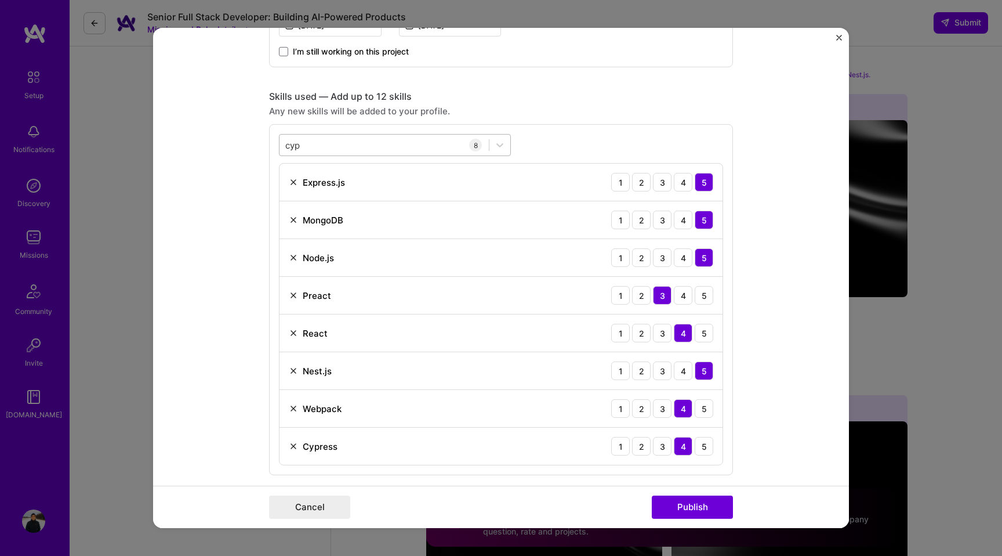
click at [293, 146] on input "cyp" at bounding box center [293, 145] width 16 height 12
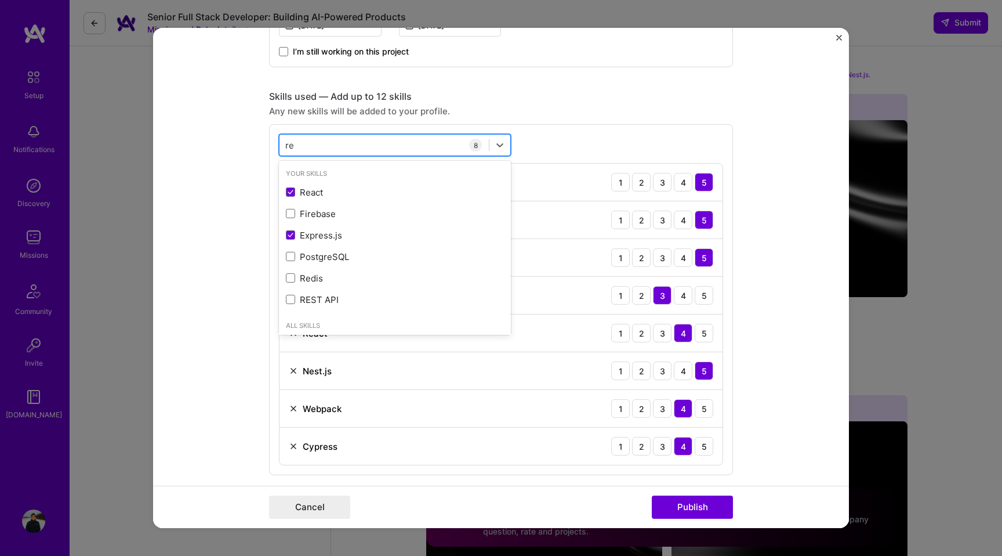
type input "r"
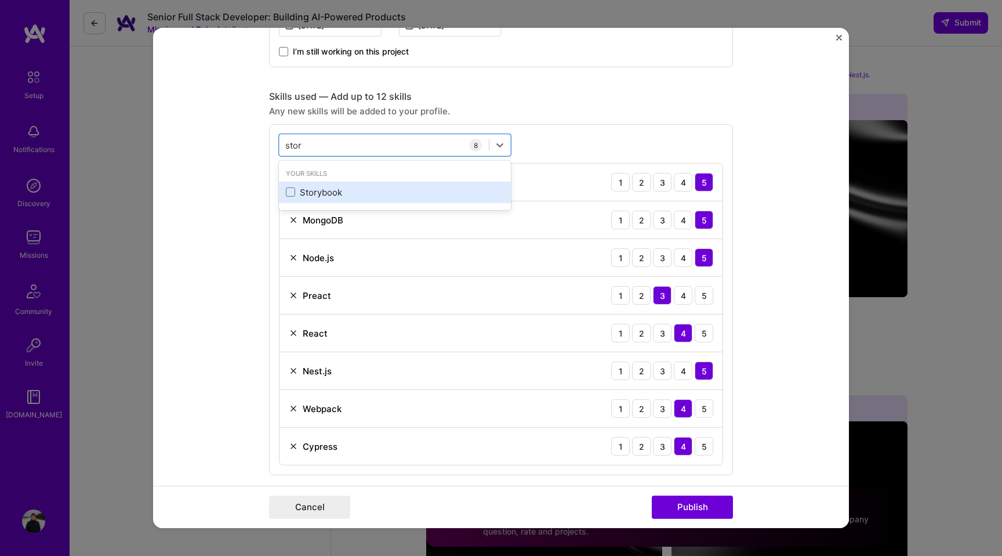
click at [293, 198] on div "Storybook" at bounding box center [395, 192] width 218 height 12
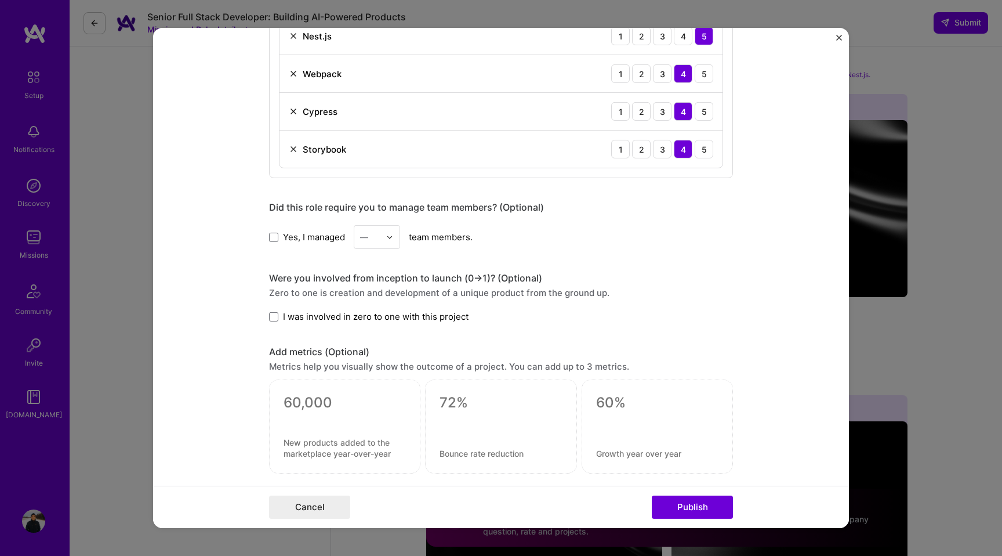
scroll to position [856, 0]
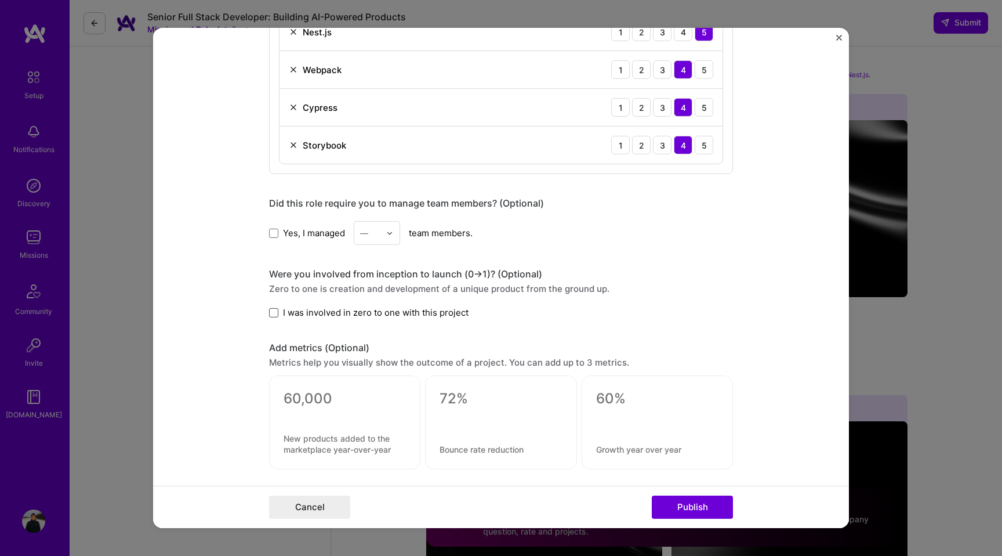
type input "stor"
click at [275, 311] on span at bounding box center [273, 312] width 9 height 9
click at [0, 0] on input "I was involved in zero to one with this project" at bounding box center [0, 0] width 0 height 0
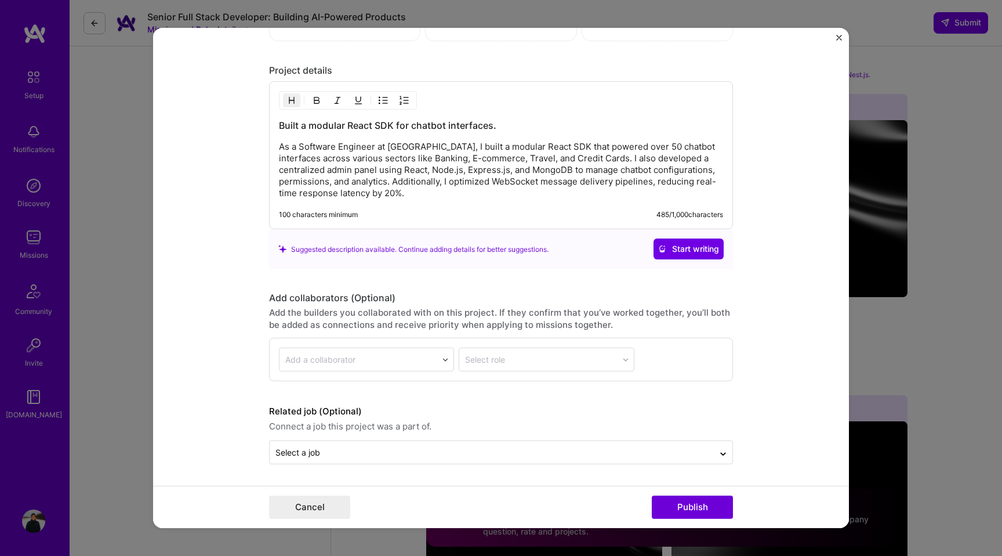
scroll to position [1285, 0]
click at [681, 505] on button "Publish" at bounding box center [692, 506] width 81 height 23
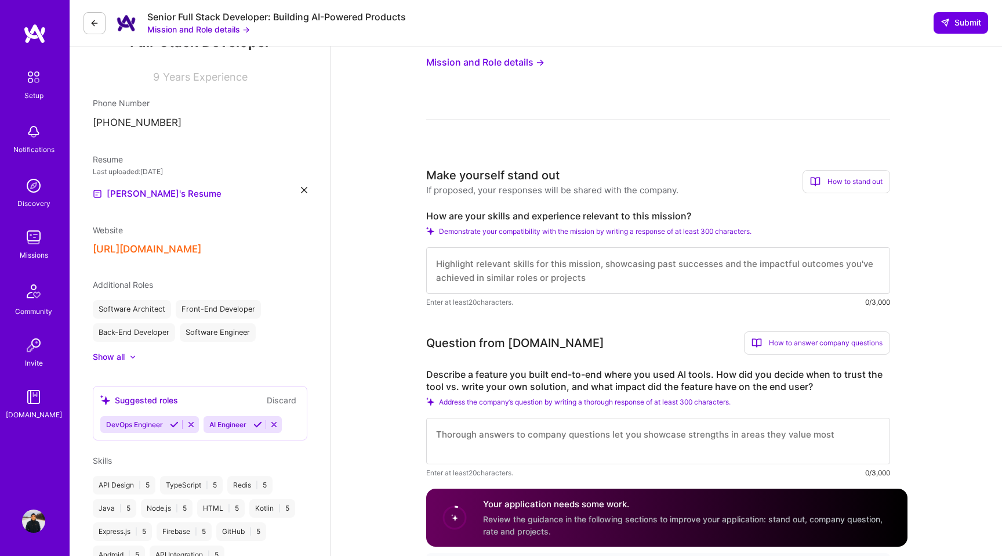
scroll to position [159, 0]
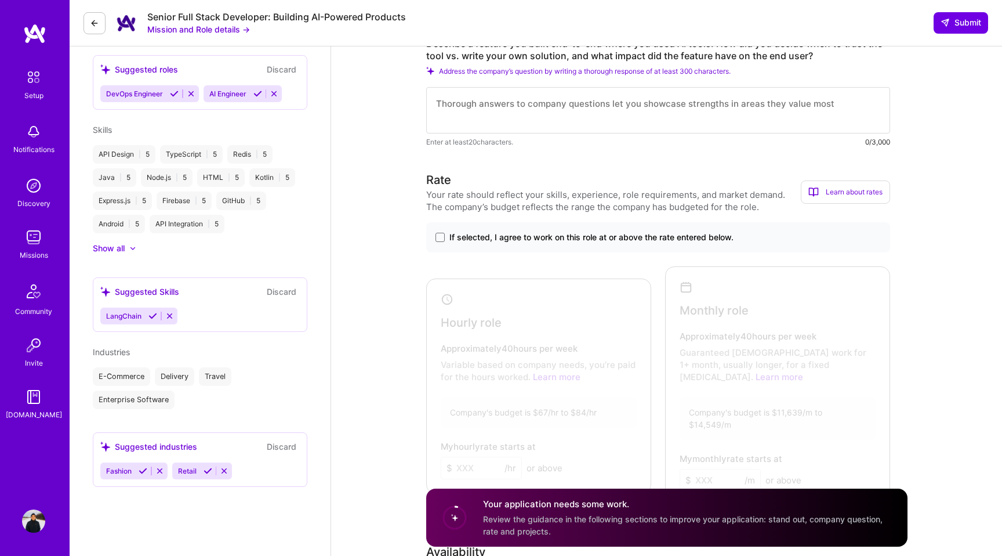
scroll to position [499, 0]
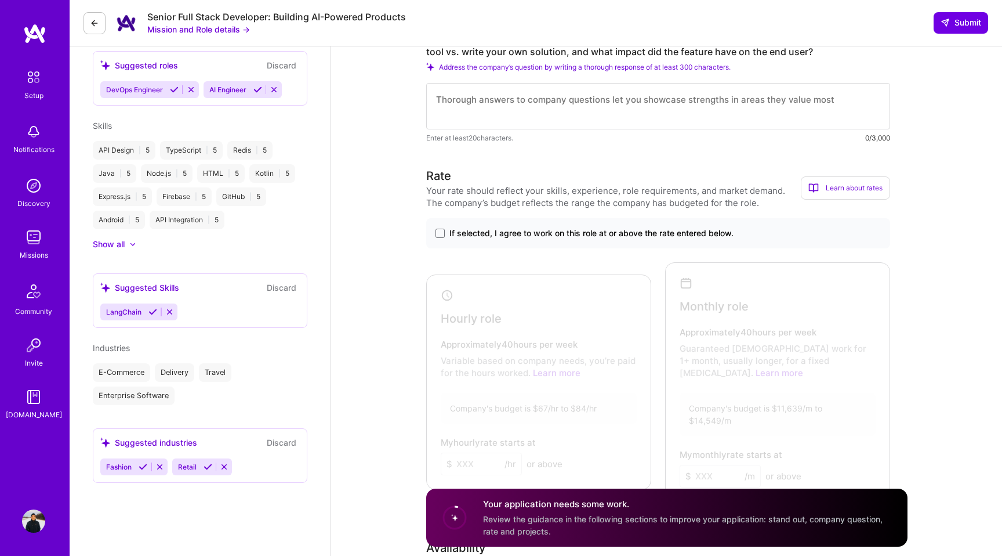
click at [133, 243] on icon at bounding box center [133, 243] width 6 height 3
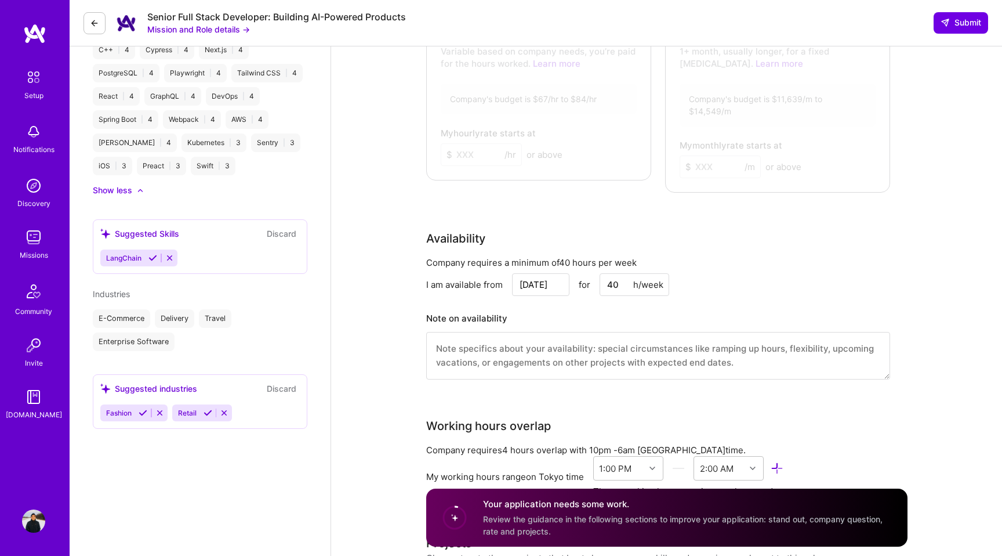
scroll to position [809, 0]
click at [152, 257] on icon at bounding box center [152, 256] width 9 height 9
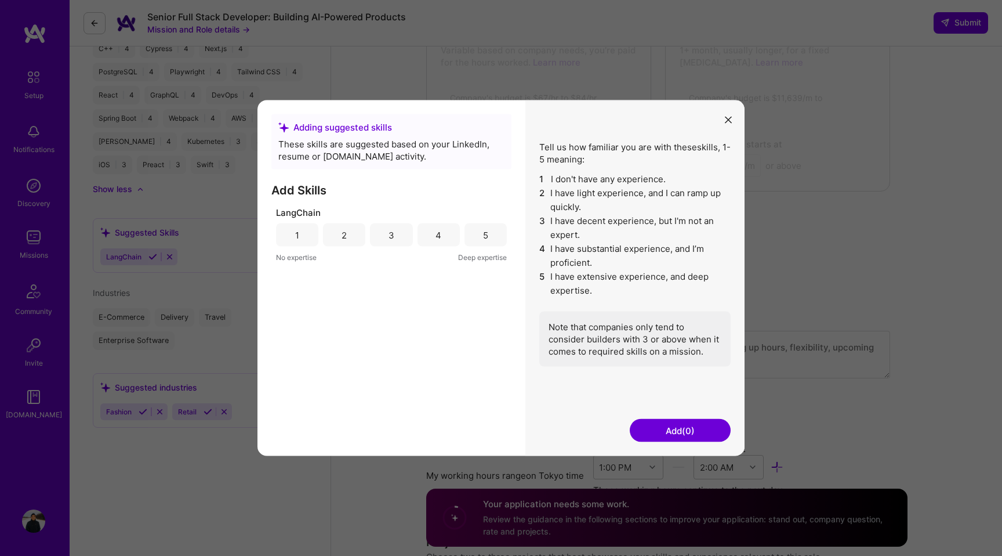
click at [394, 234] on div "3" at bounding box center [391, 234] width 42 height 23
click at [679, 427] on button "Add (1)" at bounding box center [680, 430] width 101 height 23
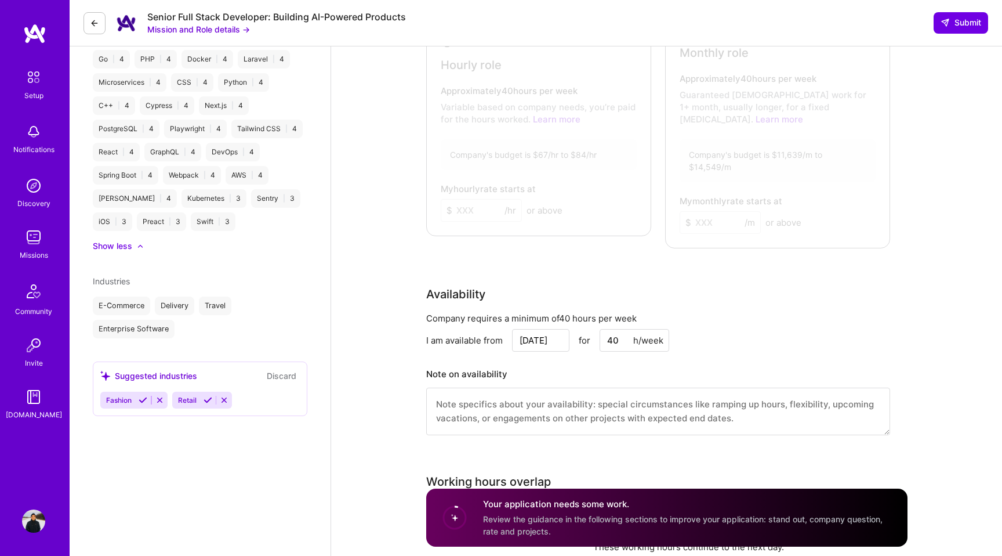
scroll to position [706, 0]
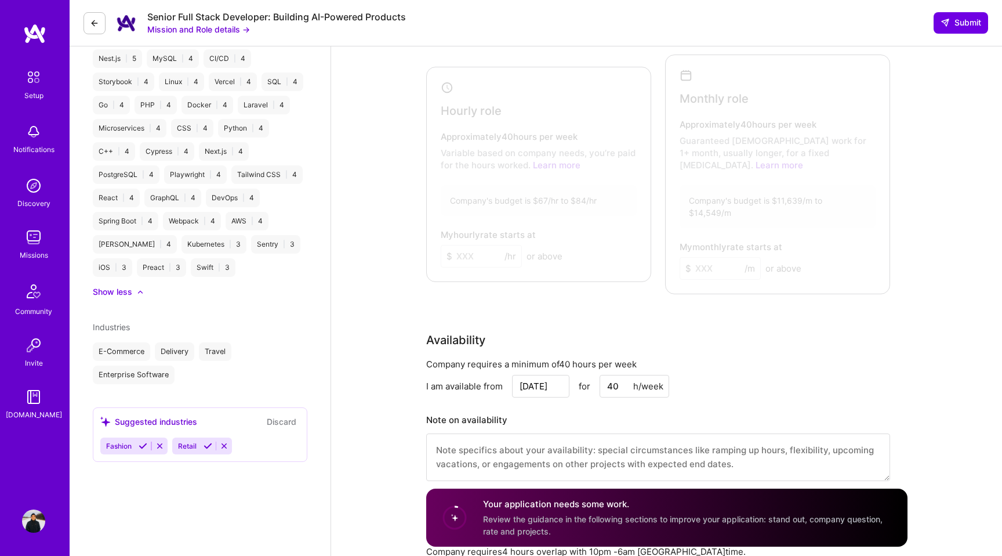
click at [210, 447] on icon at bounding box center [208, 445] width 9 height 9
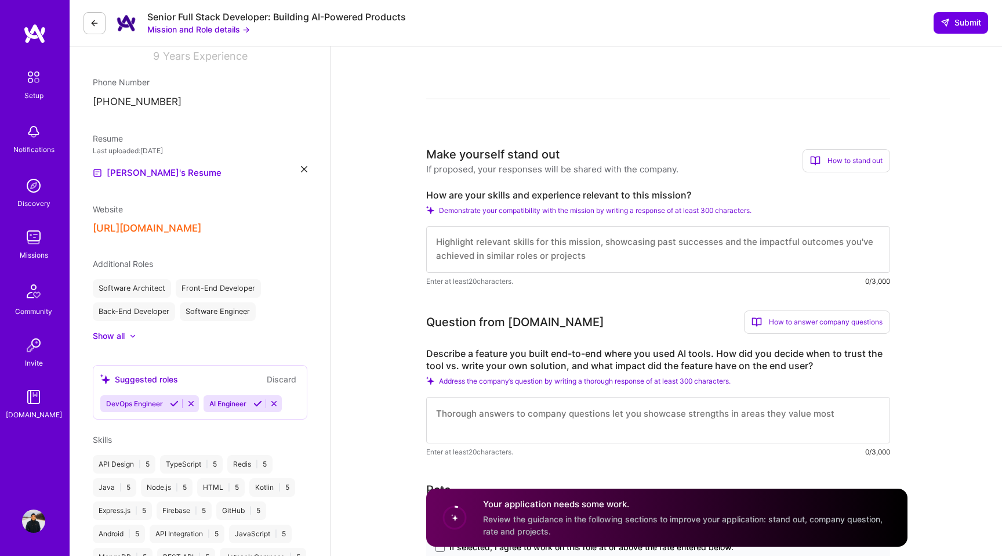
scroll to position [0, 0]
click at [489, 244] on textarea at bounding box center [658, 249] width 464 height 46
